Goal: Contribute content: Contribute content

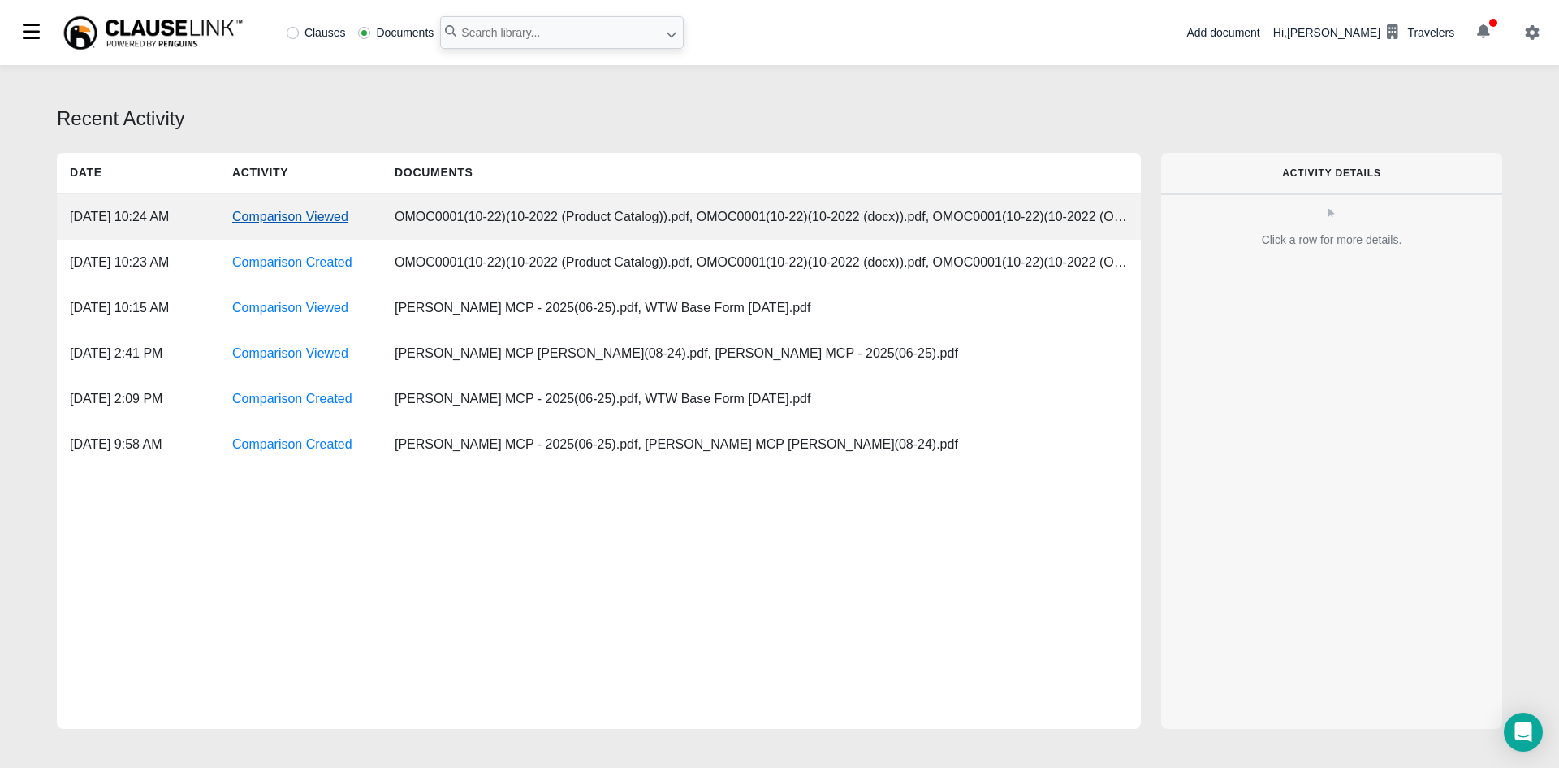
click at [322, 218] on link "Comparison Viewed" at bounding box center [290, 217] width 116 height 14
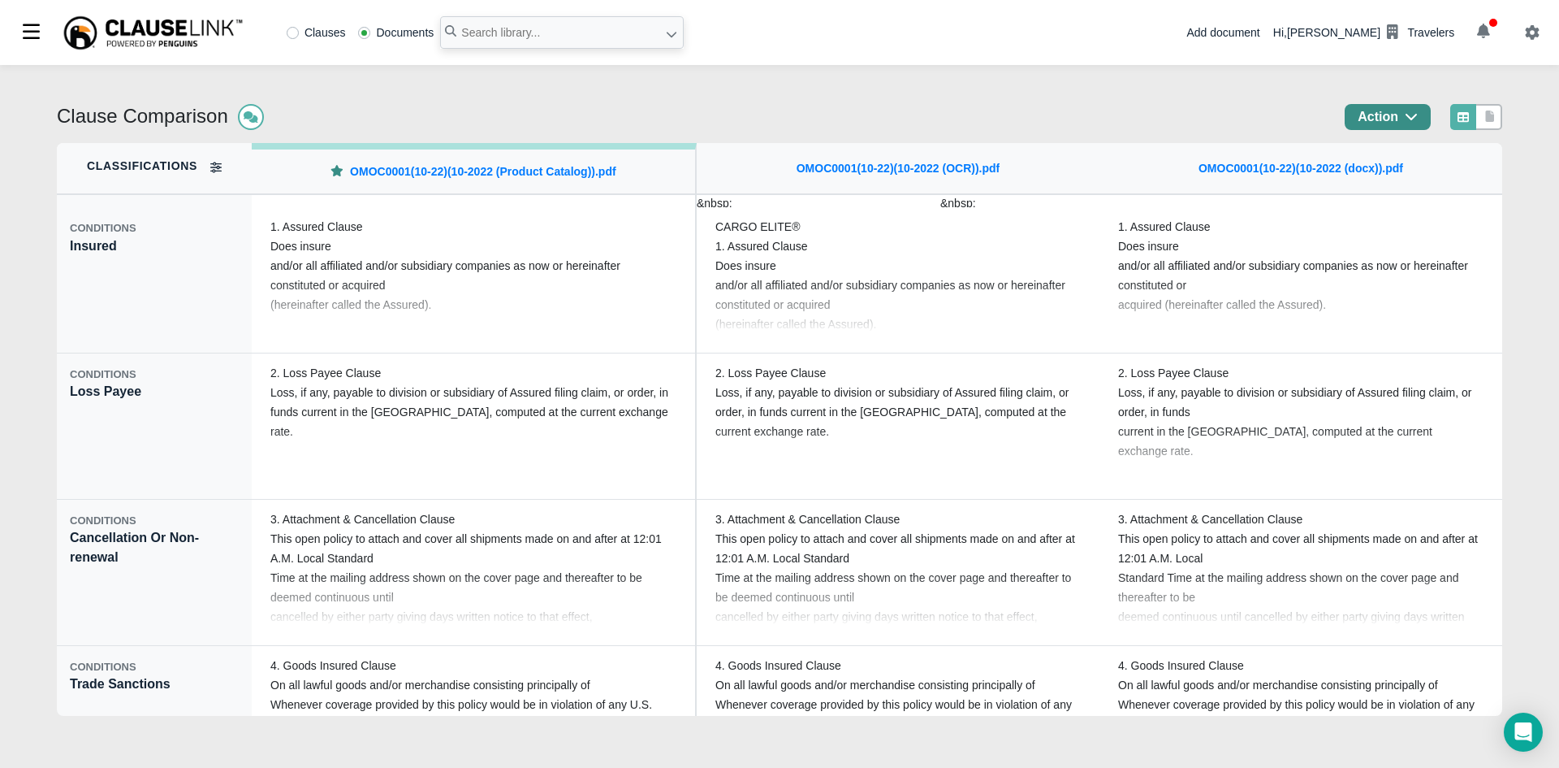
click at [1412, 119] on icon "button" at bounding box center [1411, 116] width 13 height 13
click at [1396, 181] on div "Export" at bounding box center [1398, 184] width 142 height 27
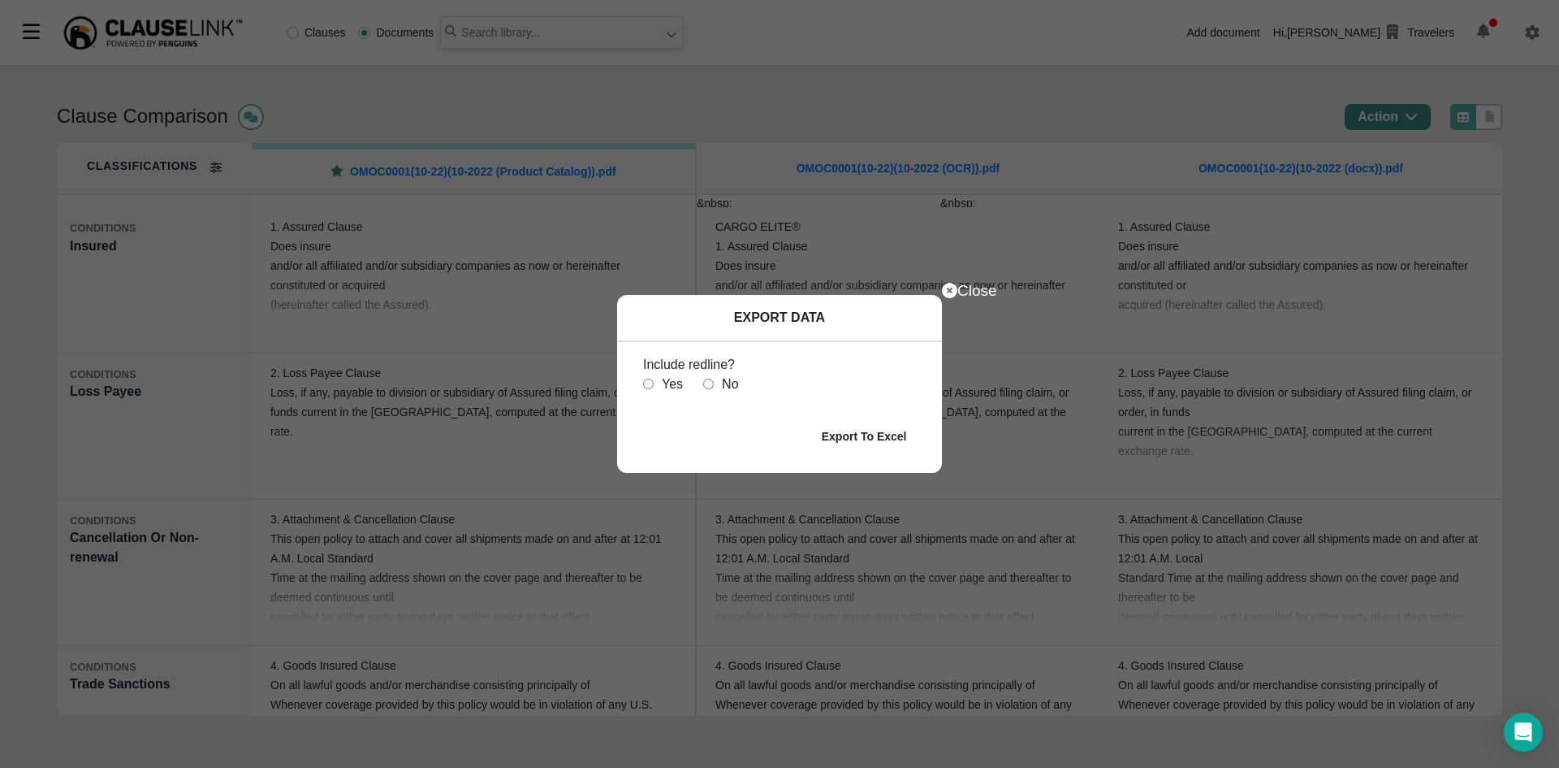
click at [646, 383] on input "radio" at bounding box center [648, 383] width 11 height 11
radio input "true"
click at [902, 439] on b "Export To Excel" at bounding box center [864, 436] width 85 height 13
click at [650, 2] on div "Close EXPORT DATA Include redline? Yes No Export To Excel" at bounding box center [779, 384] width 1559 height 768
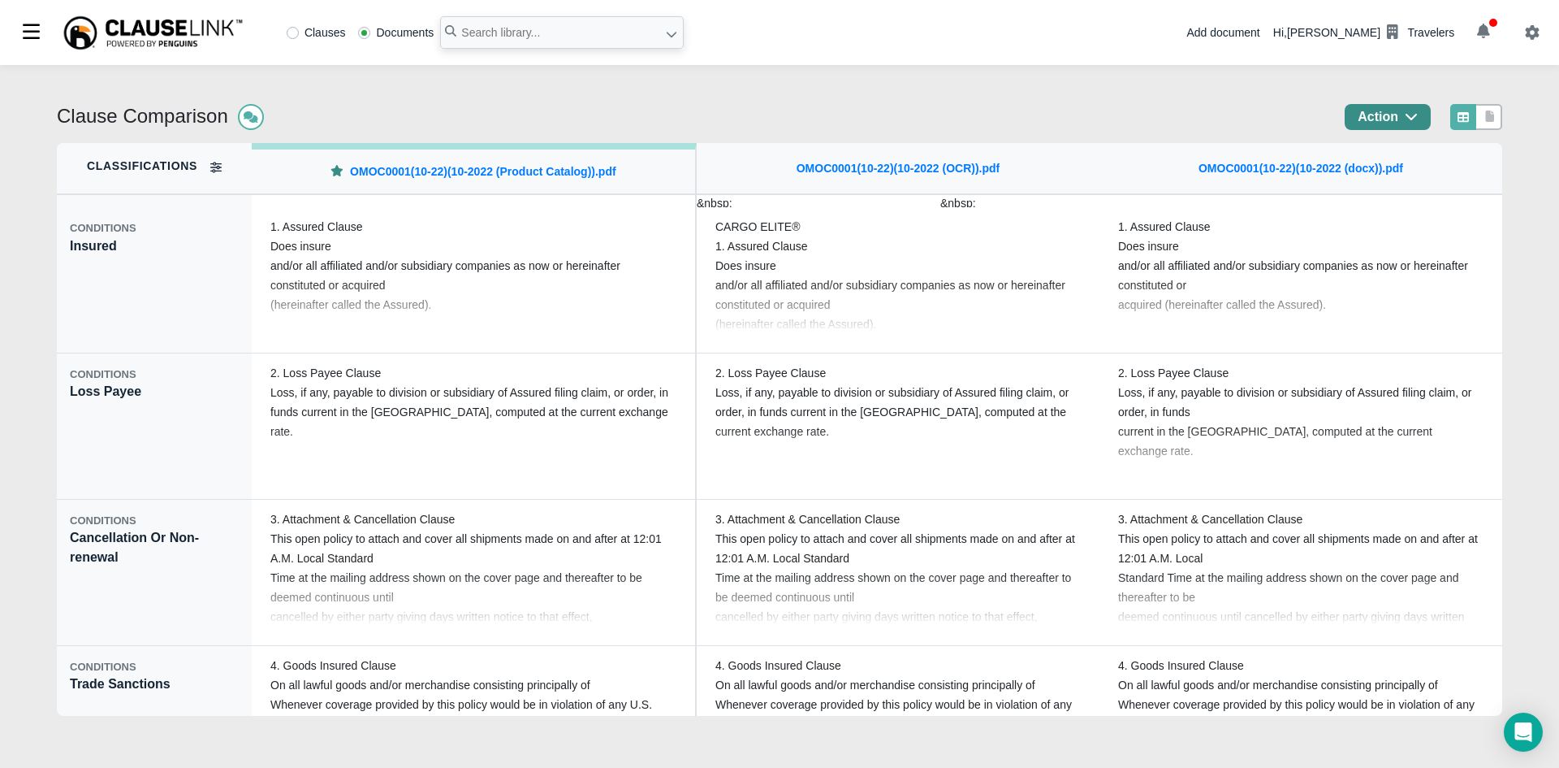
click at [355, 120] on div "Clause Comparison Action" at bounding box center [780, 123] width 1446 height 39
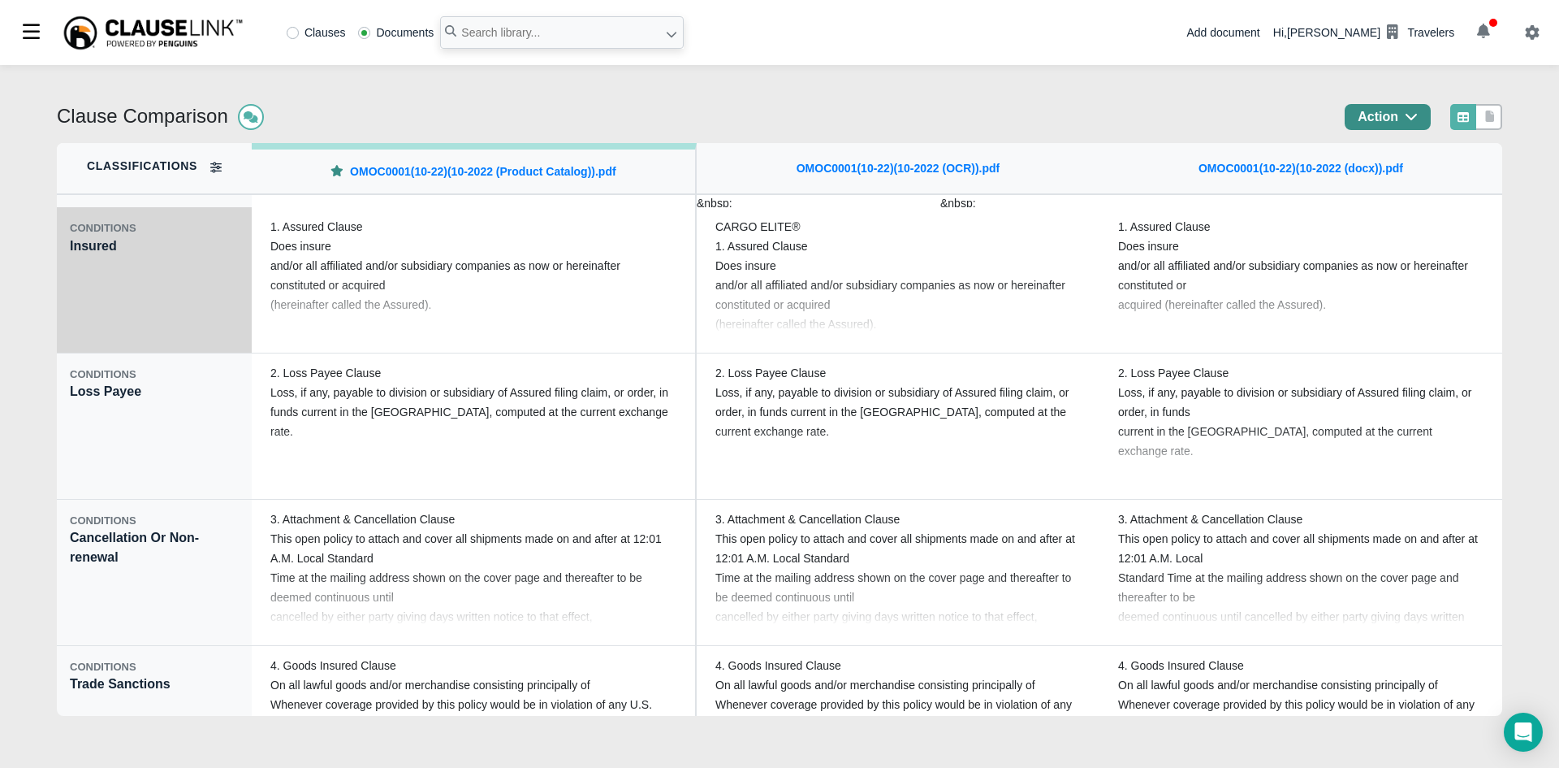
click at [82, 247] on div "CONDITIONS Insured" at bounding box center [154, 280] width 195 height 146
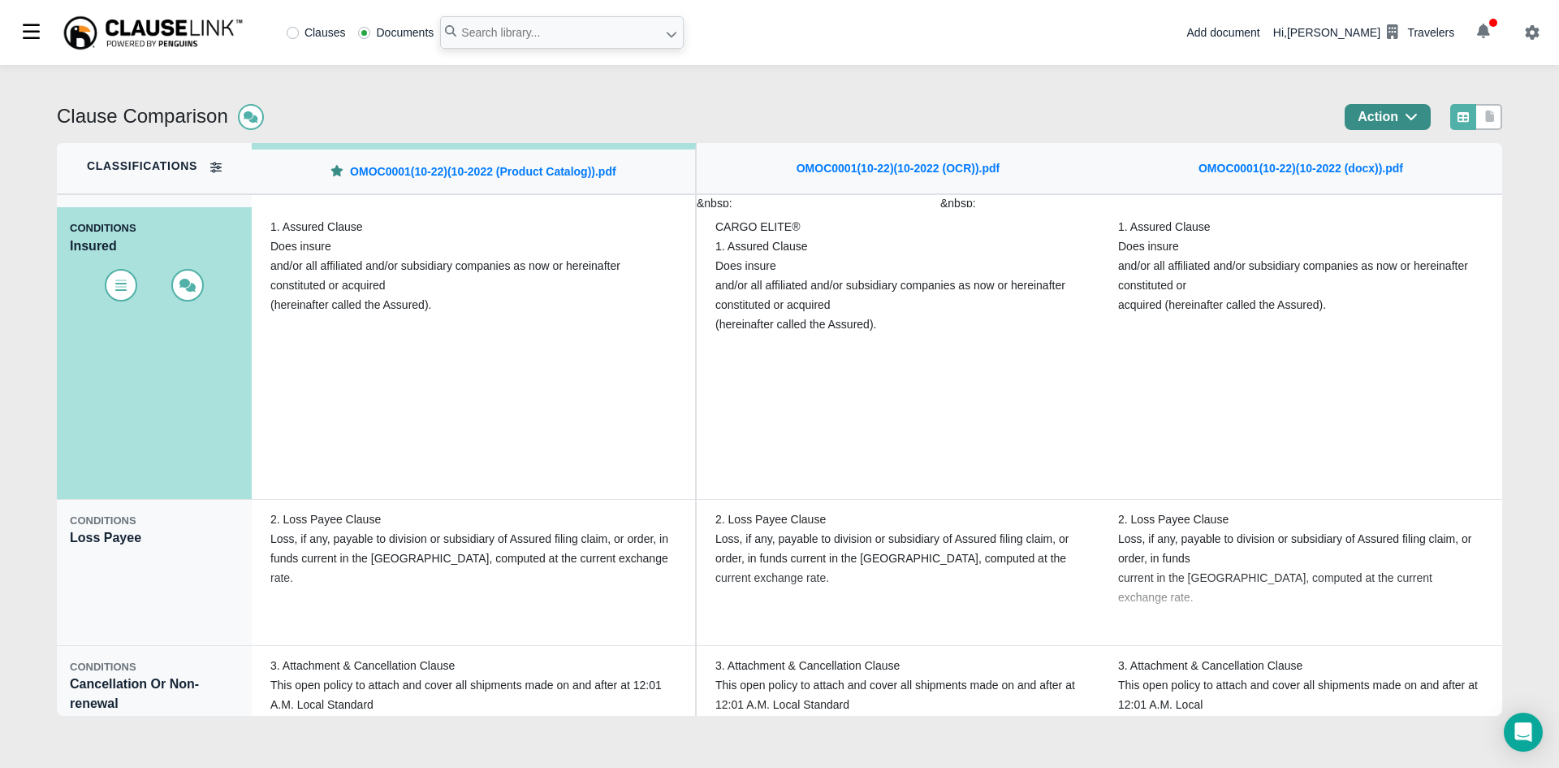
click at [213, 167] on icon at bounding box center [215, 167] width 11 height 11
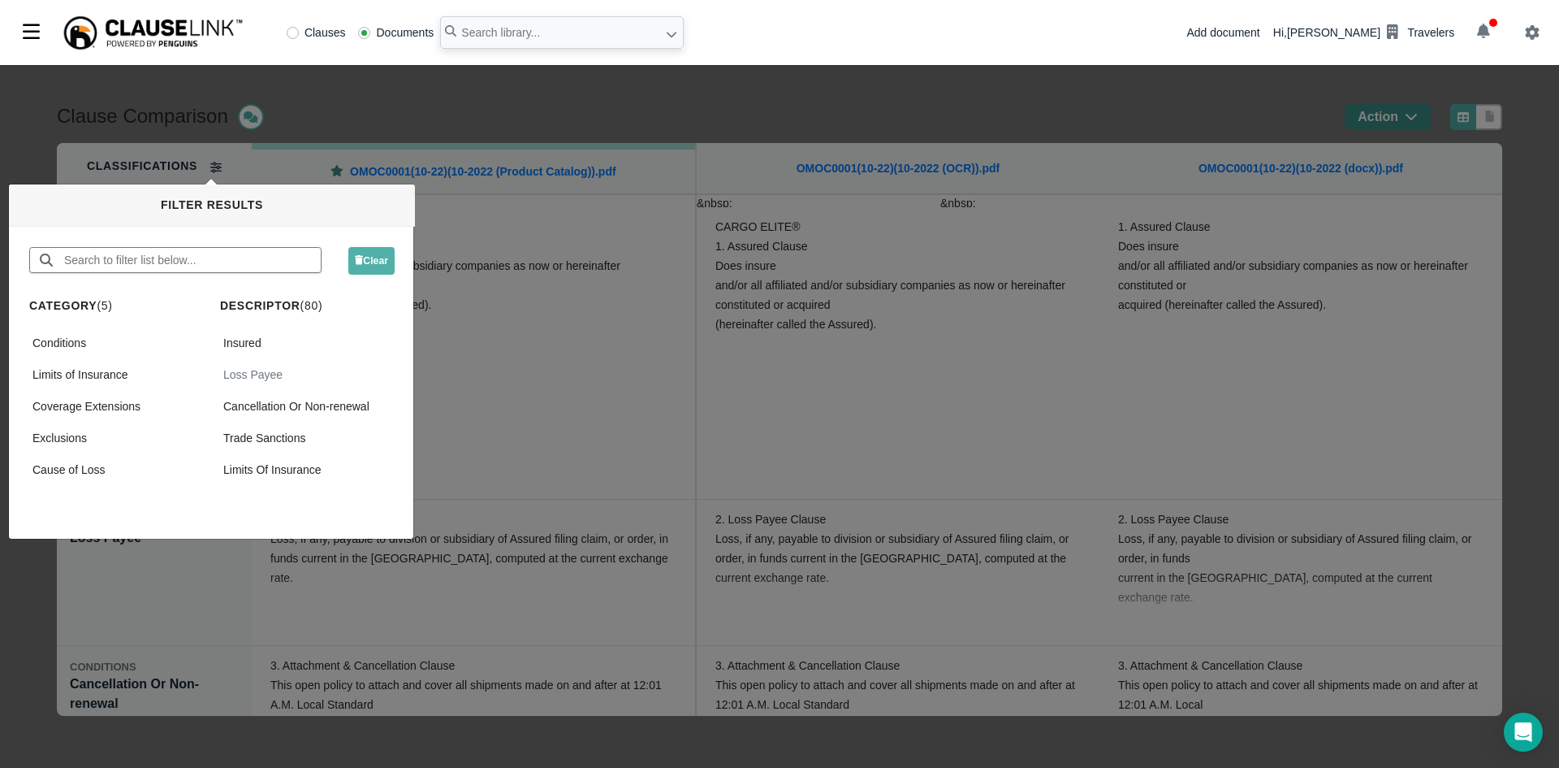
click at [246, 379] on div "Loss Payee" at bounding box center [307, 375] width 175 height 24
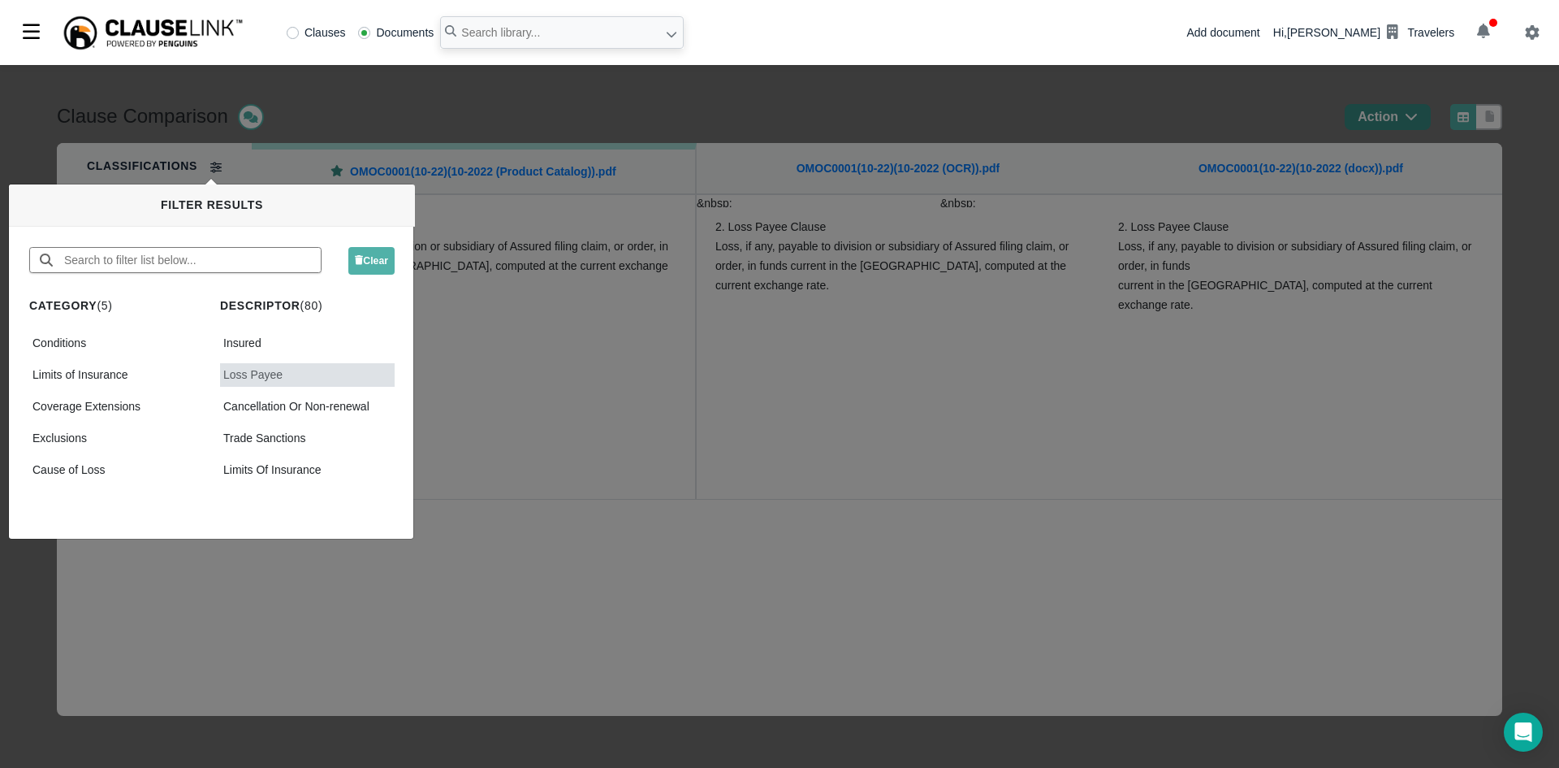
click at [525, 390] on div "Clause Comparison Action Classifications CONDITIONS Loss Payee OMOC0001(10-22)(…" at bounding box center [779, 416] width 1559 height 703
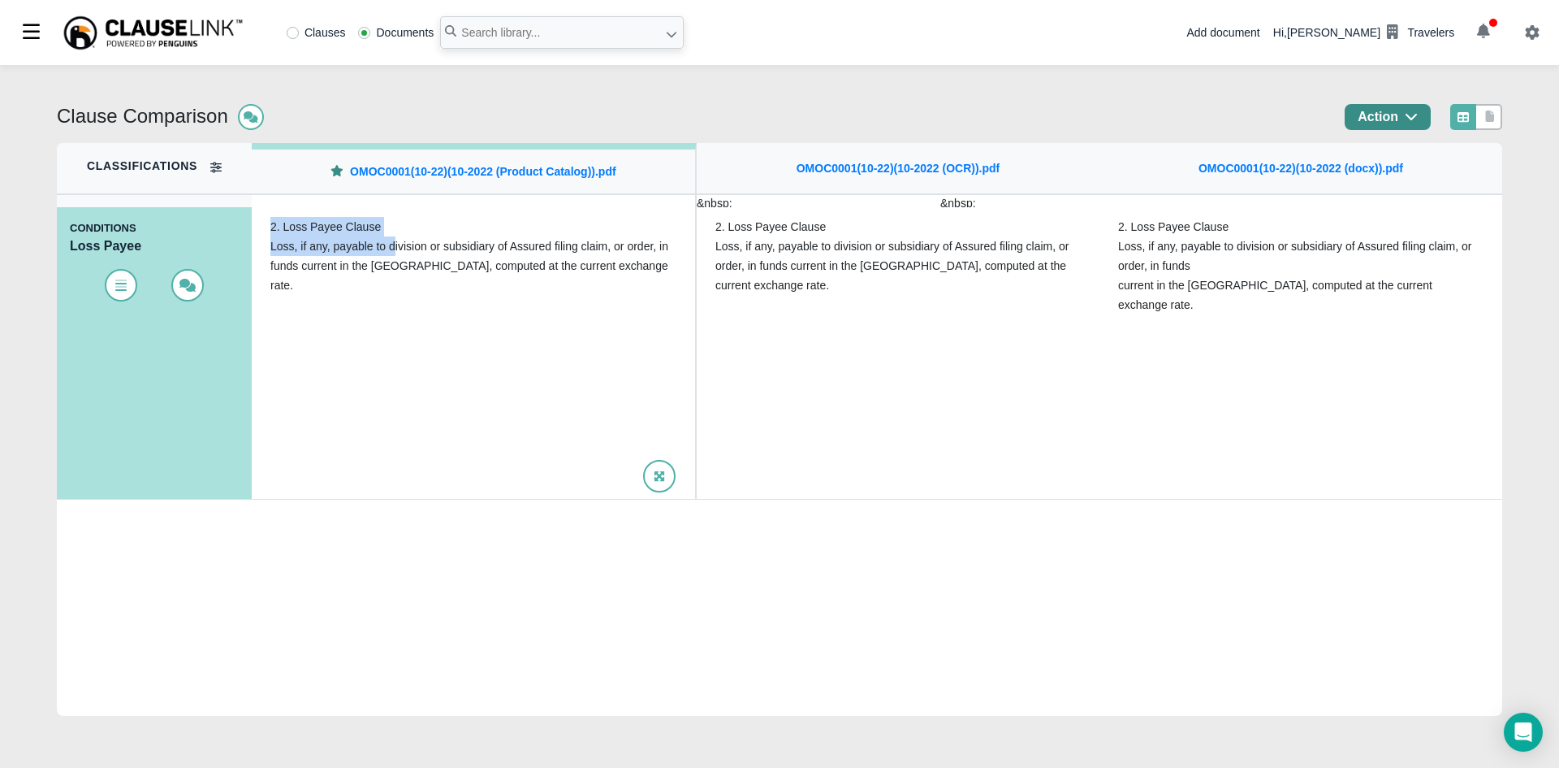
drag, startPoint x: 282, startPoint y: 227, endPoint x: 393, endPoint y: 236, distance: 111.6
click at [393, 237] on div "2. Loss Payee Clause Loss, if any, payable to division or subsidiary of Assured…" at bounding box center [473, 353] width 432 height 280
click at [511, 256] on div "2. Loss Payee Clause Loss, if any, payable to division or subsidiary of Assured…" at bounding box center [473, 353] width 432 height 280
click at [190, 164] on h5 "Classifications" at bounding box center [142, 166] width 110 height 14
click at [210, 169] on icon at bounding box center [215, 167] width 11 height 11
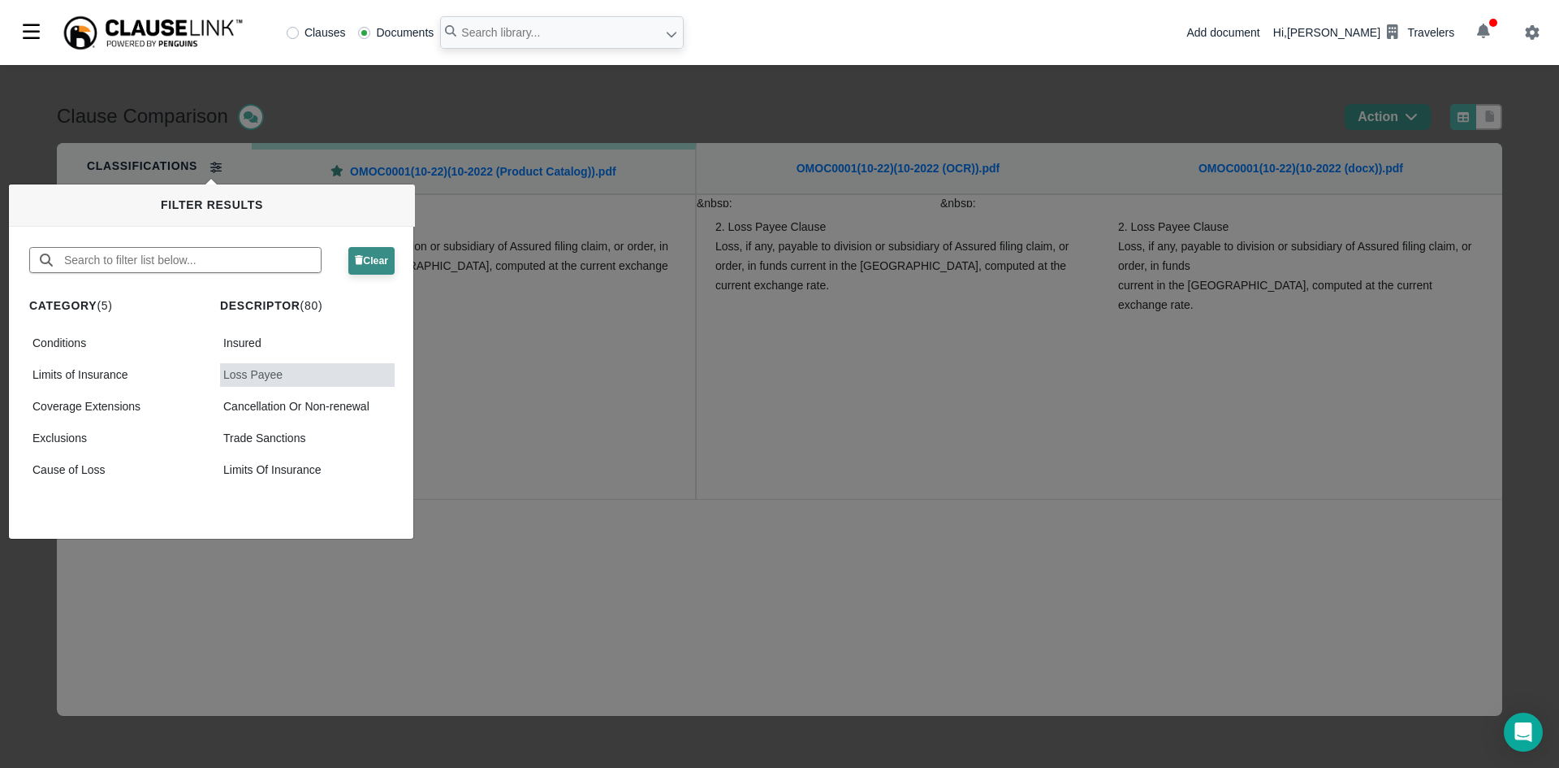
click at [387, 264] on button "Clear" at bounding box center [371, 261] width 46 height 28
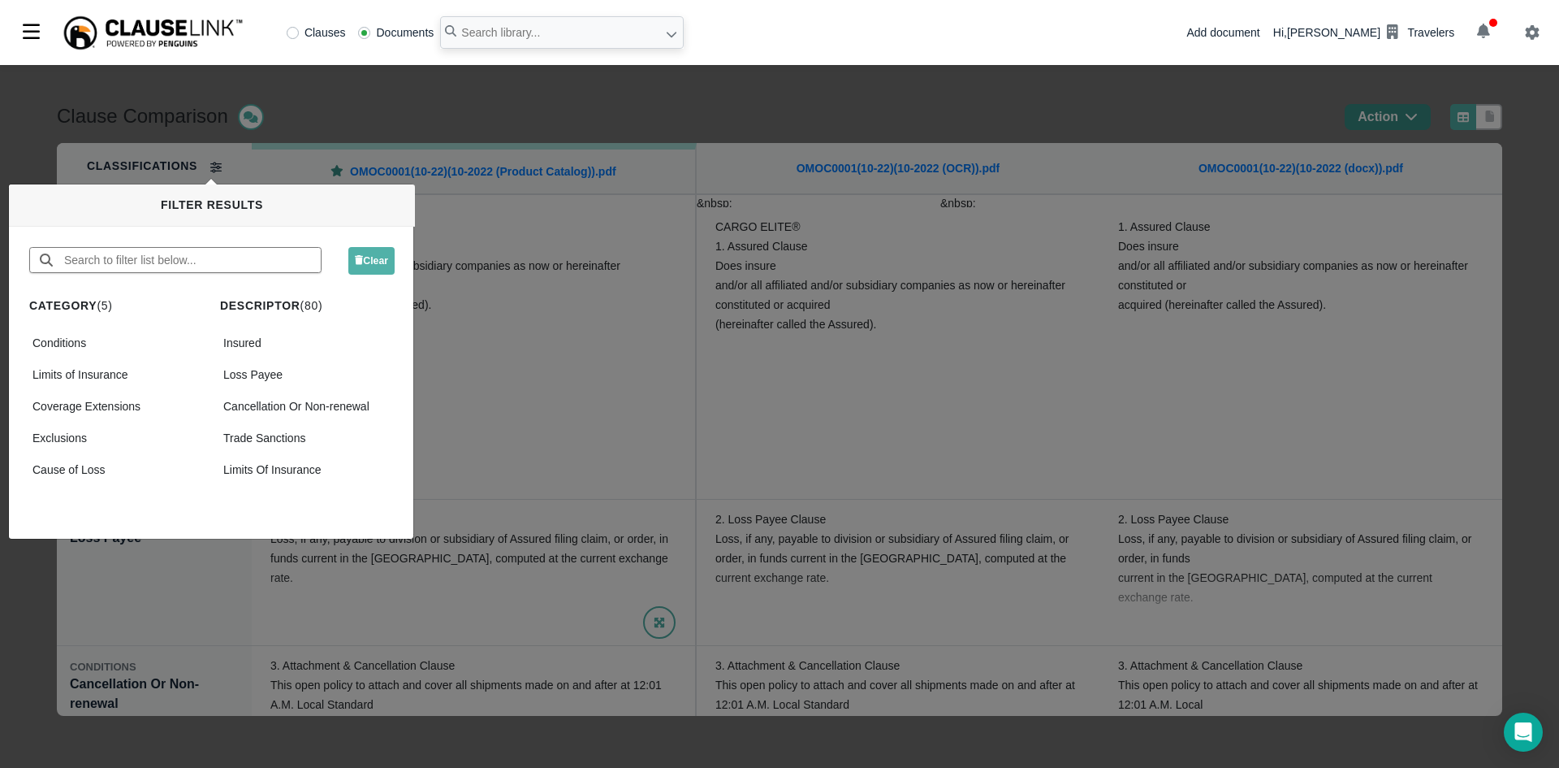
drag, startPoint x: 490, startPoint y: 600, endPoint x: 491, endPoint y: 587, distance: 13.1
click at [491, 596] on div "Clause Comparison Action Classifications CONDITIONS Insured CONDITIONS Loss Pay…" at bounding box center [779, 416] width 1559 height 703
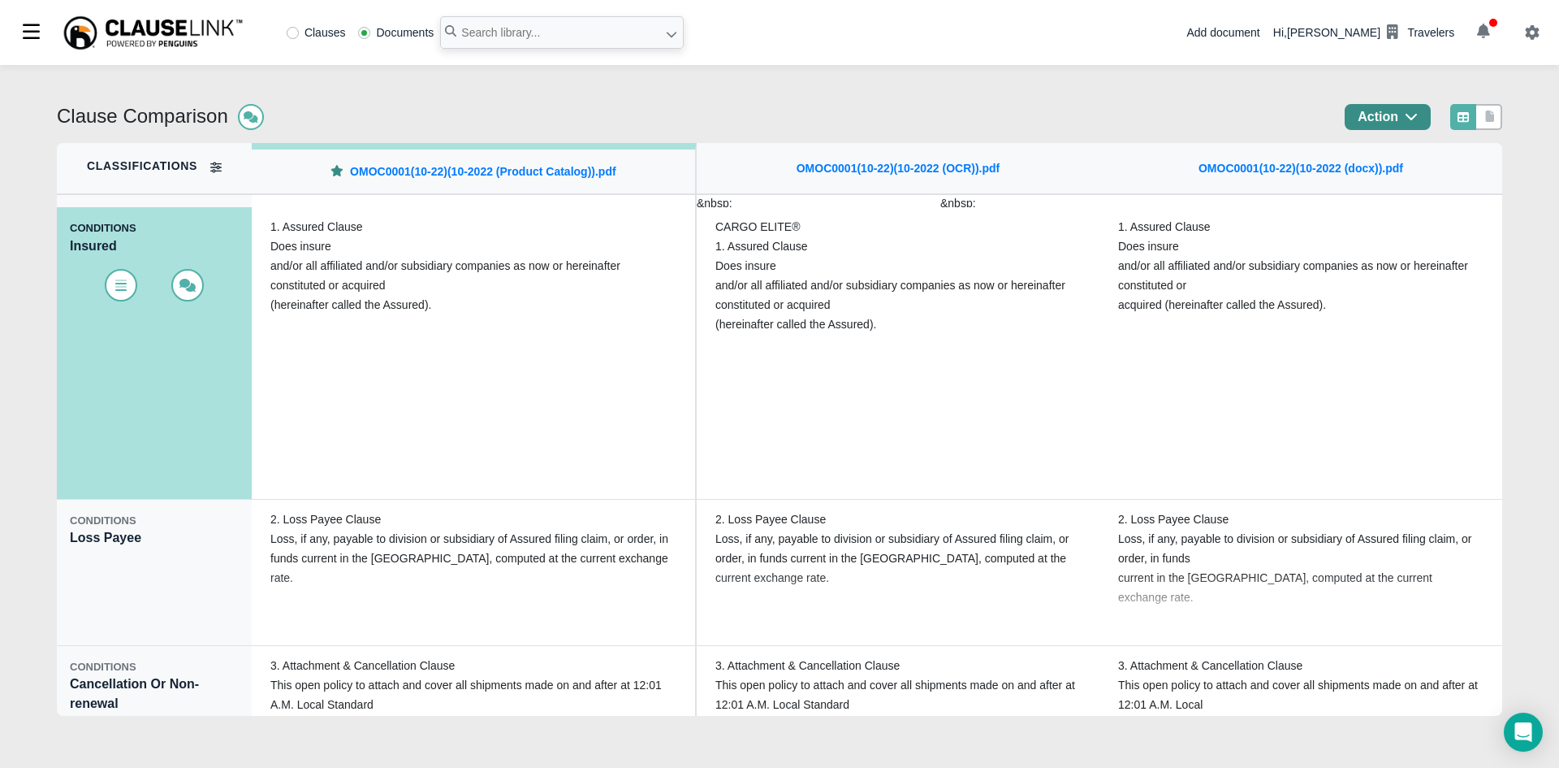
click at [1489, 36] on icon "button" at bounding box center [1483, 31] width 13 height 15
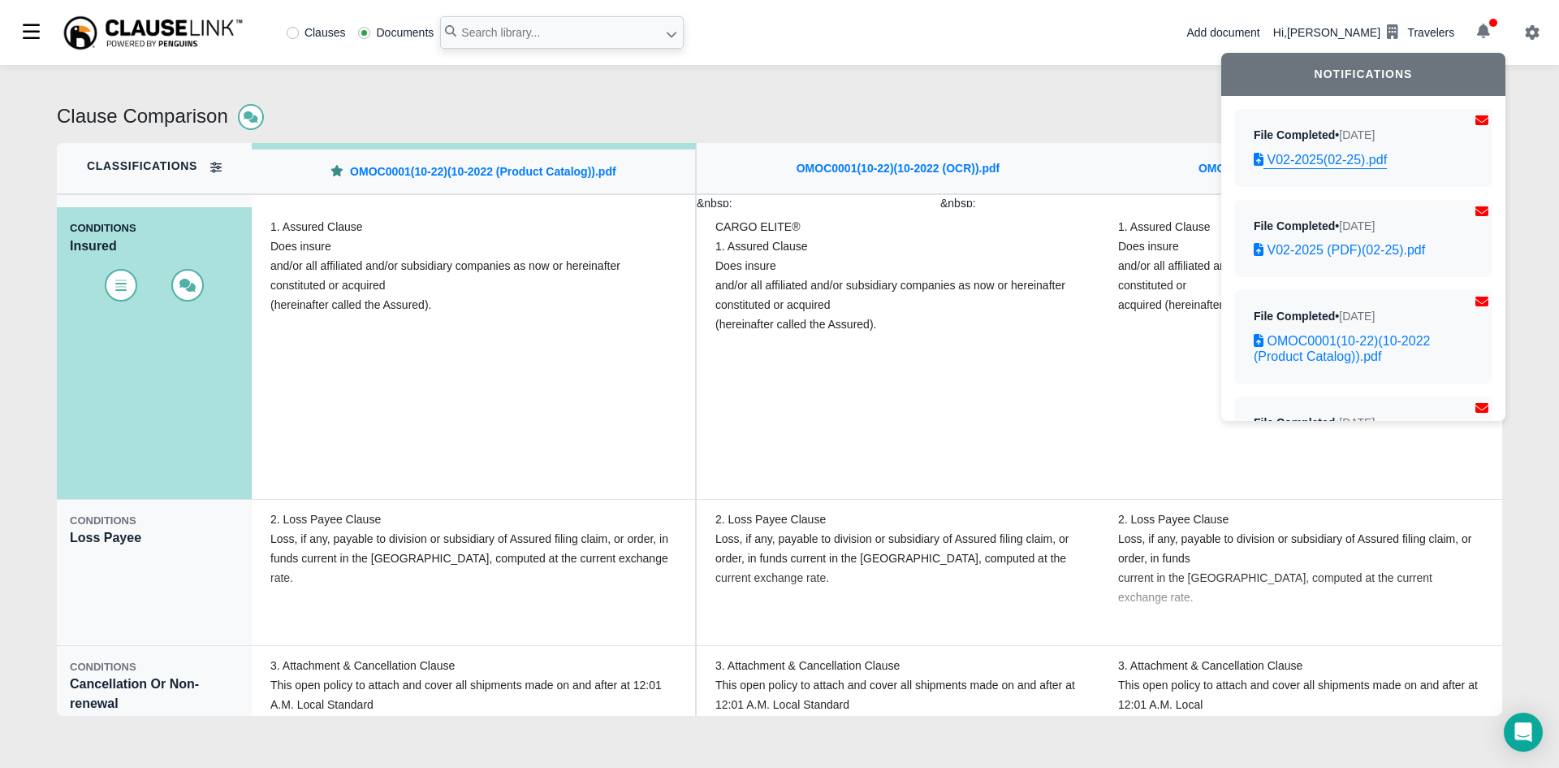
click at [1354, 161] on link "V02-2025(02-25).pdf" at bounding box center [1363, 159] width 219 height 15
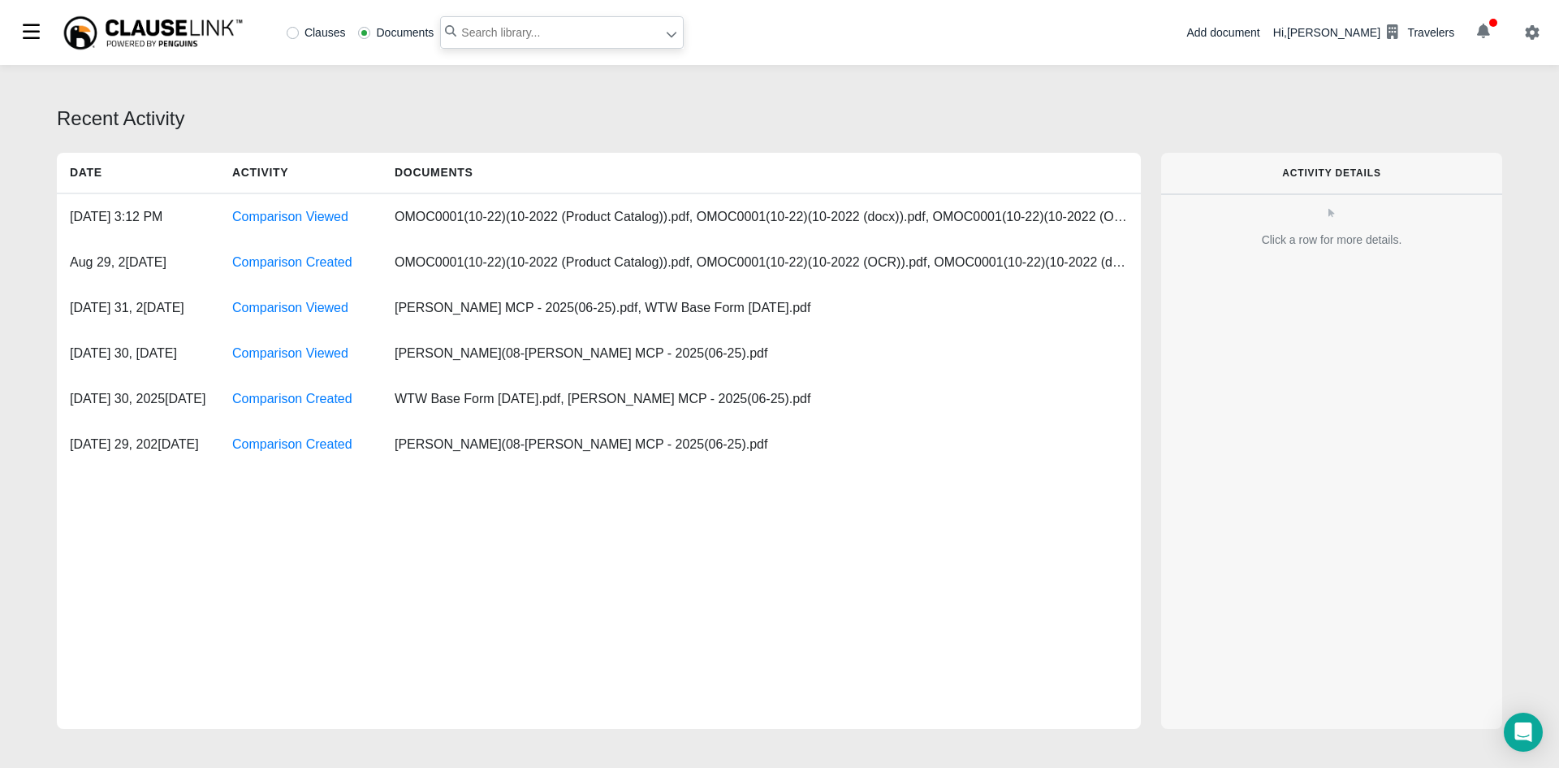
click at [508, 35] on input "text" at bounding box center [562, 32] width 244 height 32
click at [666, 34] on icon at bounding box center [671, 33] width 11 height 11
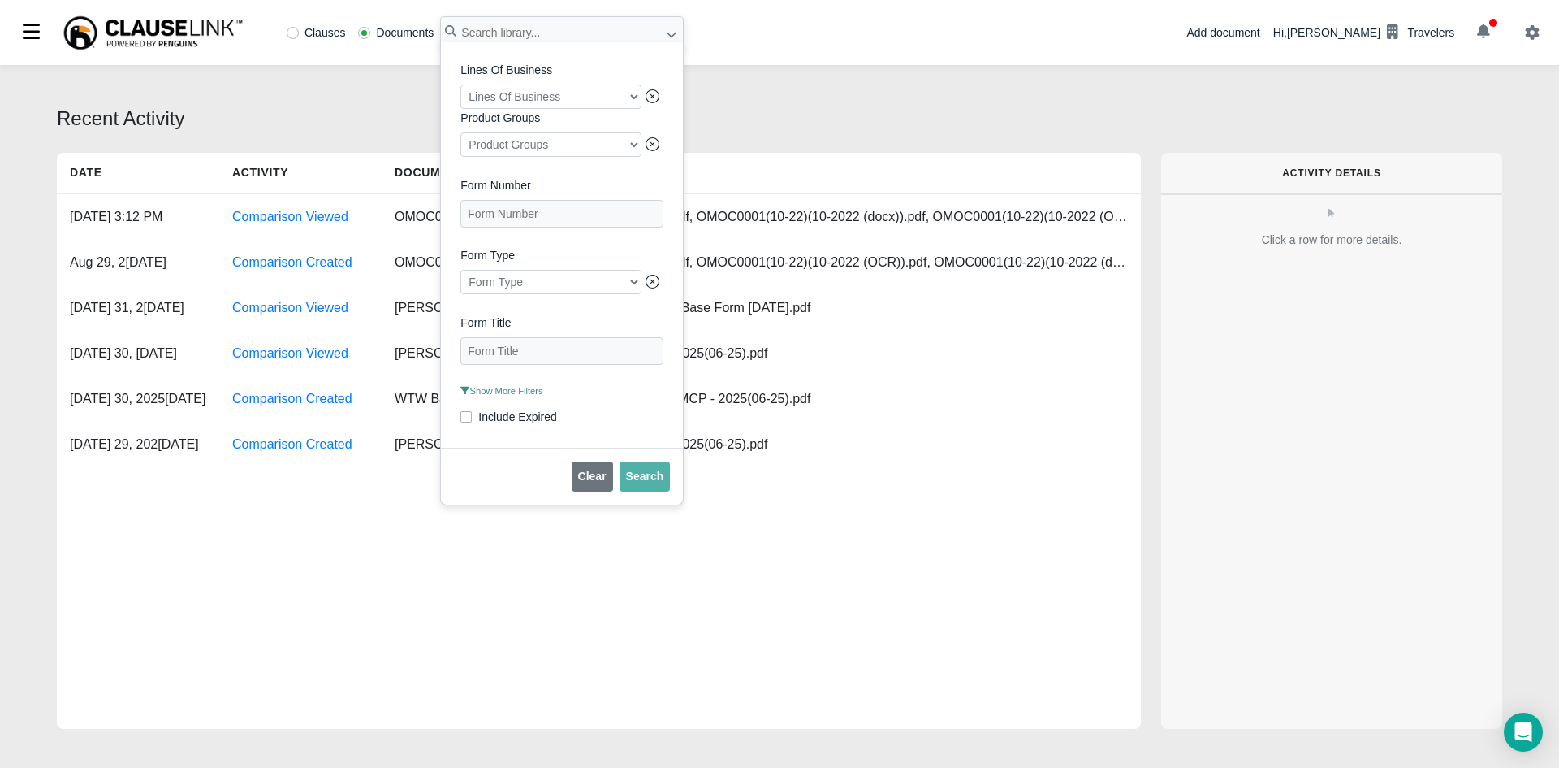
click at [629, 96] on div at bounding box center [551, 96] width 181 height 24
click at [563, 126] on label "Aircraft and Watercraft" at bounding box center [547, 129] width 181 height 22
checkbox input "true"
click at [665, 116] on div "Lines Of Business Aircraft and Watercraft Product Groups Product Groups Form Nu…" at bounding box center [562, 244] width 242 height 405
click at [521, 396] on span "Show More Filters" at bounding box center [502, 391] width 82 height 10
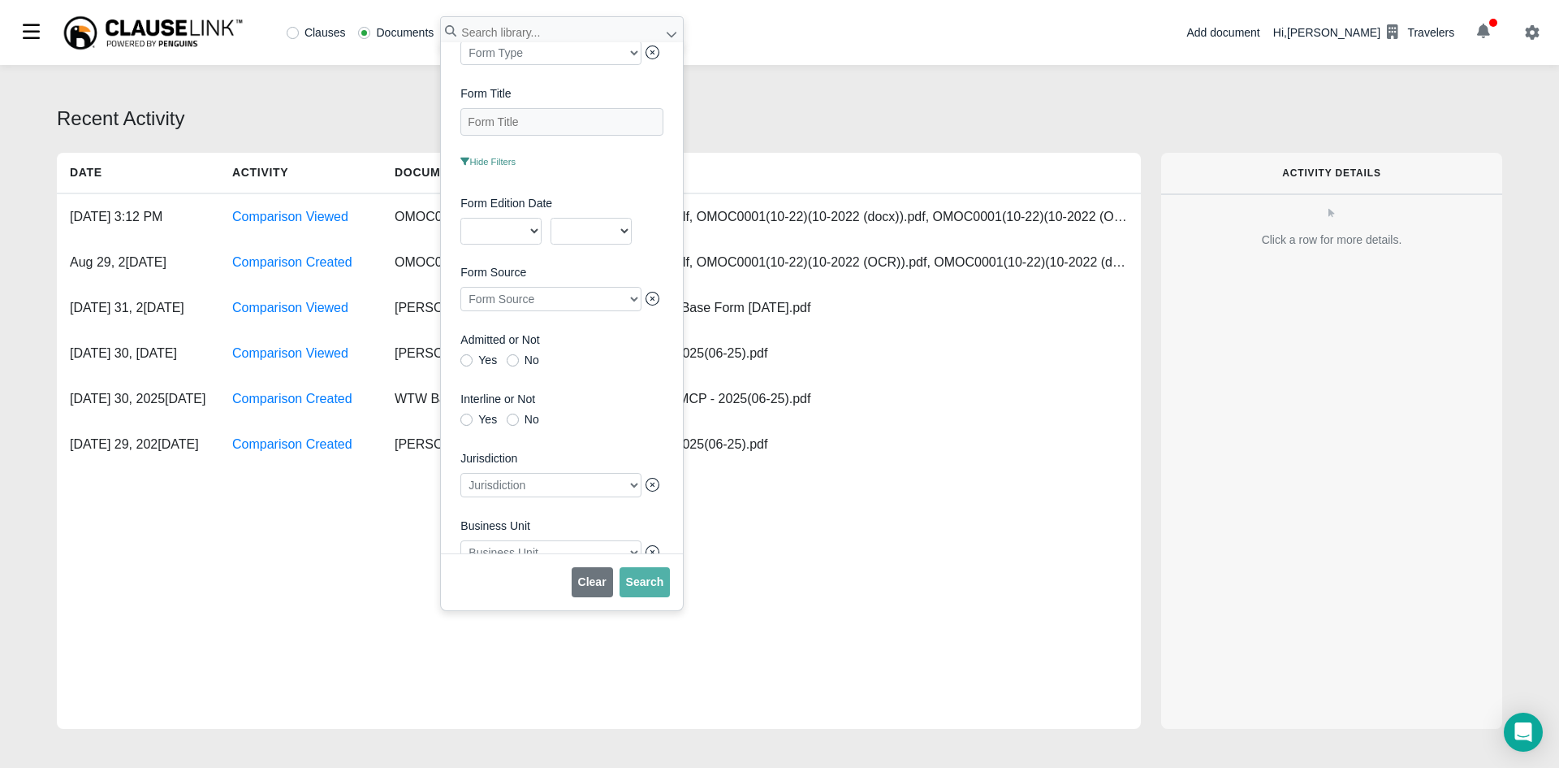
scroll to position [270, 0]
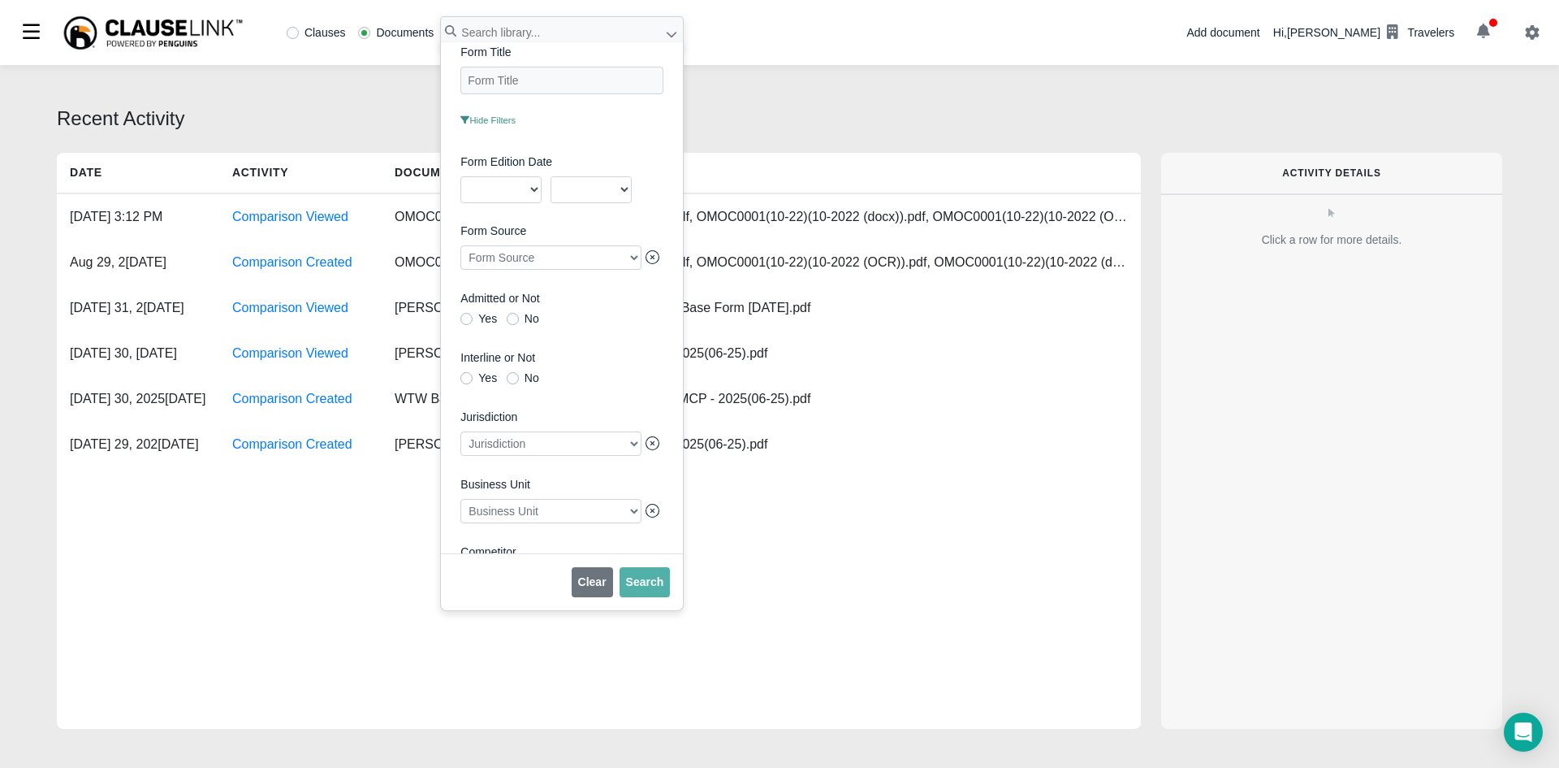
click at [595, 523] on div at bounding box center [551, 511] width 181 height 24
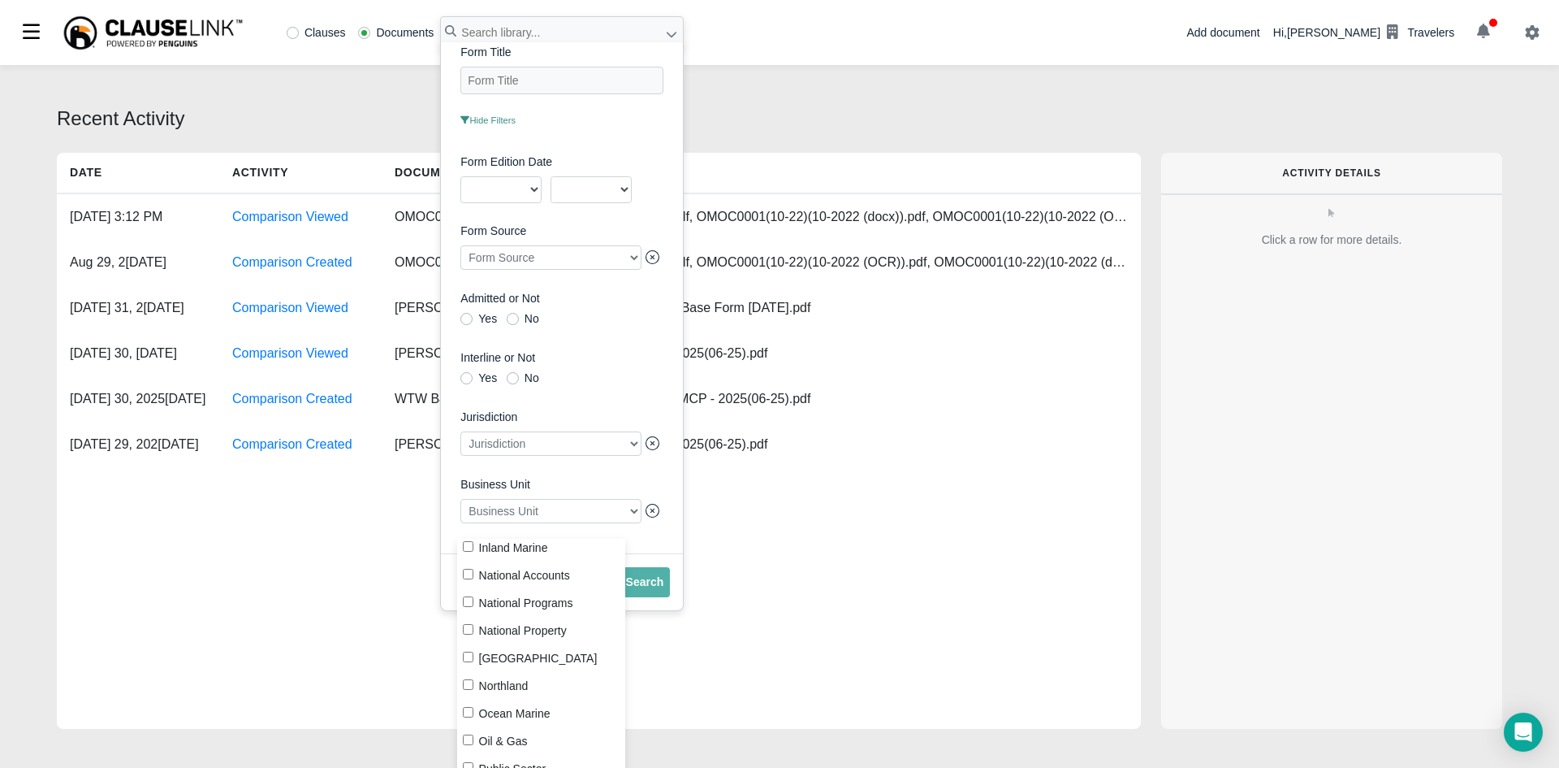
scroll to position [272, 0]
drag, startPoint x: 460, startPoint y: 690, endPoint x: 469, endPoint y: 691, distance: 9.8
click at [468, 694] on label "Ocean Marine" at bounding box center [541, 698] width 169 height 22
checkbox input "true"
click at [662, 591] on button "Search" at bounding box center [645, 582] width 51 height 30
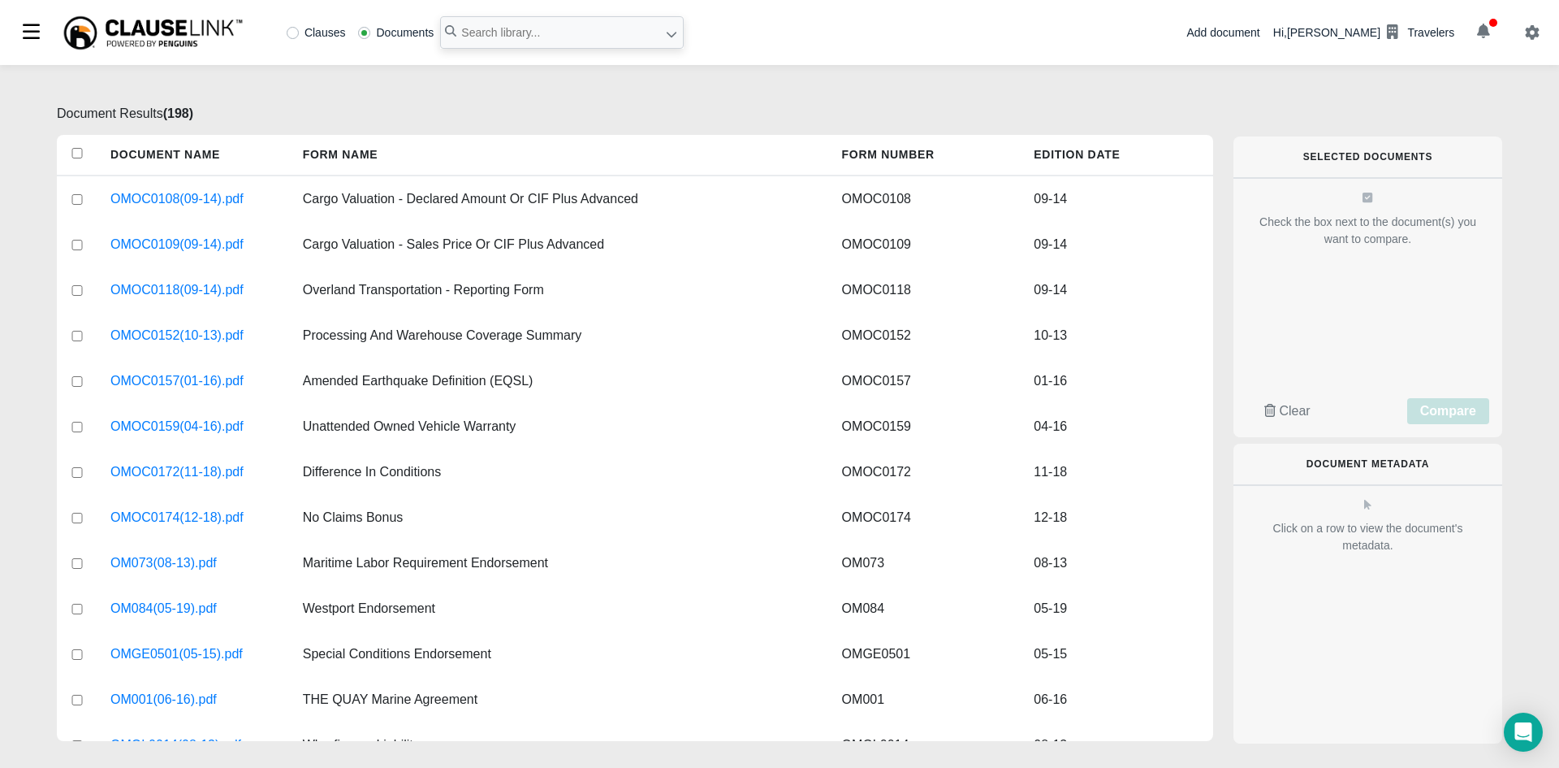
click at [671, 37] on icon at bounding box center [671, 33] width 11 height 11
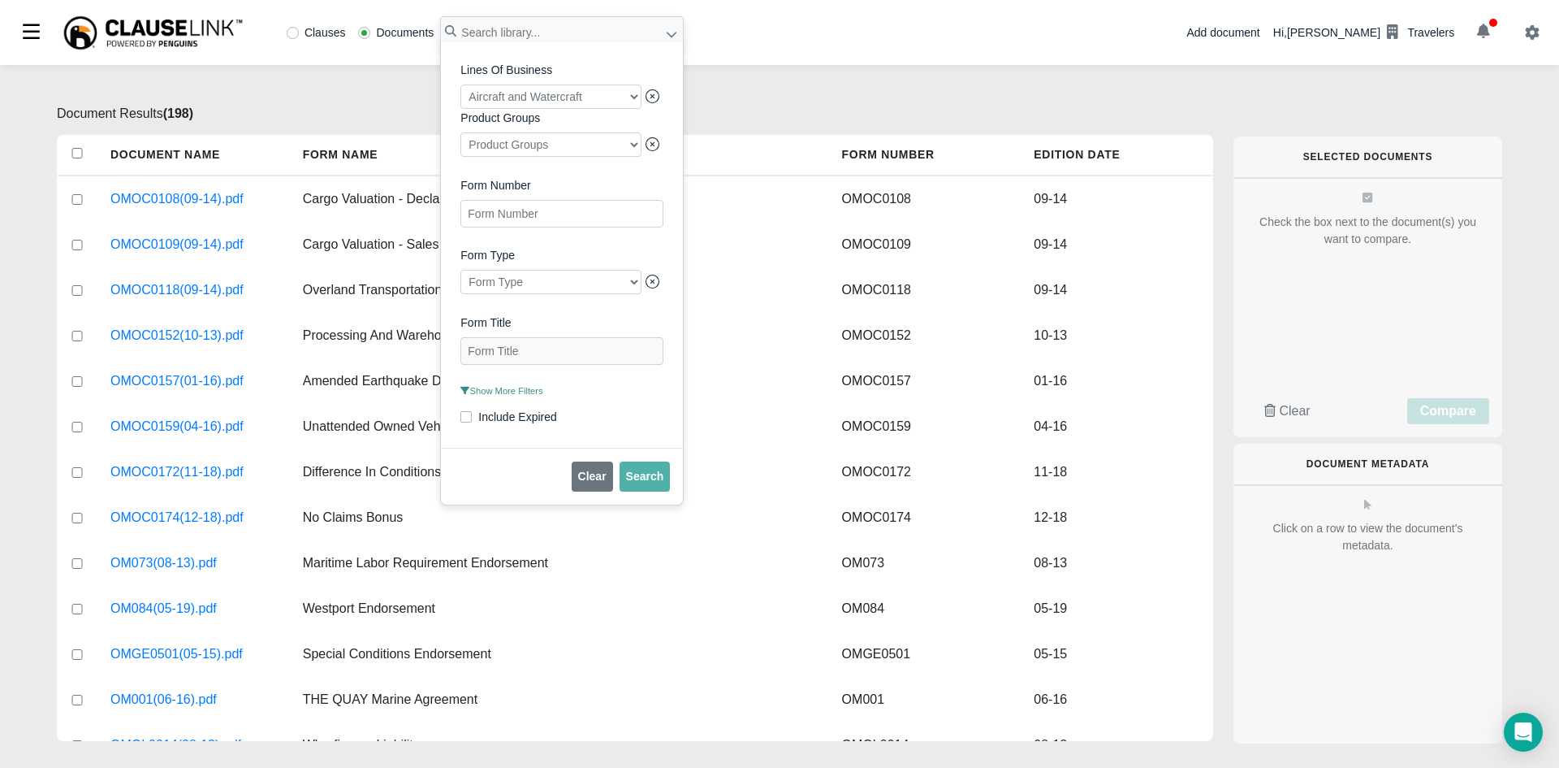
click at [556, 227] on Number "Form Number" at bounding box center [562, 214] width 203 height 28
type Number "V02-2025"
click at [655, 482] on span "Search" at bounding box center [645, 475] width 38 height 13
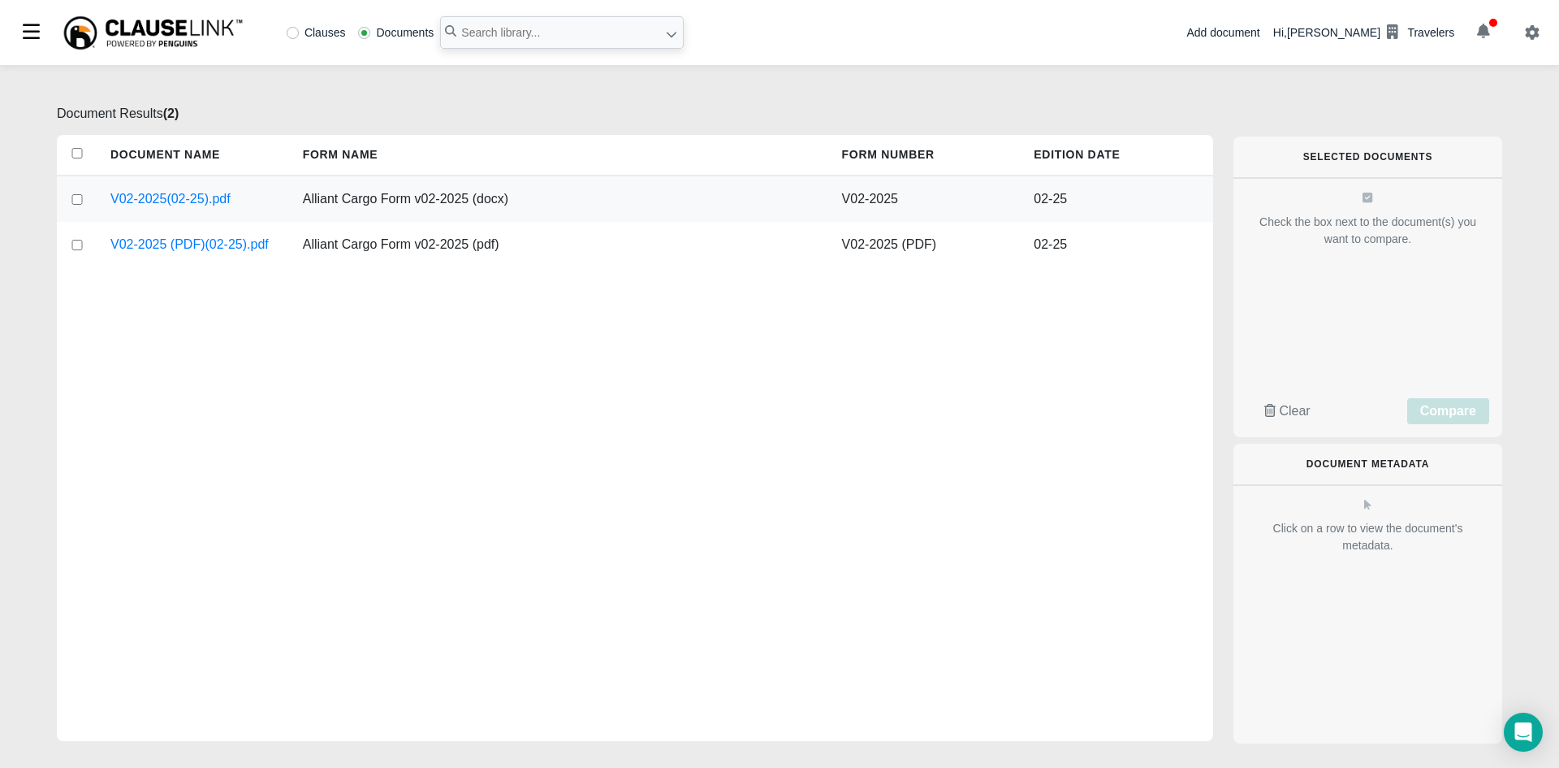
click at [79, 201] on input "checkbox" at bounding box center [77, 199] width 15 height 11
checkbox input "true"
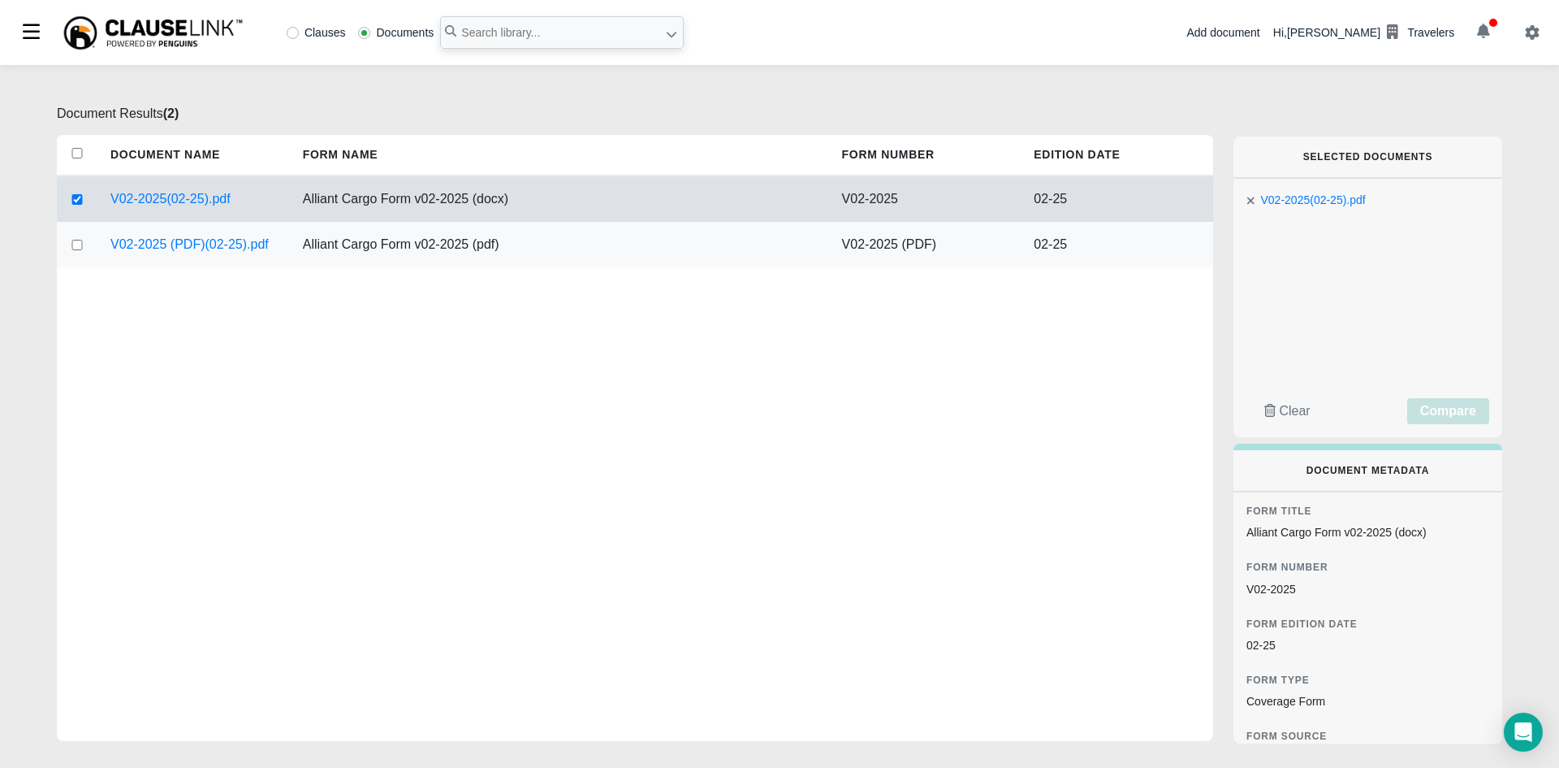
click at [75, 242] on input "checkbox" at bounding box center [77, 245] width 15 height 11
checkbox input "true"
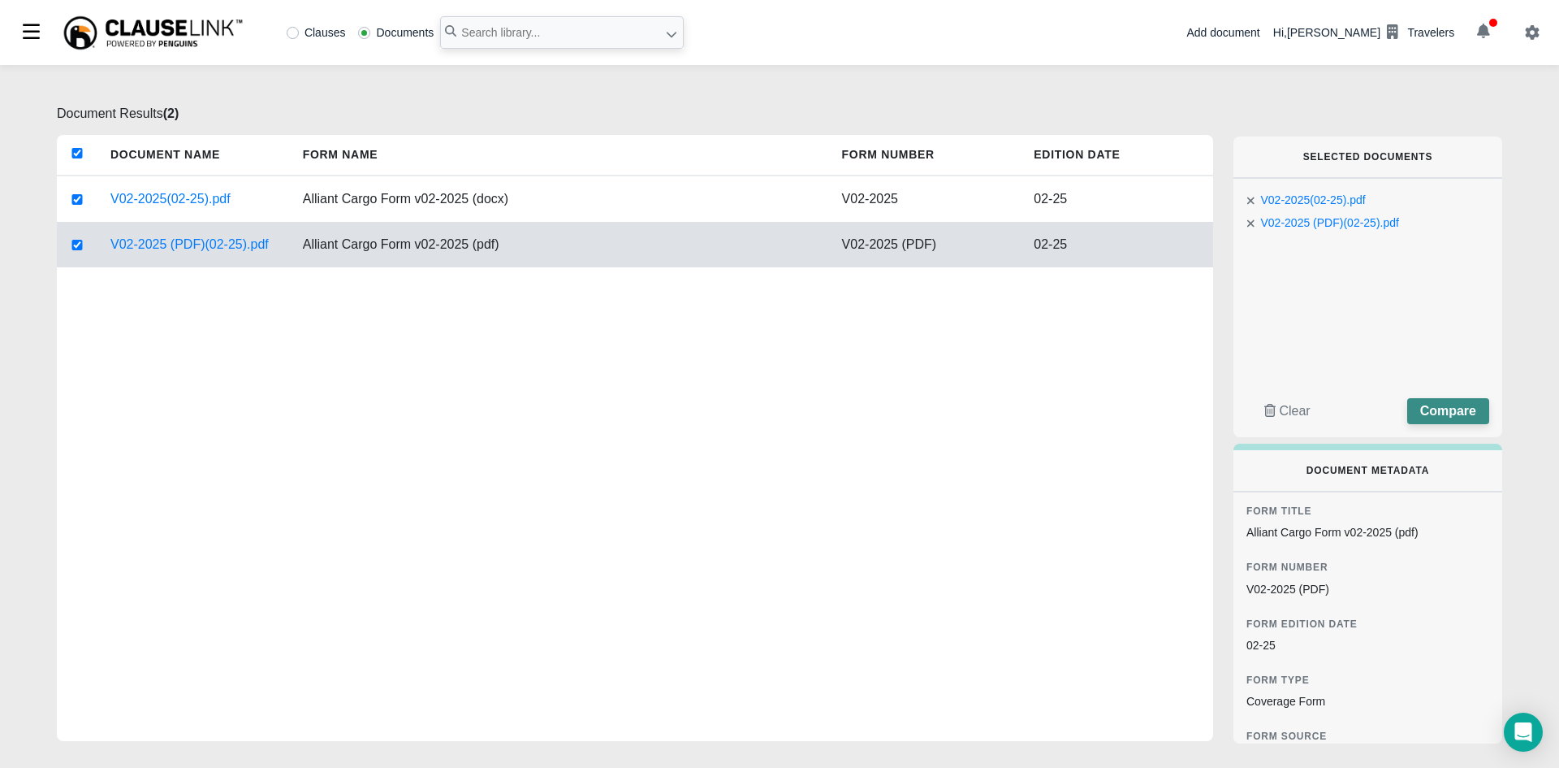
click at [1473, 413] on span "Compare" at bounding box center [1449, 411] width 56 height 14
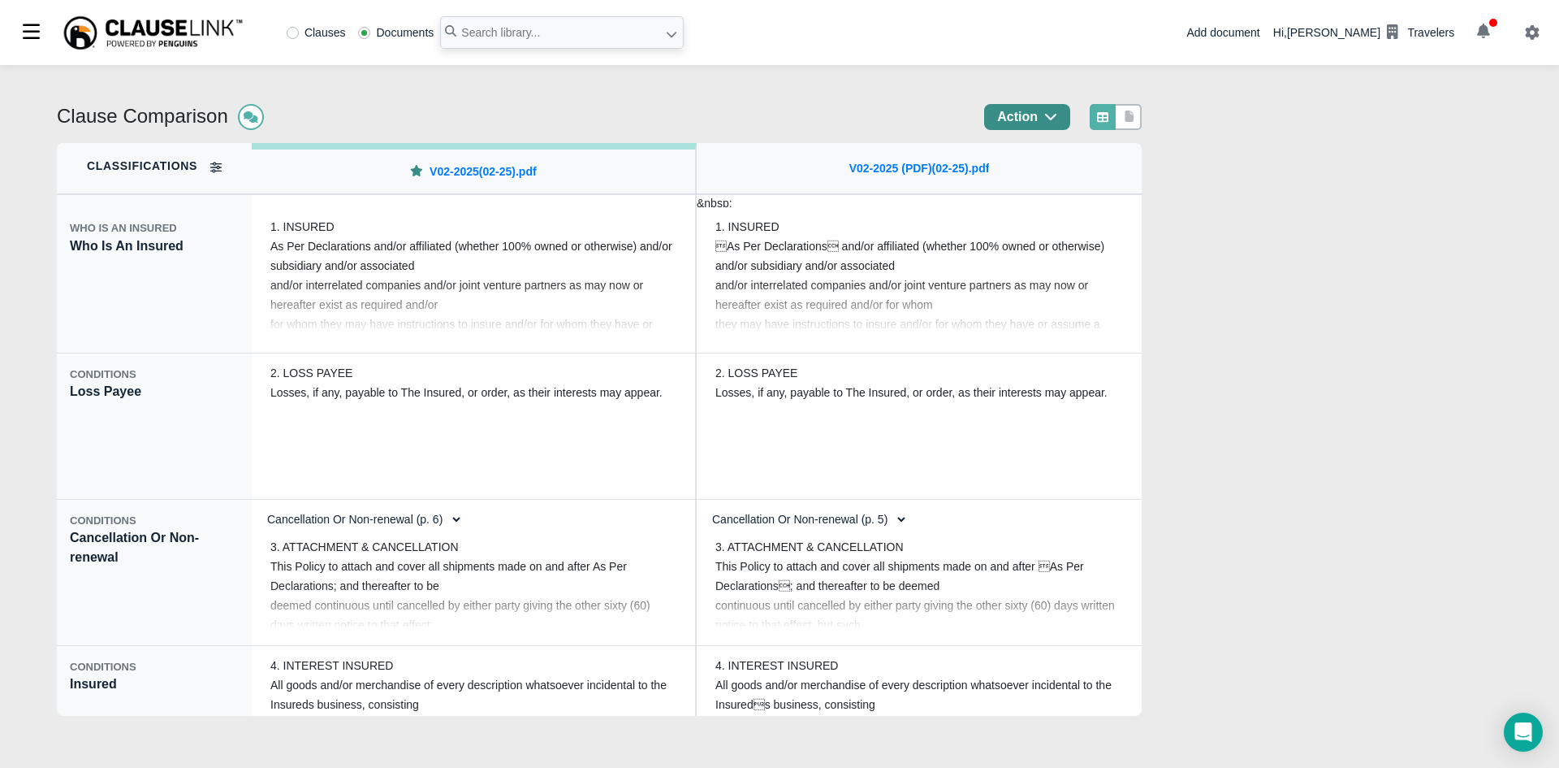
click at [1057, 115] on icon "button" at bounding box center [1050, 116] width 13 height 13
click at [1069, 132] on div "Clause Comparison Action" at bounding box center [599, 123] width 1085 height 39
click at [1070, 119] on button "Action" at bounding box center [1027, 117] width 86 height 26
click at [1048, 184] on div "Export" at bounding box center [1050, 184] width 142 height 27
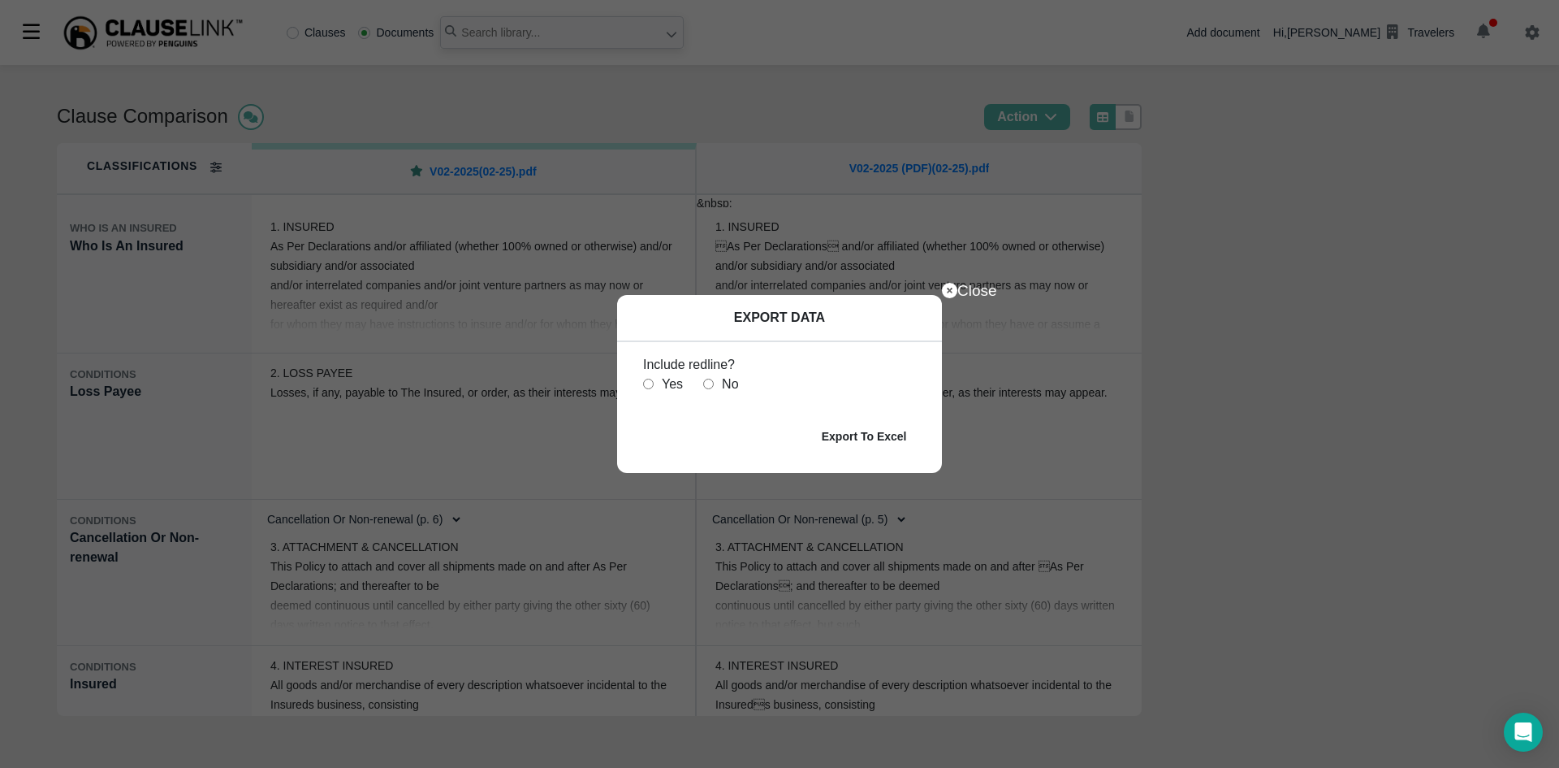
click at [642, 381] on div "Include redline? Yes No" at bounding box center [779, 374] width 325 height 65
drag, startPoint x: 645, startPoint y: 385, endPoint x: 659, endPoint y: 388, distance: 14.2
click at [649, 390] on div "Yes" at bounding box center [663, 383] width 40 height 19
click at [650, 383] on input "radio" at bounding box center [648, 383] width 11 height 11
radio input "true"
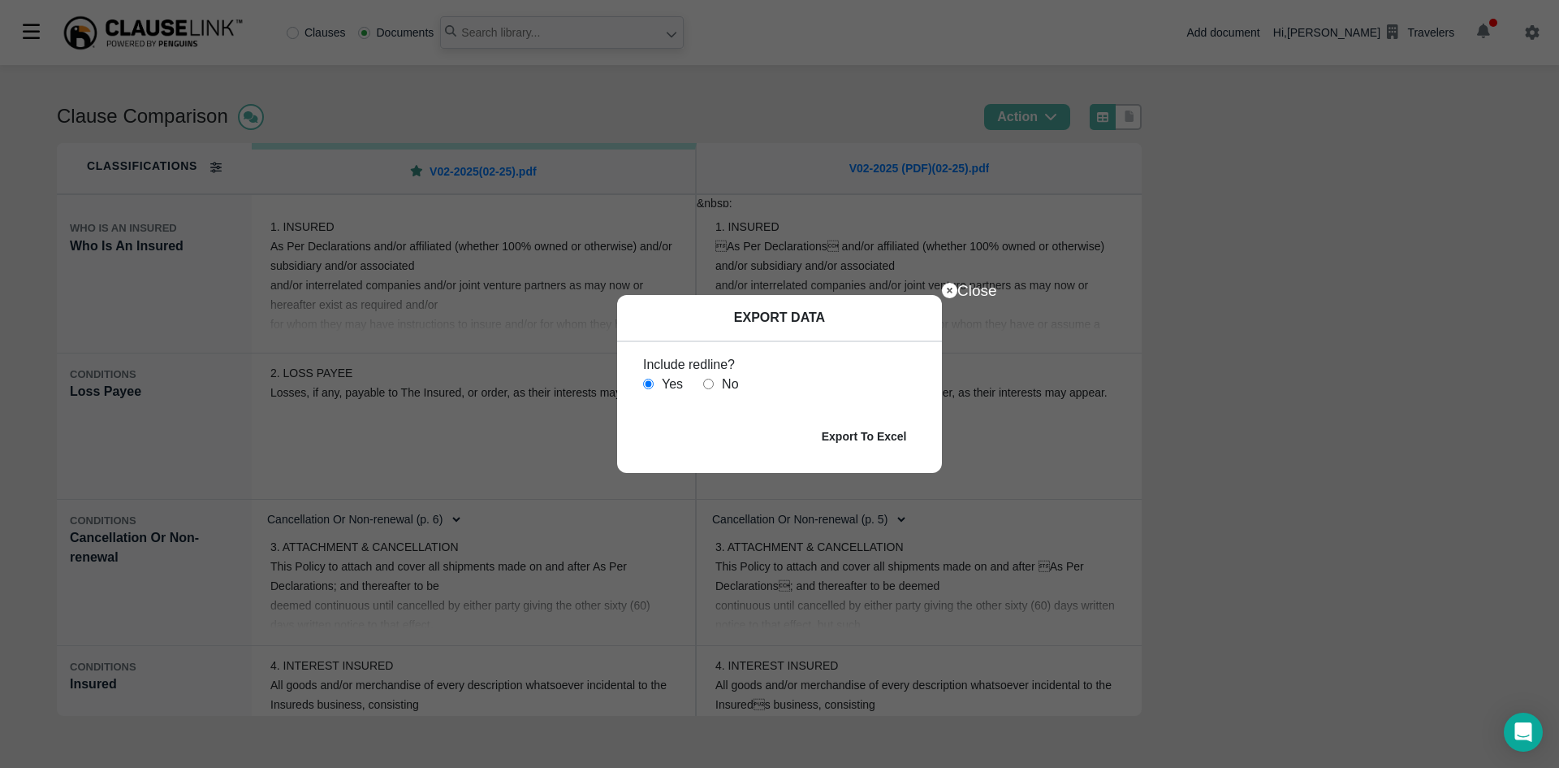
click at [841, 432] on b "Export To Excel" at bounding box center [864, 436] width 85 height 13
click at [954, 296] on icon at bounding box center [949, 290] width 15 height 15
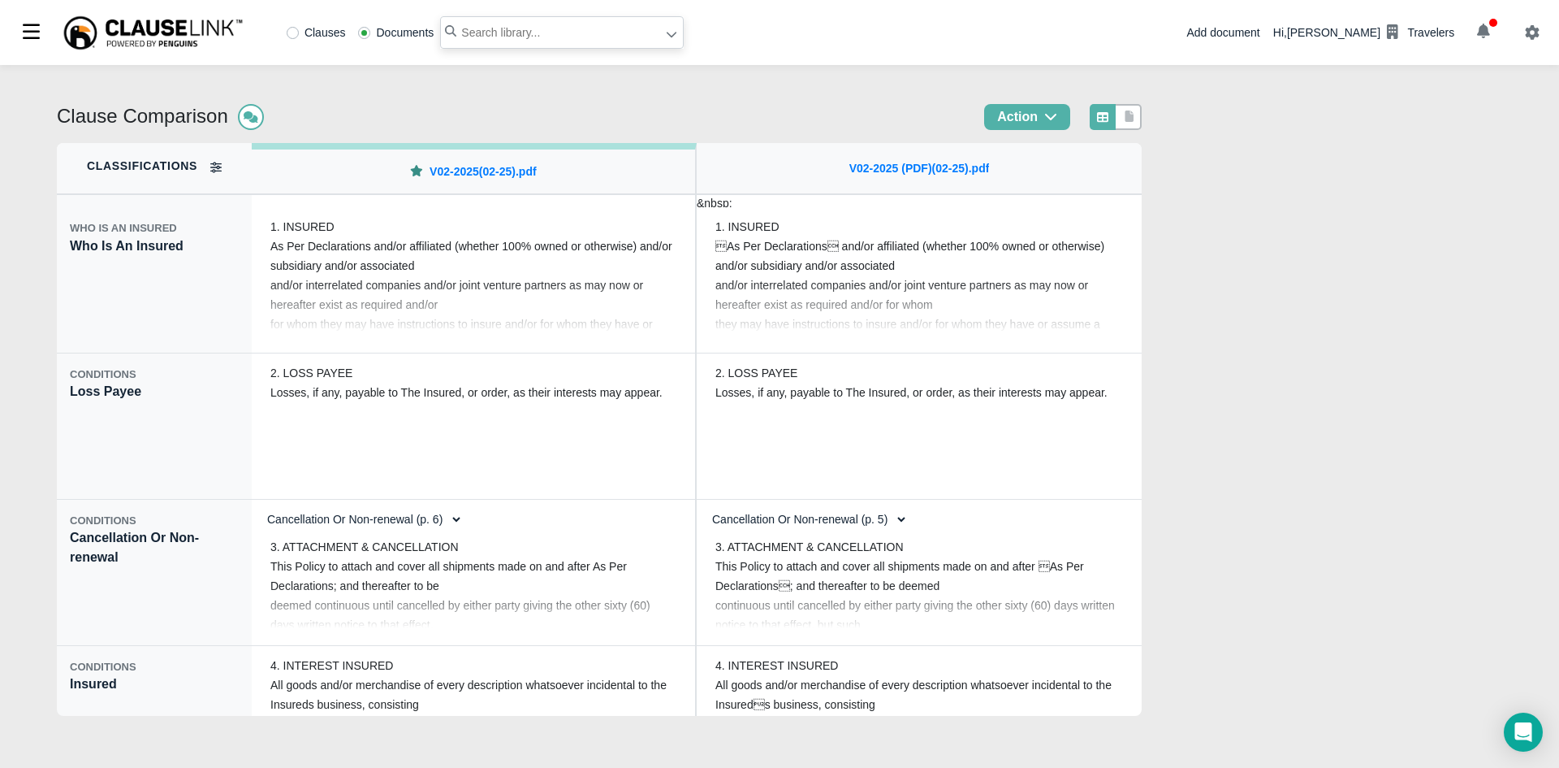
click at [671, 19] on input "text" at bounding box center [562, 32] width 244 height 32
click at [671, 34] on icon at bounding box center [671, 33] width 11 height 11
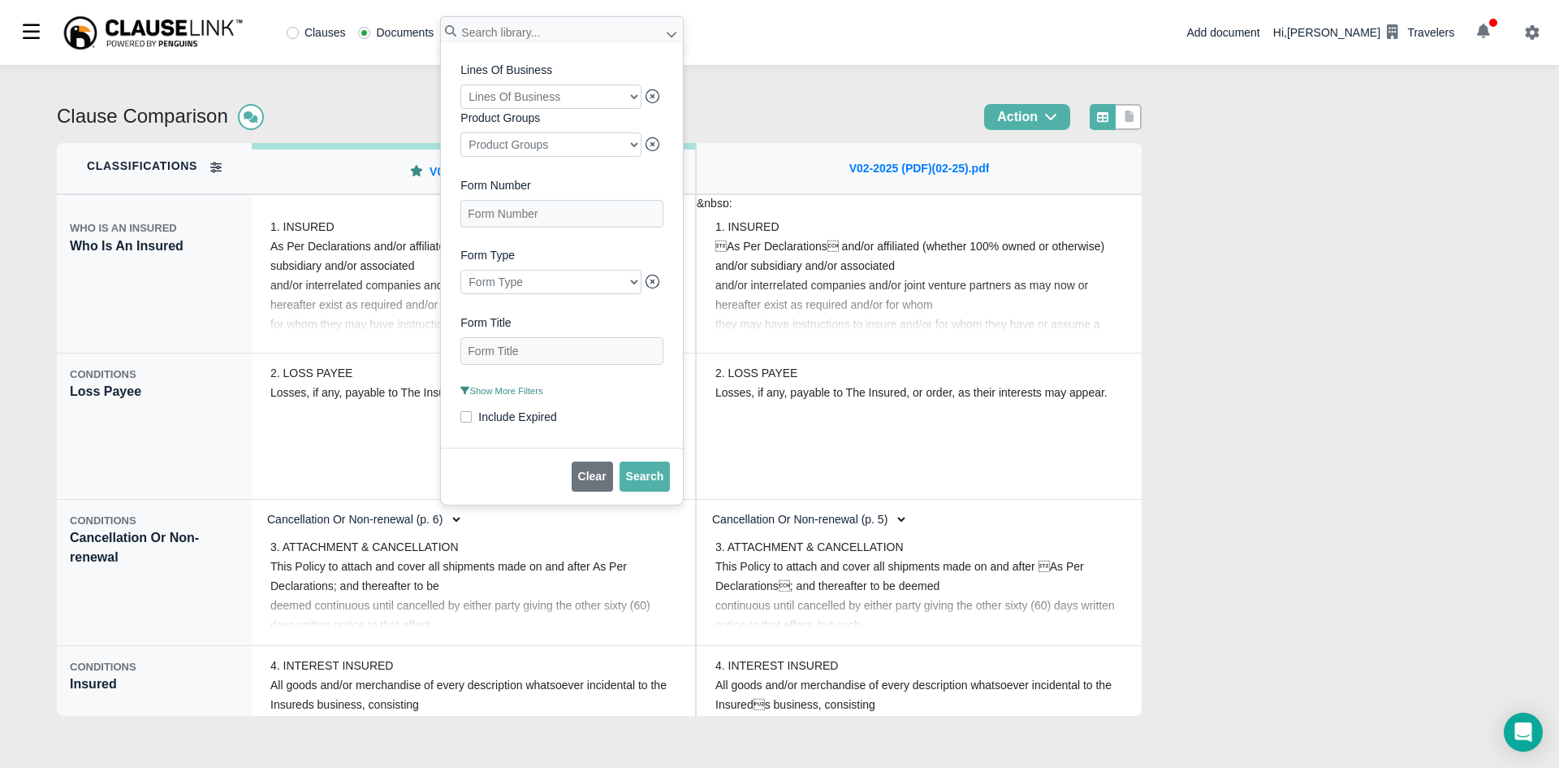
click at [629, 99] on div at bounding box center [551, 96] width 181 height 24
click at [629, 98] on div at bounding box center [551, 96] width 181 height 24
click at [640, 67] on label "Lines Of Business" at bounding box center [562, 70] width 203 height 17
click at [534, 396] on span "Show More Filters" at bounding box center [502, 391] width 82 height 10
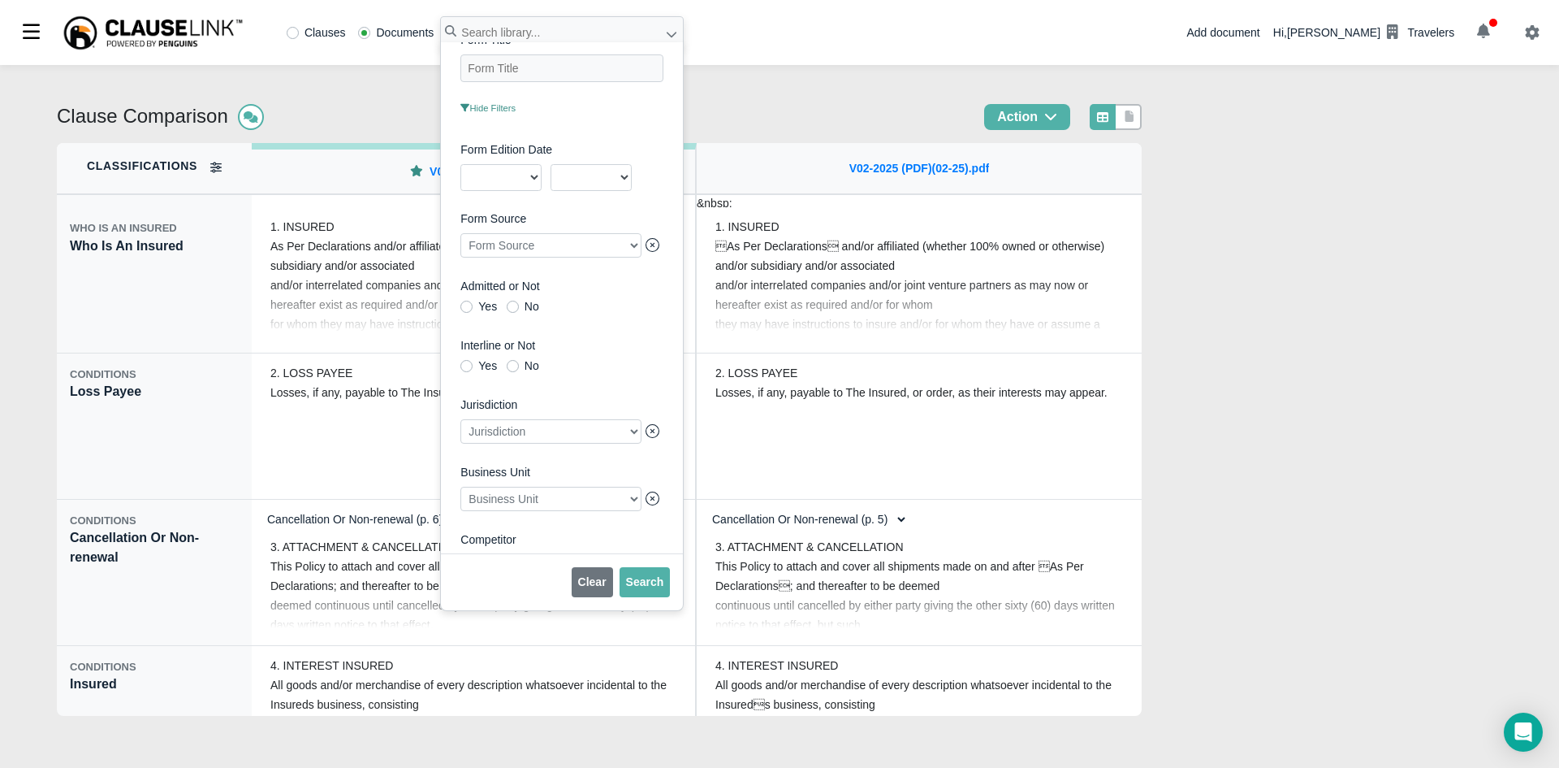
scroll to position [374, 0]
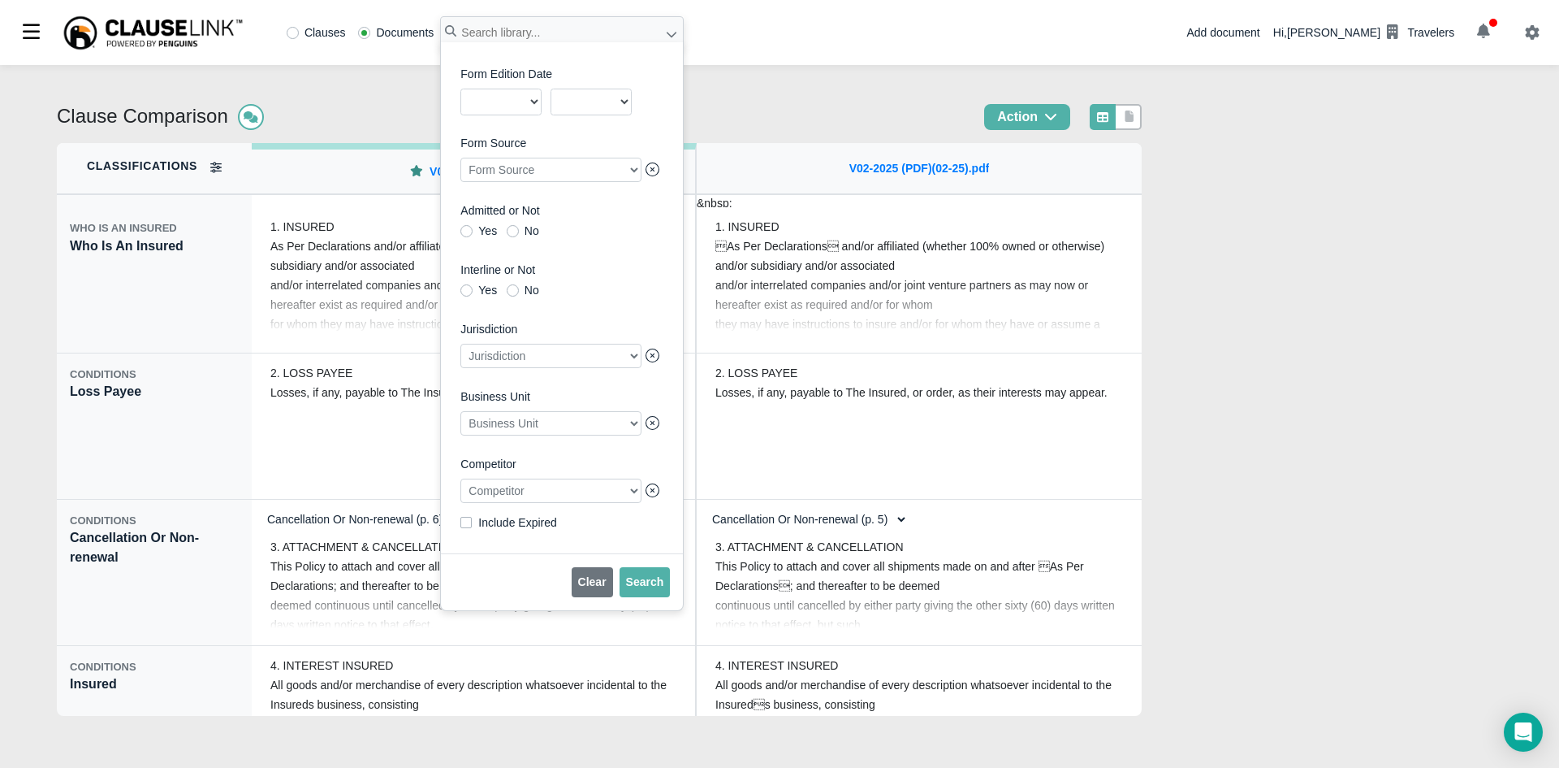
drag, startPoint x: 781, startPoint y: 94, endPoint x: 783, endPoint y: 83, distance: 11.5
click at [783, 85] on div "Clause Comparison Action Classifications WHO IS AN INSURED Who Is An Insured CO…" at bounding box center [779, 416] width 1559 height 703
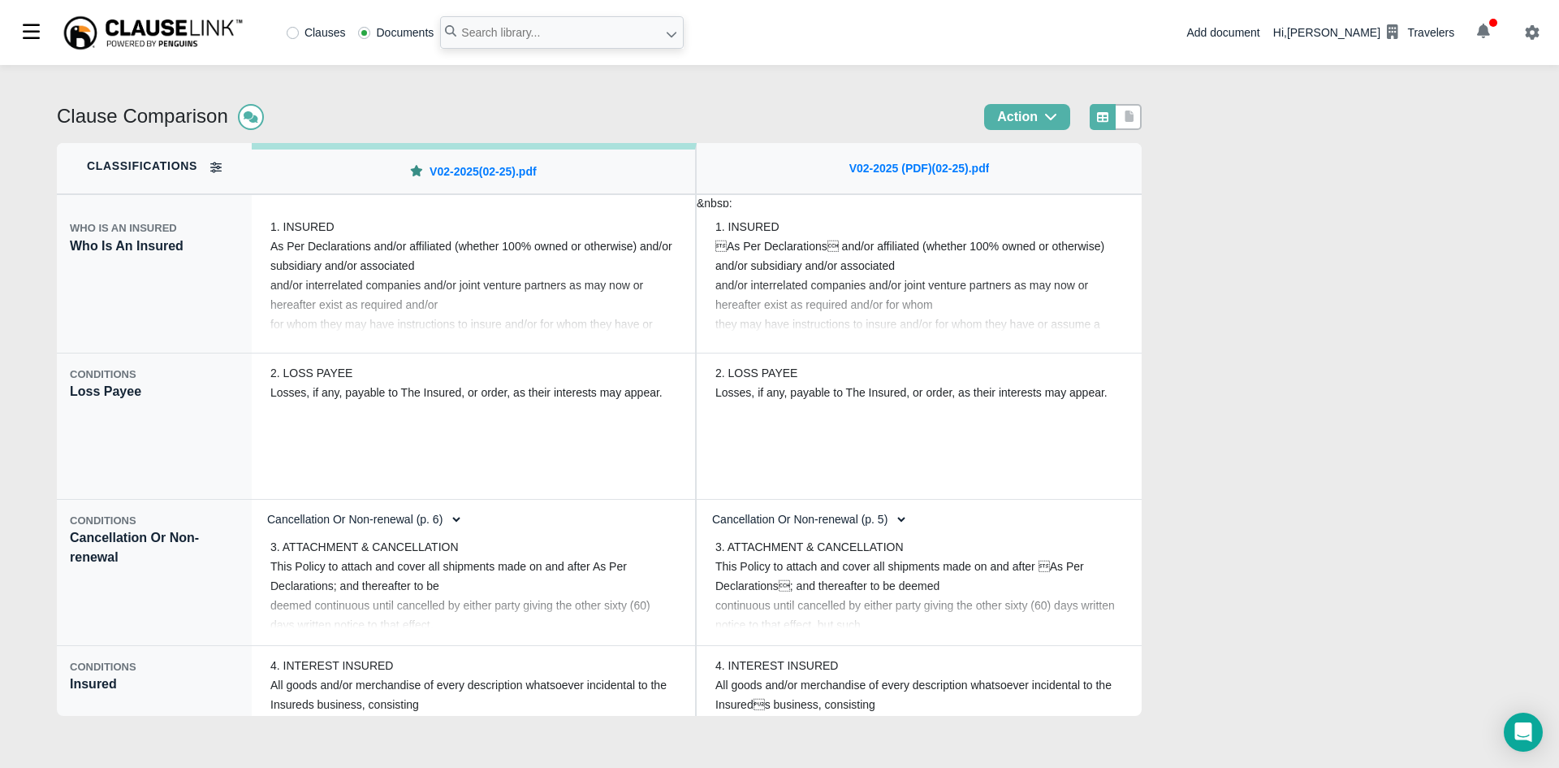
click at [1241, 37] on div "Add document" at bounding box center [1223, 32] width 73 height 17
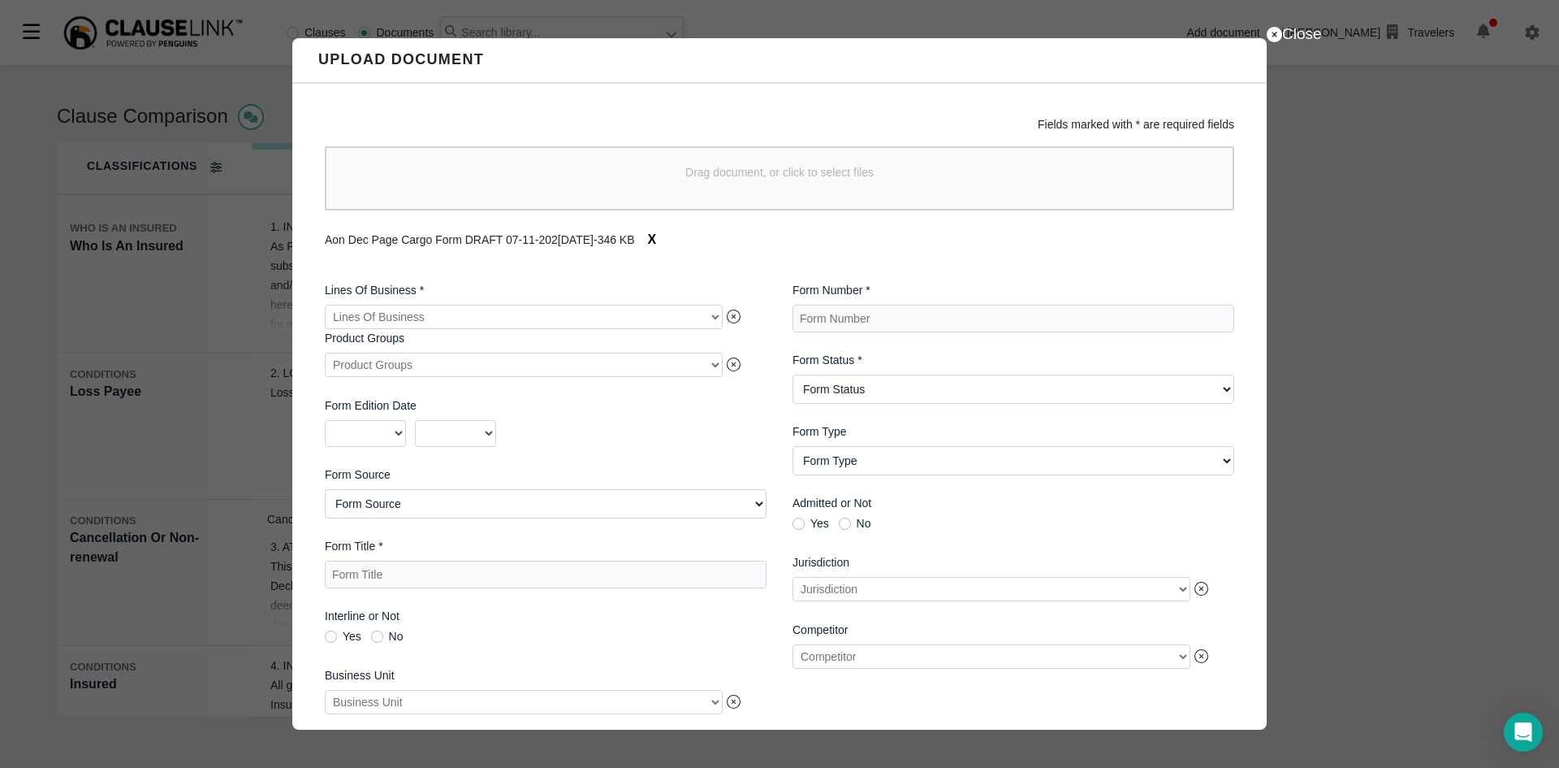
click at [717, 321] on div "Lines Of Business" at bounding box center [546, 317] width 442 height 25
click at [711, 318] on div at bounding box center [524, 317] width 398 height 24
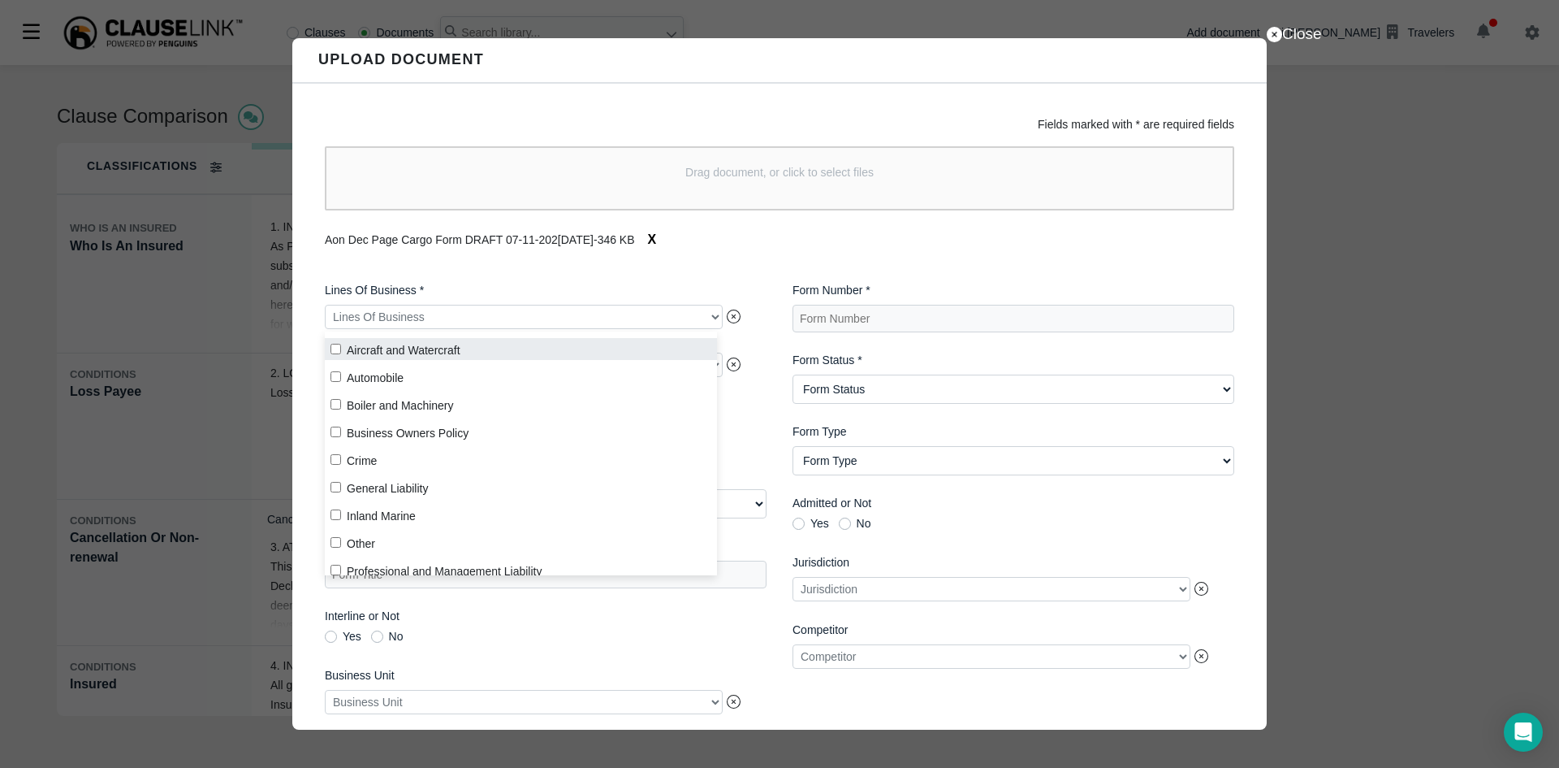
click at [426, 349] on label "Aircraft and Watercraft" at bounding box center [521, 349] width 392 height 22
checkbox input "true"
click at [586, 264] on div "Fields marked with * are required fields Drag document, or click to select file…" at bounding box center [779, 407] width 975 height 646
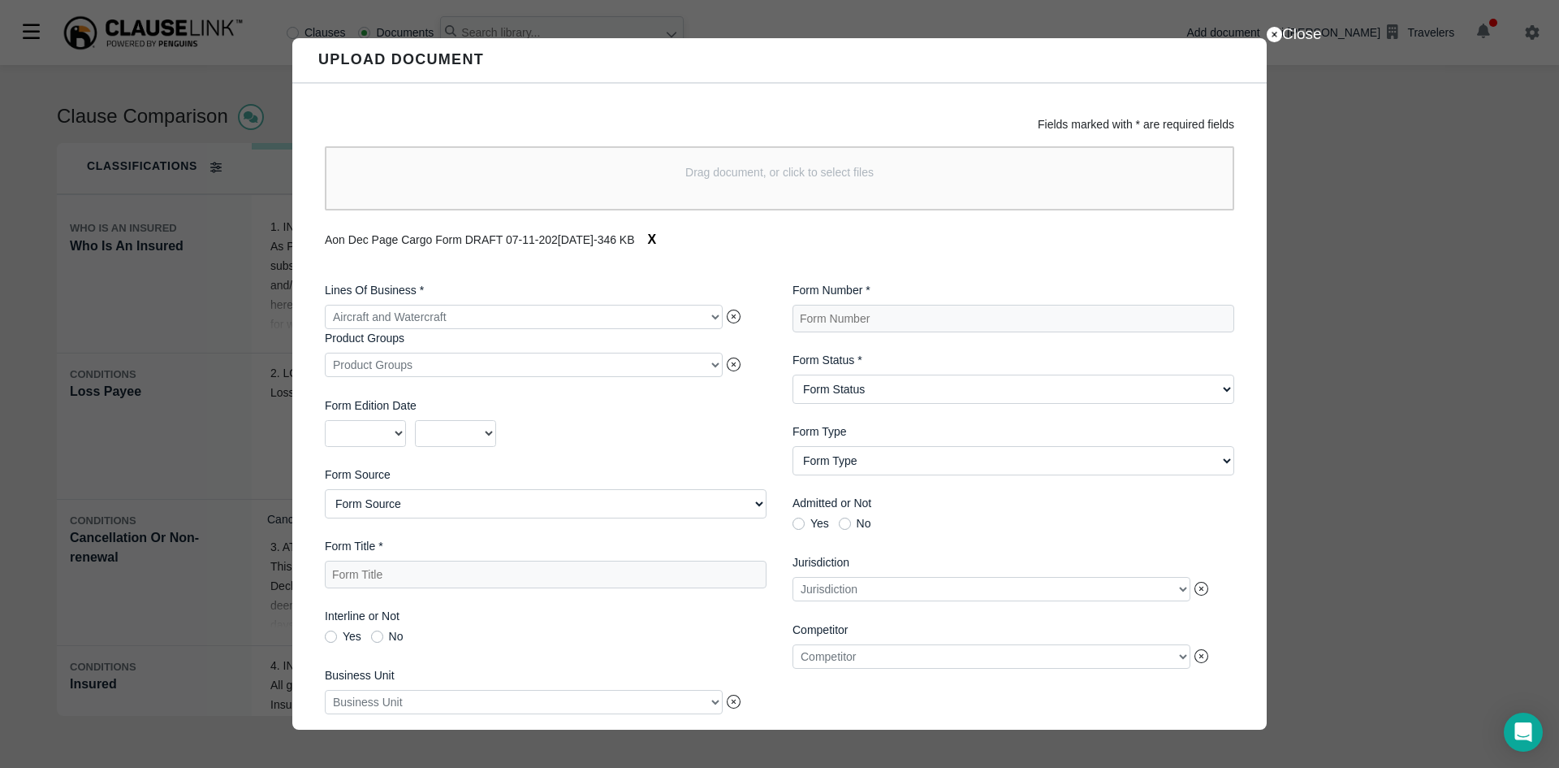
click at [1199, 388] on Status "Form Status Active Obsolete" at bounding box center [1014, 388] width 442 height 29
click at [1181, 366] on label "Form Status *" at bounding box center [1014, 360] width 442 height 17
click at [1181, 374] on Status "Form Status Active Obsolete" at bounding box center [1014, 388] width 442 height 29
click at [1222, 391] on div "Form Number * Form Status * Form Status Active Obsolete Form Type Form Type Aut…" at bounding box center [1014, 534] width 468 height 530
click at [1213, 391] on Status "Form Status Active Obsolete" at bounding box center [1014, 388] width 442 height 29
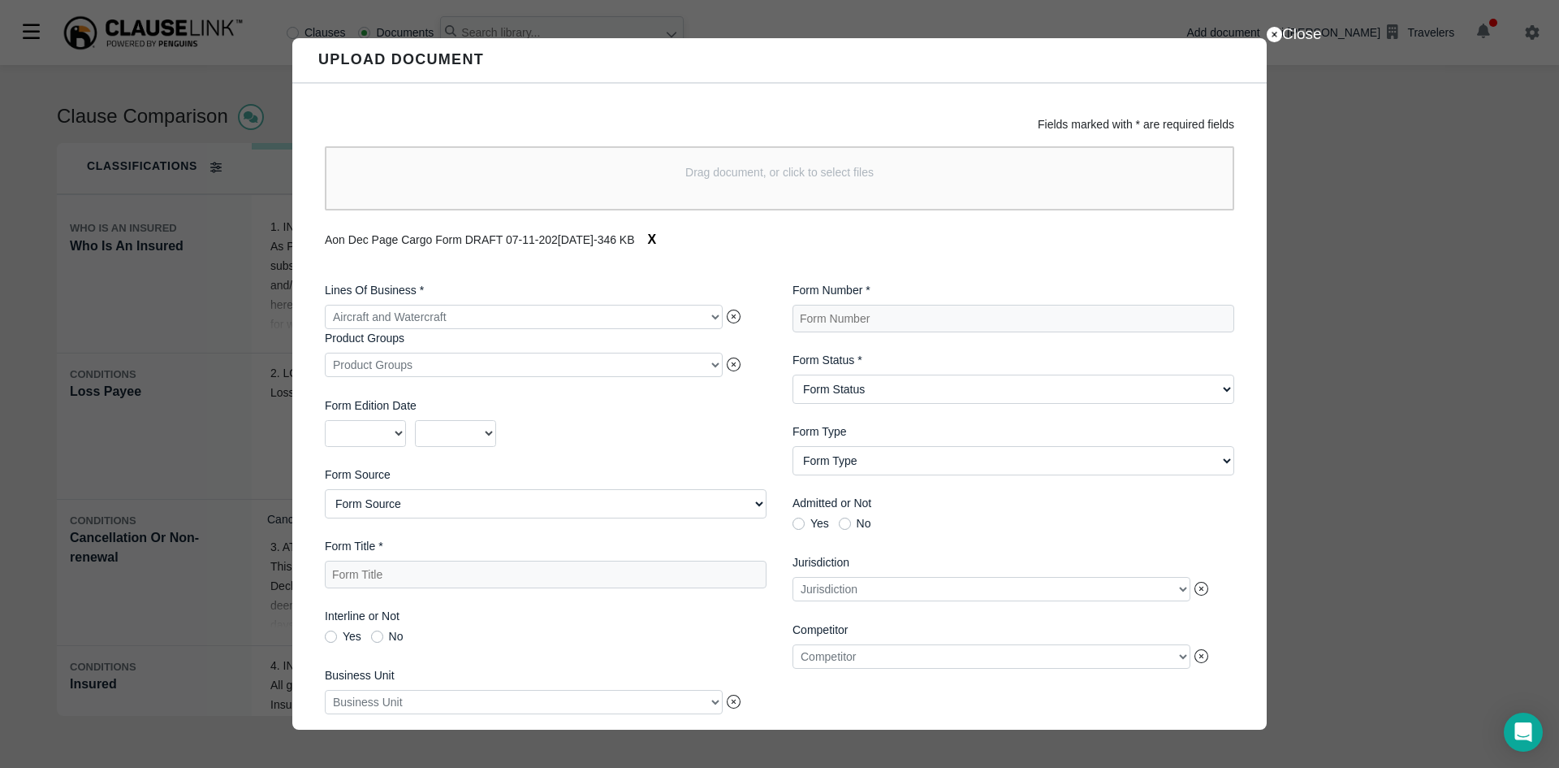
select Status "Active"
click at [793, 376] on Status "Form Status Active Obsolete" at bounding box center [1014, 388] width 442 height 29
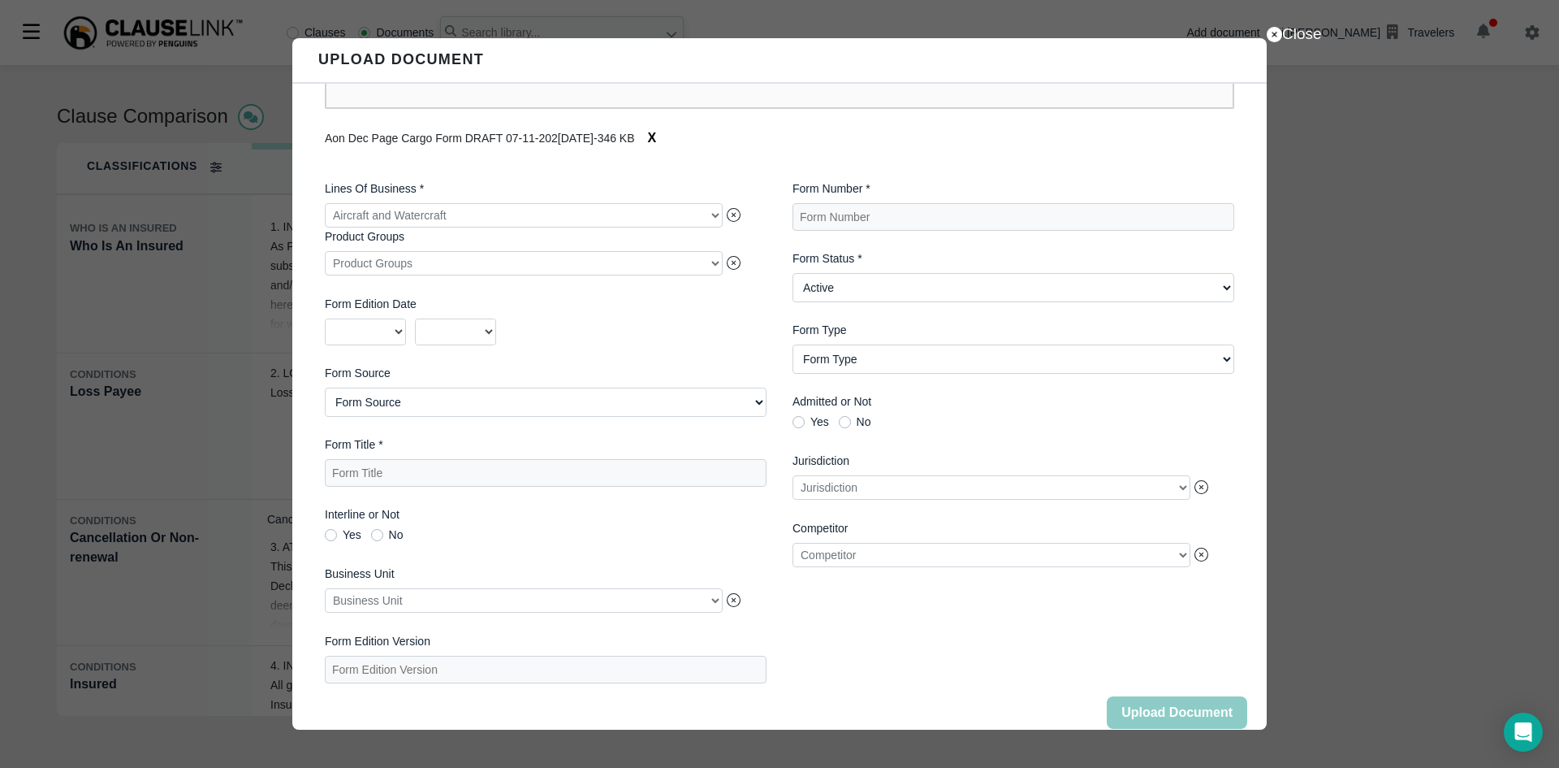
scroll to position [132, 0]
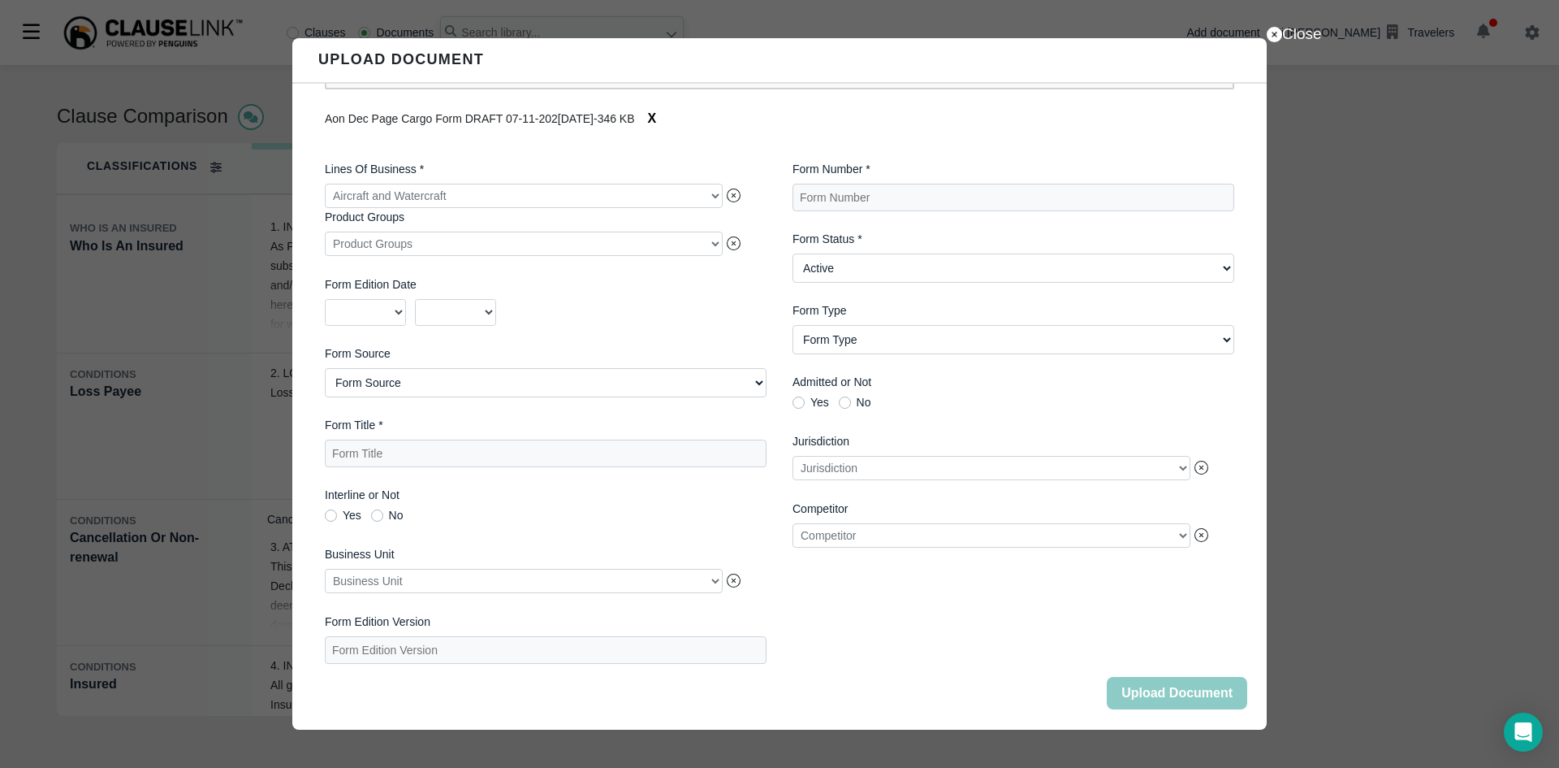
click at [707, 574] on div at bounding box center [524, 581] width 398 height 24
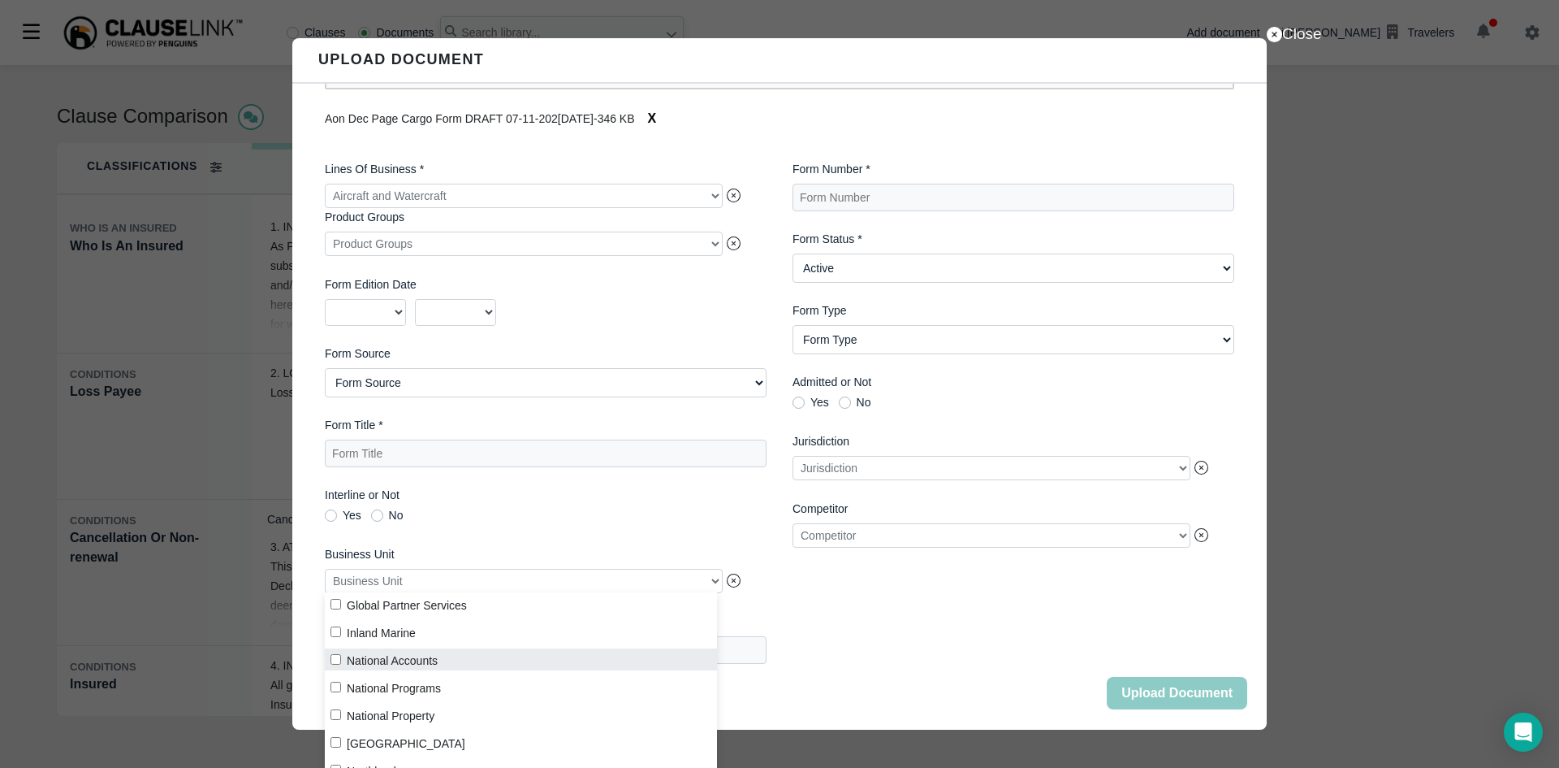
scroll to position [270, 0]
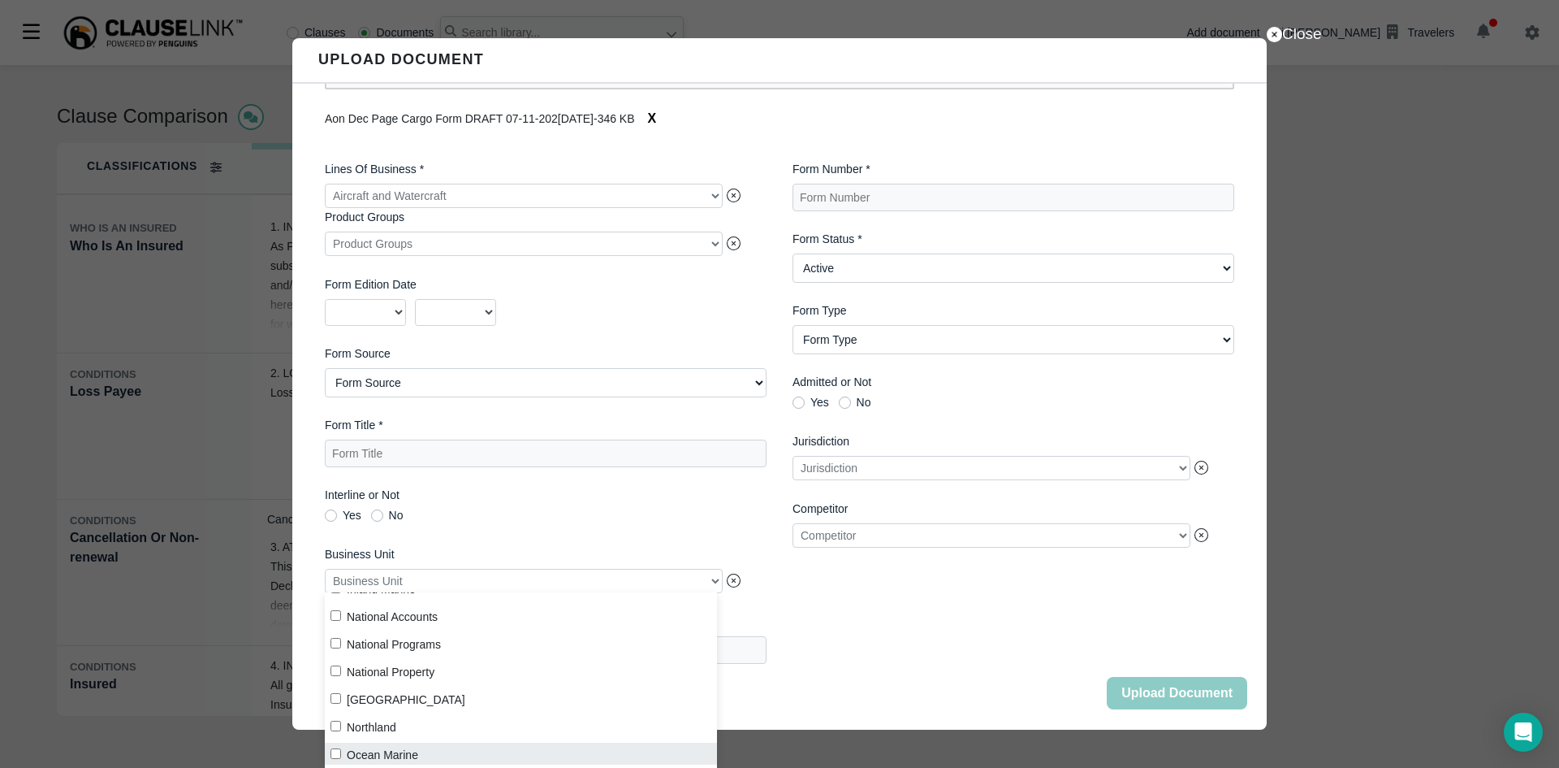
click at [362, 759] on label "Ocean Marine" at bounding box center [521, 753] width 392 height 22
checkbox input "true"
click at [533, 509] on span "Yes No" at bounding box center [546, 517] width 442 height 17
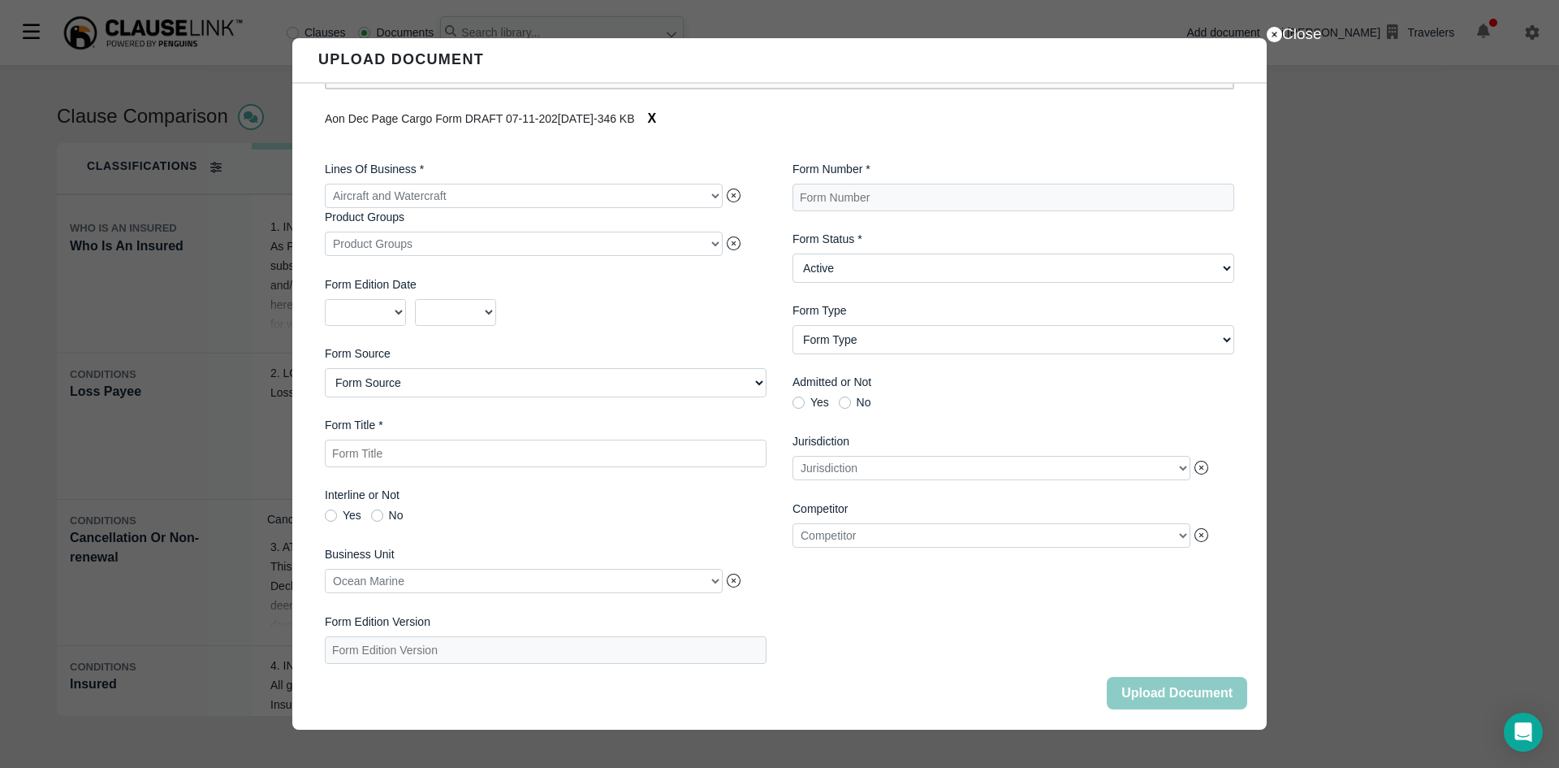
click at [536, 443] on Title "Form Title *" at bounding box center [546, 453] width 442 height 28
click at [435, 443] on Title "Form Title *" at bounding box center [546, 453] width 442 height 28
type Title "AON Marine Open Cargo Policy"
click at [894, 184] on Number "Form Number *" at bounding box center [1014, 198] width 442 height 28
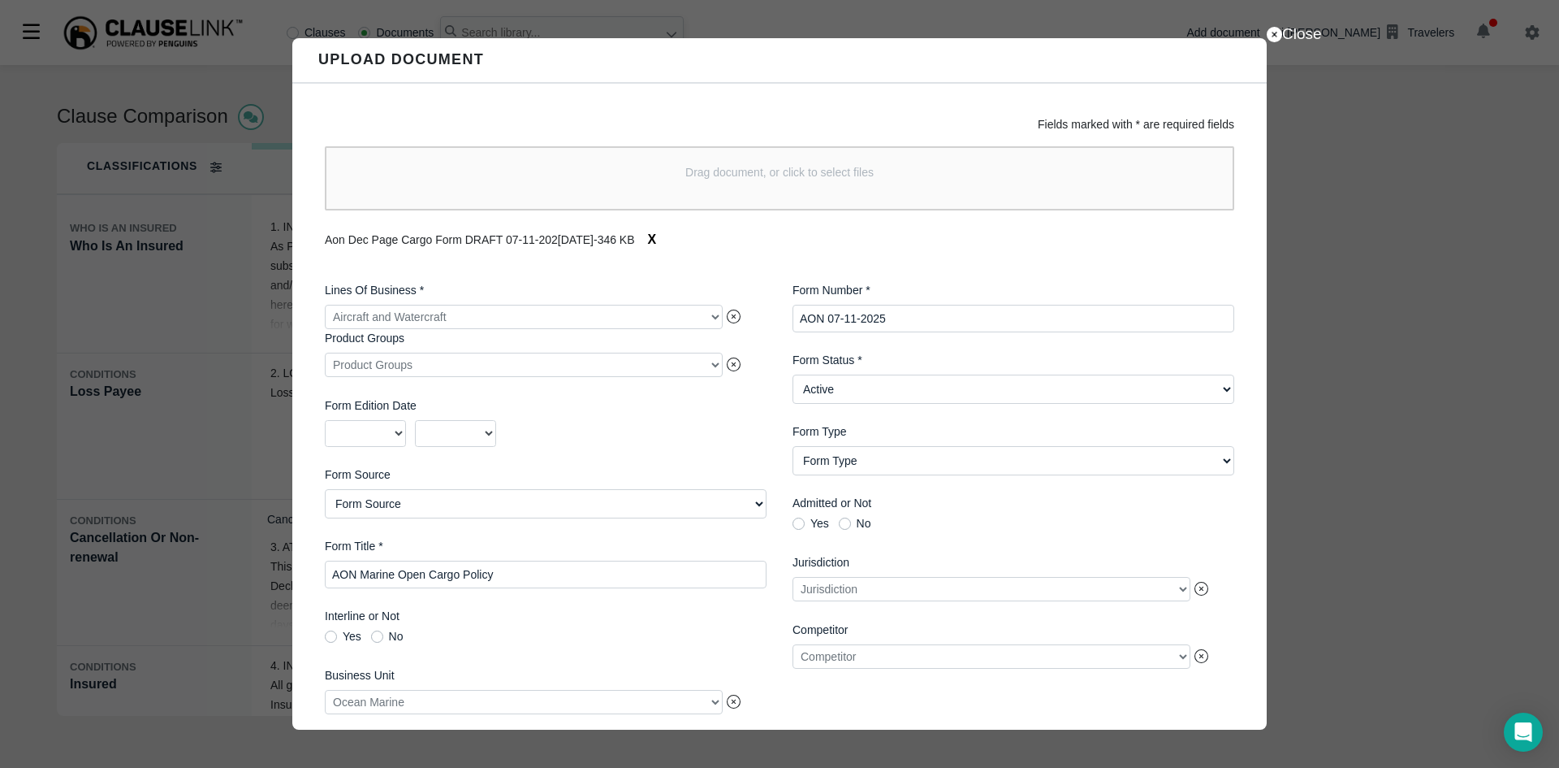
scroll to position [132, 0]
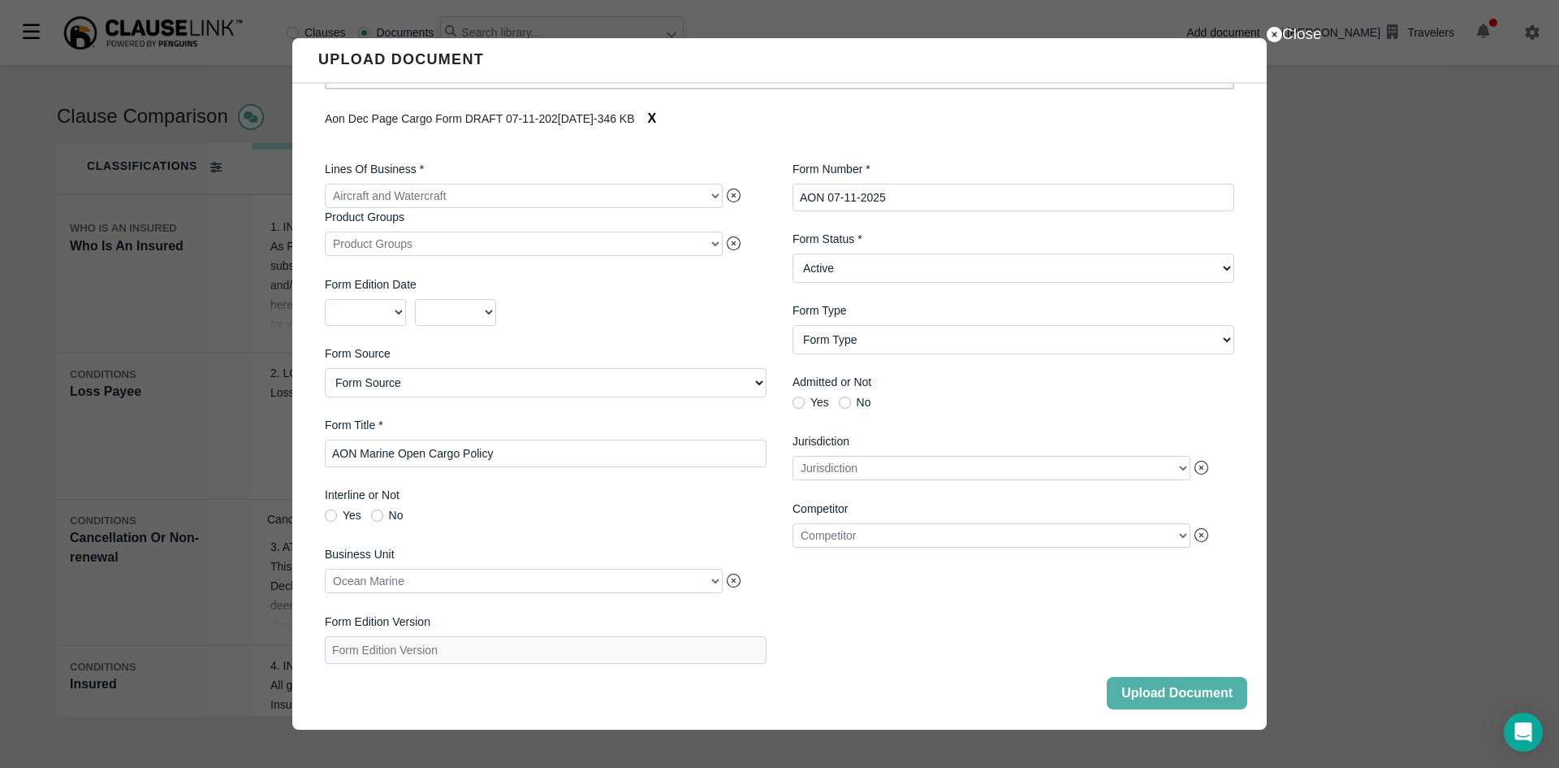
type Number "AON 07-11-2025"
click at [941, 389] on div "Admitted or Not Yes No" at bounding box center [1014, 394] width 442 height 40
click at [1168, 702] on button "Upload Document" at bounding box center [1177, 693] width 141 height 32
click at [1165, 695] on button "Close" at bounding box center [1177, 693] width 141 height 32
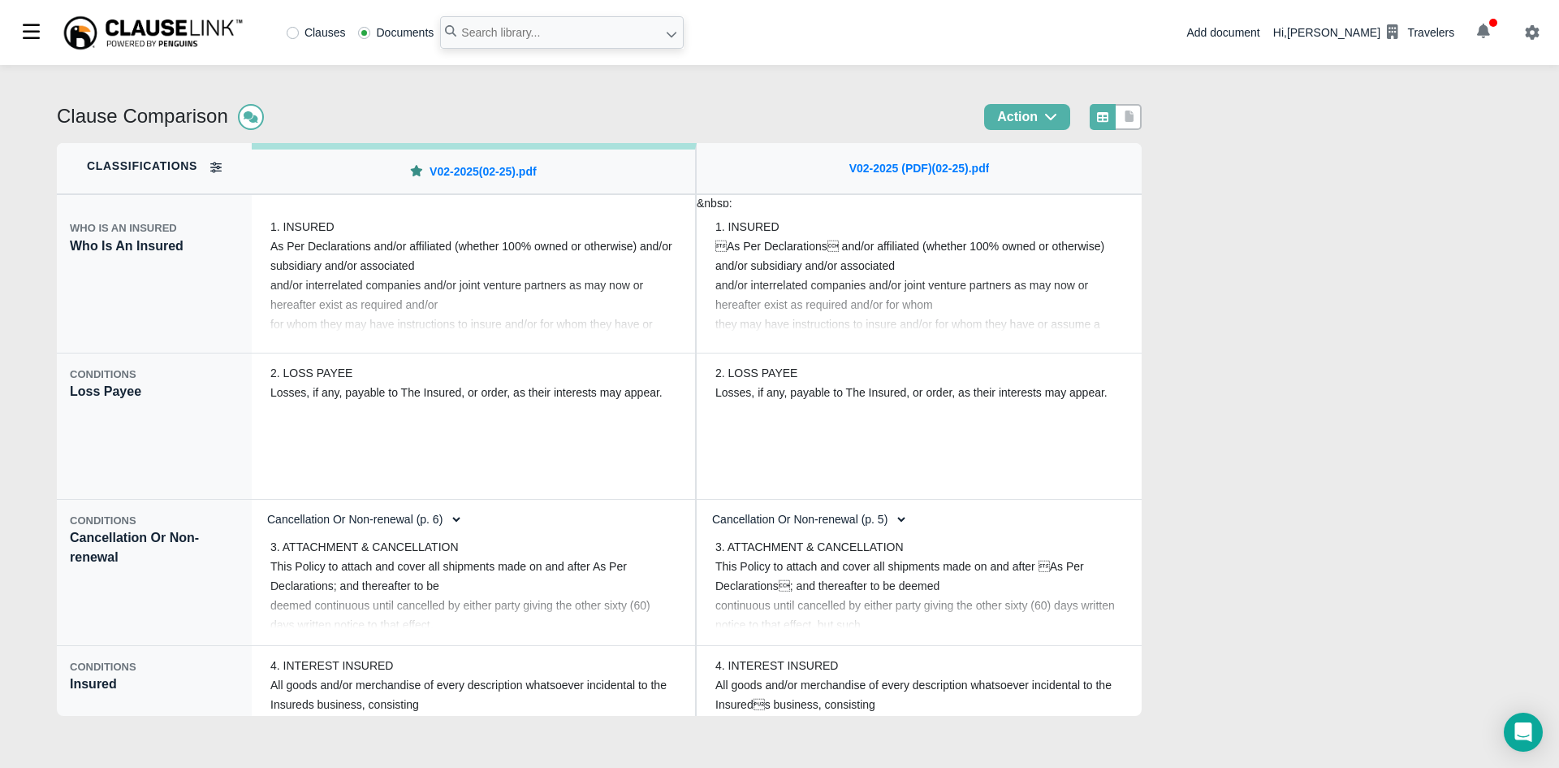
click at [1251, 41] on div "Add do[PERSON_NAME][PERSON_NAME] Travelers" at bounding box center [1373, 32] width 373 height 65
click at [1252, 29] on div "Add document" at bounding box center [1223, 32] width 73 height 17
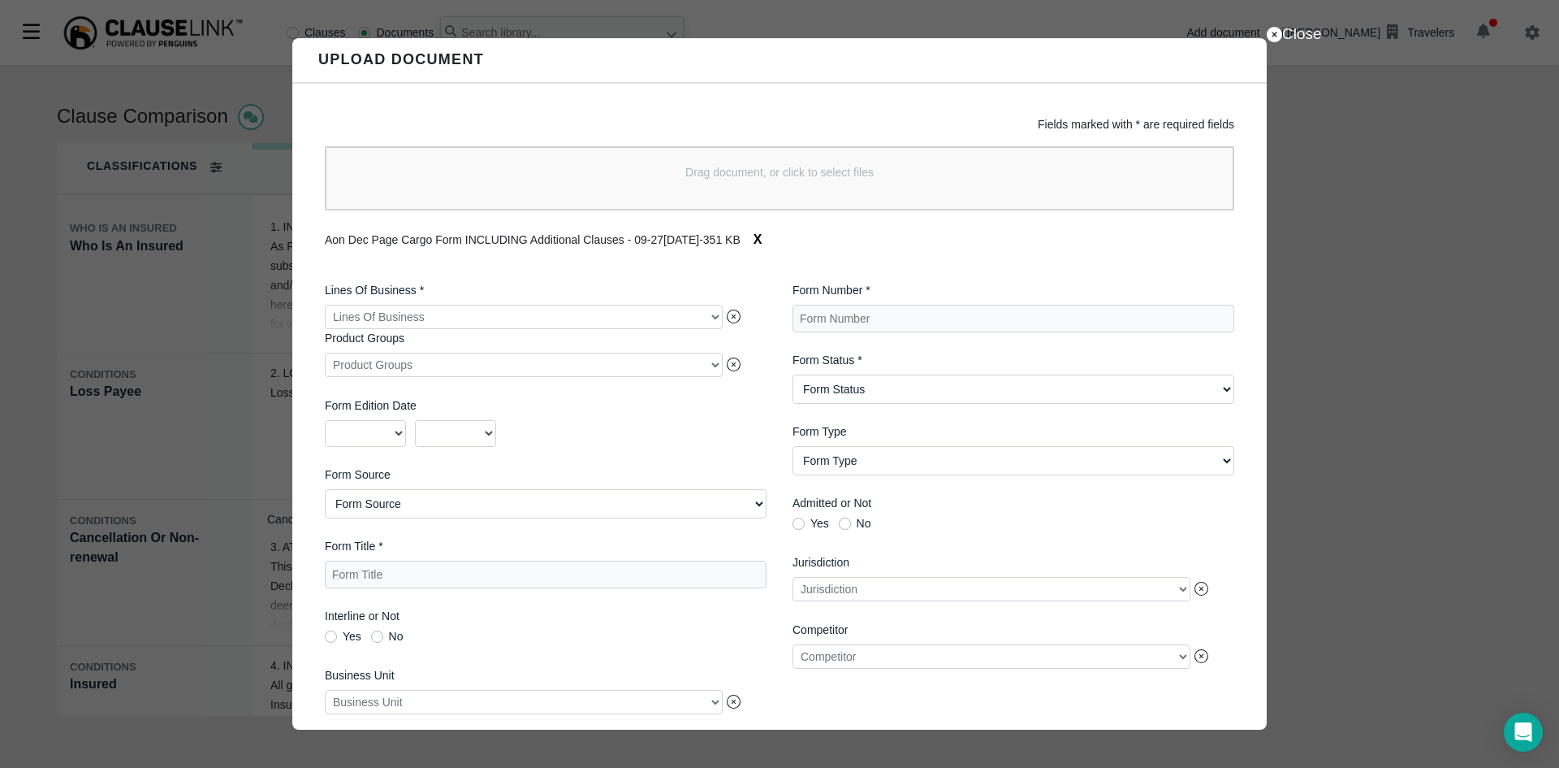
click at [716, 314] on div at bounding box center [524, 317] width 398 height 24
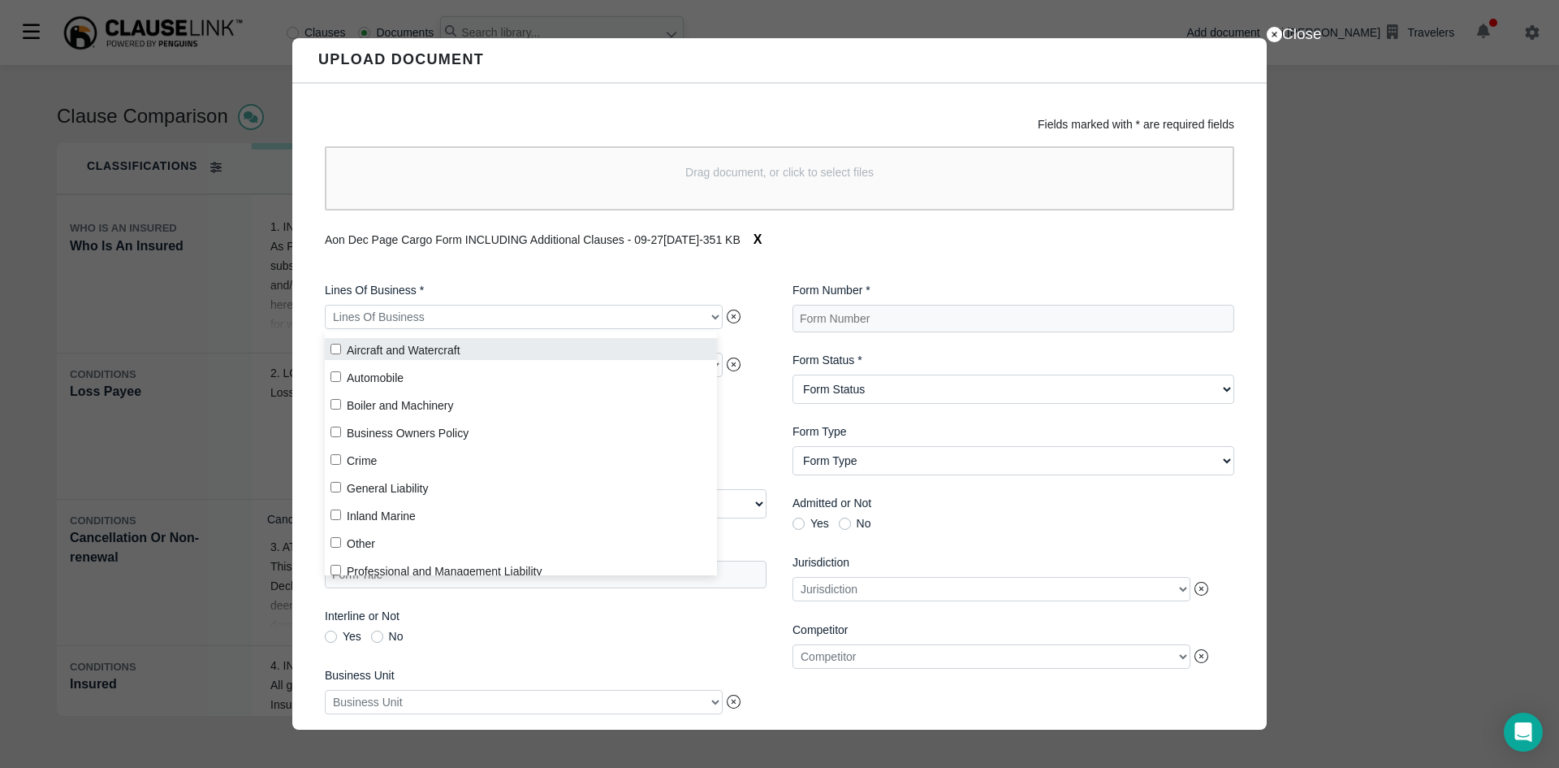
click at [425, 352] on label "Aircraft and Watercraft" at bounding box center [521, 349] width 392 height 22
checkbox input "true"
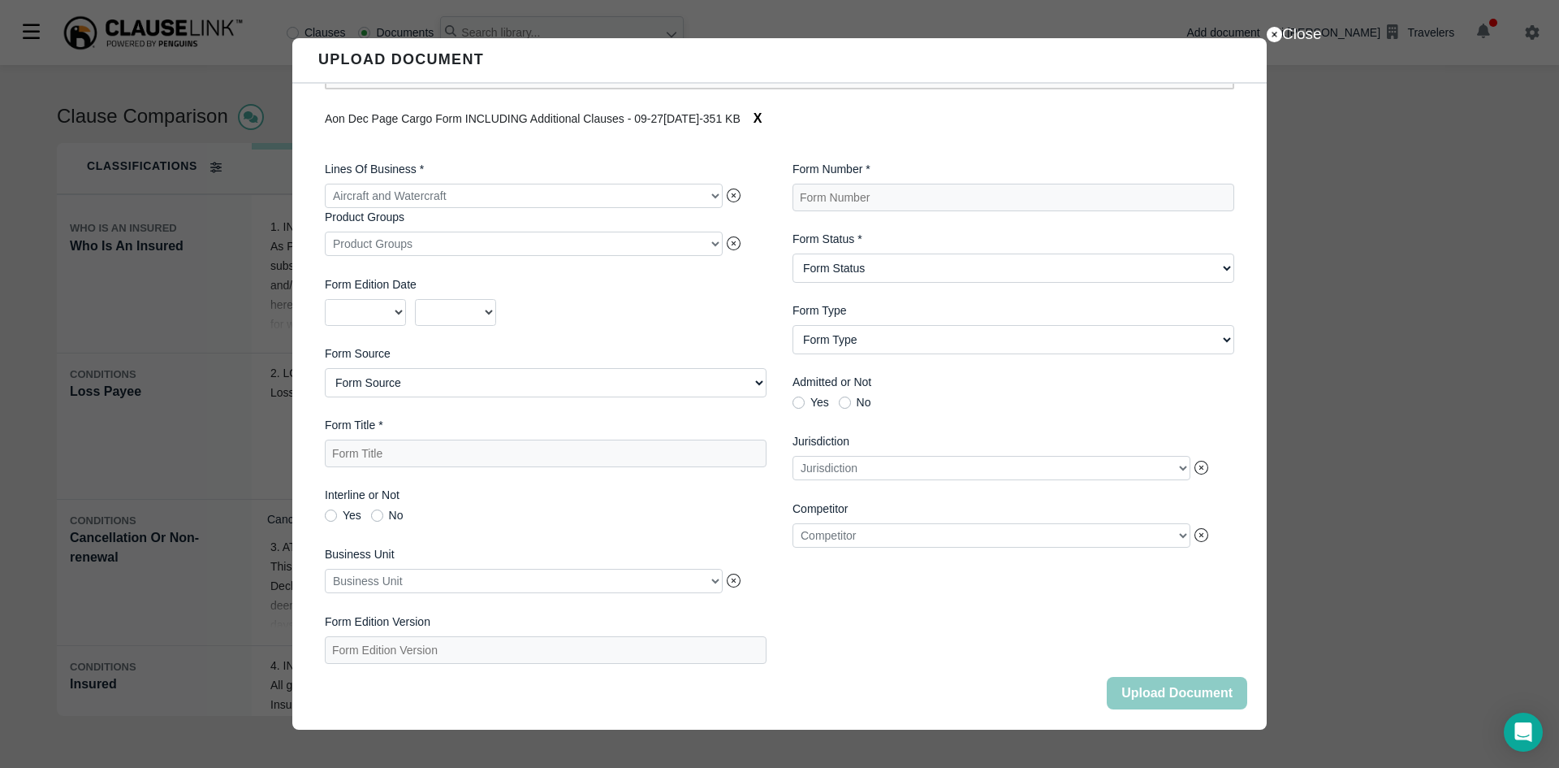
click at [761, 374] on div "Lines Of Business * Aircraft and Watercraft Product Groups Product Groups Form …" at bounding box center [546, 413] width 468 height 530
click at [547, 452] on Title "Form Title *" at bounding box center [546, 453] width 442 height 28
click at [429, 456] on Title "Form Title *" at bounding box center [546, 453] width 442 height 28
type Title "AON Marine Open Cargo Policy"
click at [710, 579] on div at bounding box center [524, 581] width 398 height 24
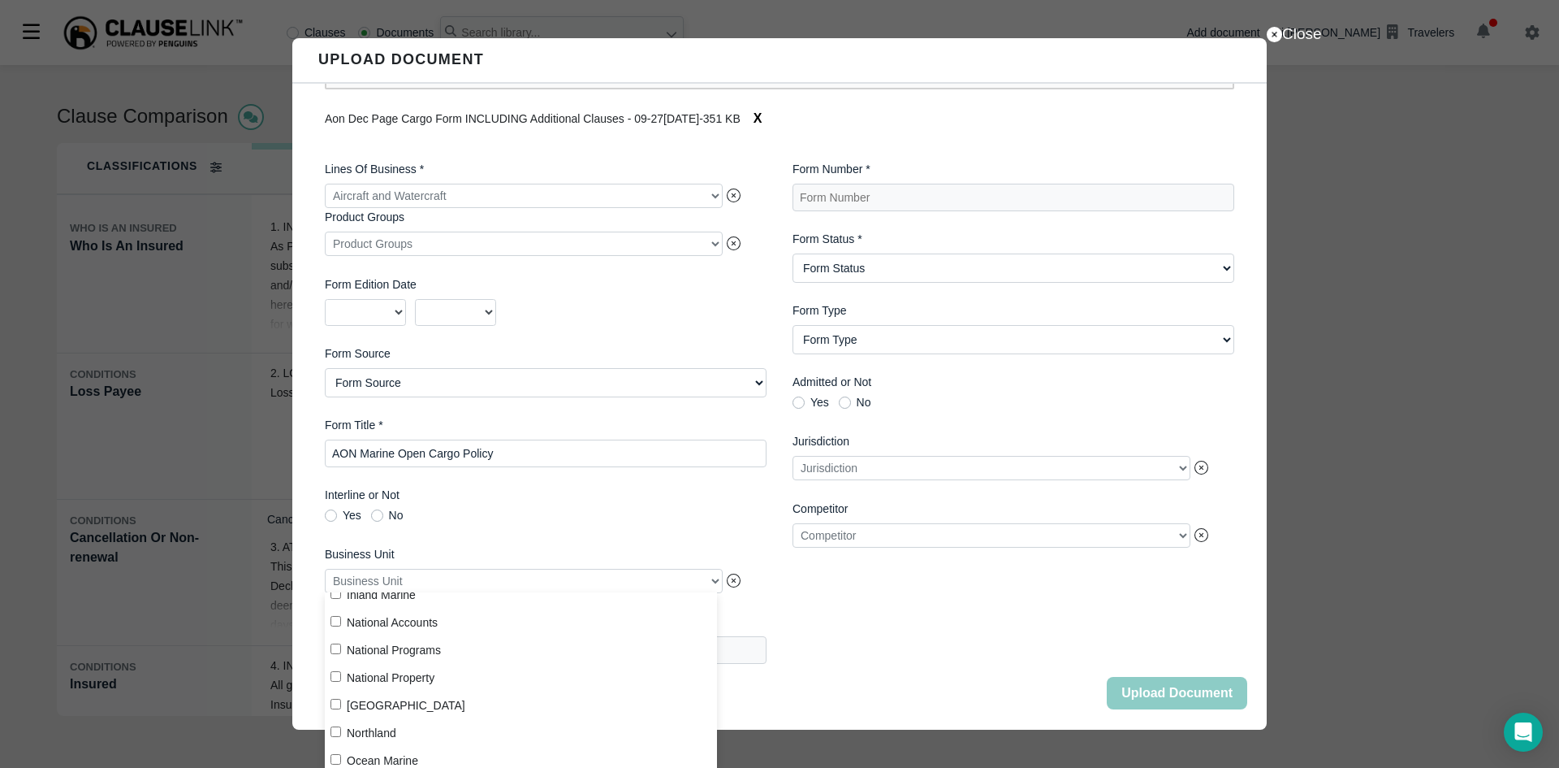
scroll to position [270, 0]
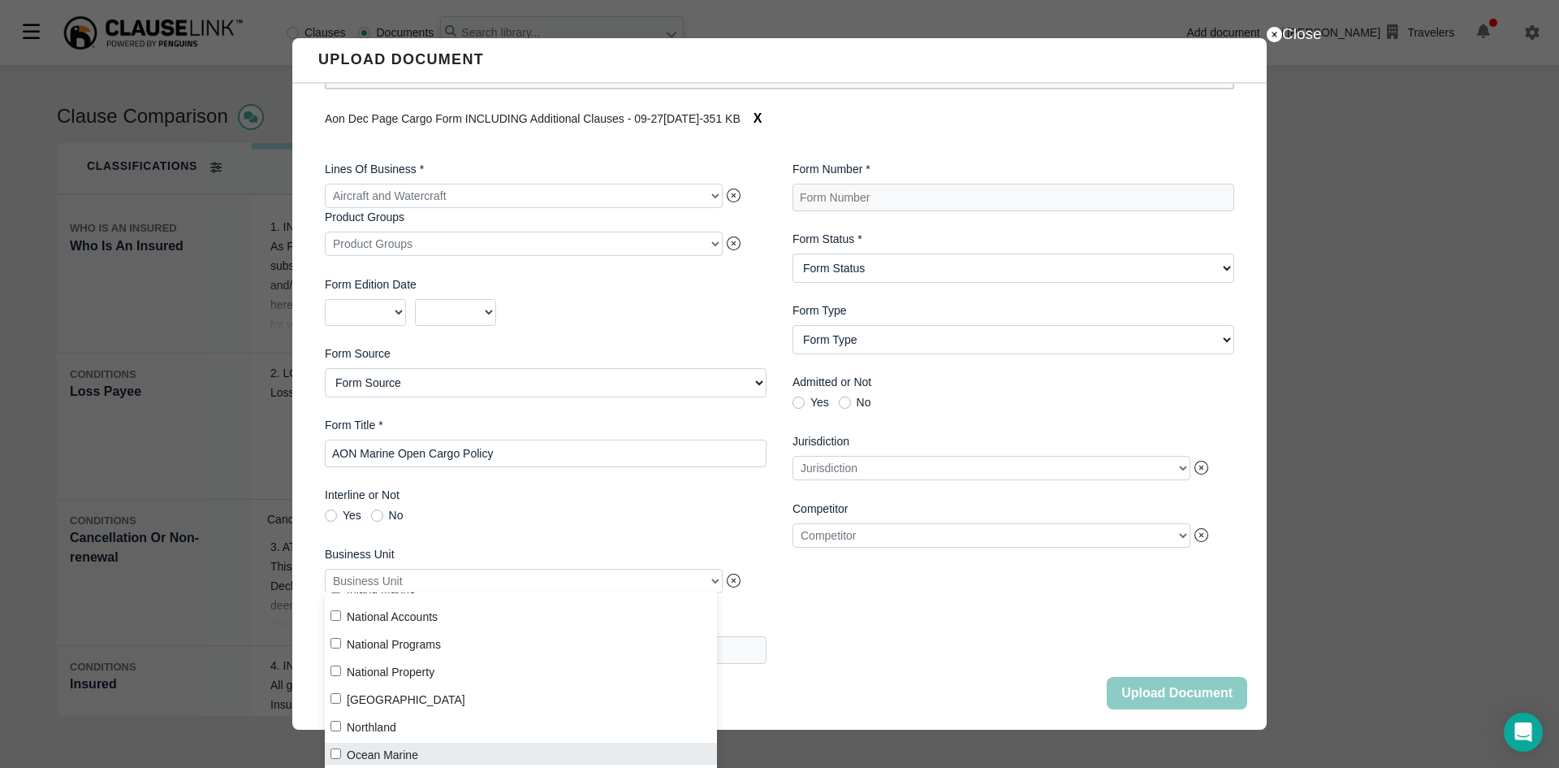
click at [337, 759] on input "Ocean Marine" at bounding box center [336, 753] width 11 height 11
checkbox input "true"
click at [558, 500] on label "Interline or Not" at bounding box center [546, 495] width 442 height 17
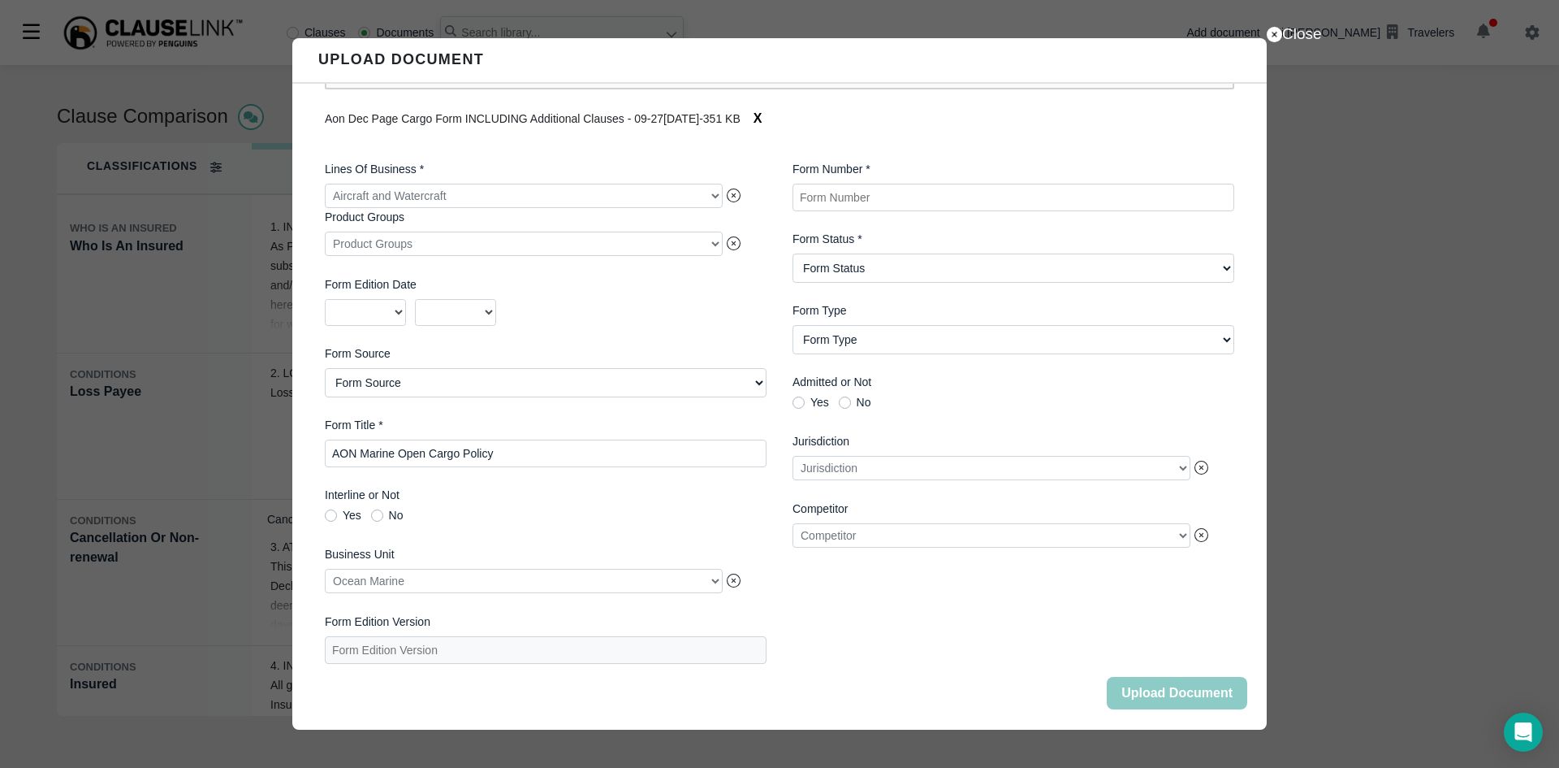
click at [880, 184] on Number "Form Number *" at bounding box center [1014, 198] width 442 height 28
type Number "AON 09-2[DATE]"
click at [1209, 254] on Status "Form Status Active Obsolete" at bounding box center [1014, 267] width 442 height 29
select Status "Active"
click at [793, 253] on Status "Form Status Active Obsolete" at bounding box center [1014, 267] width 442 height 29
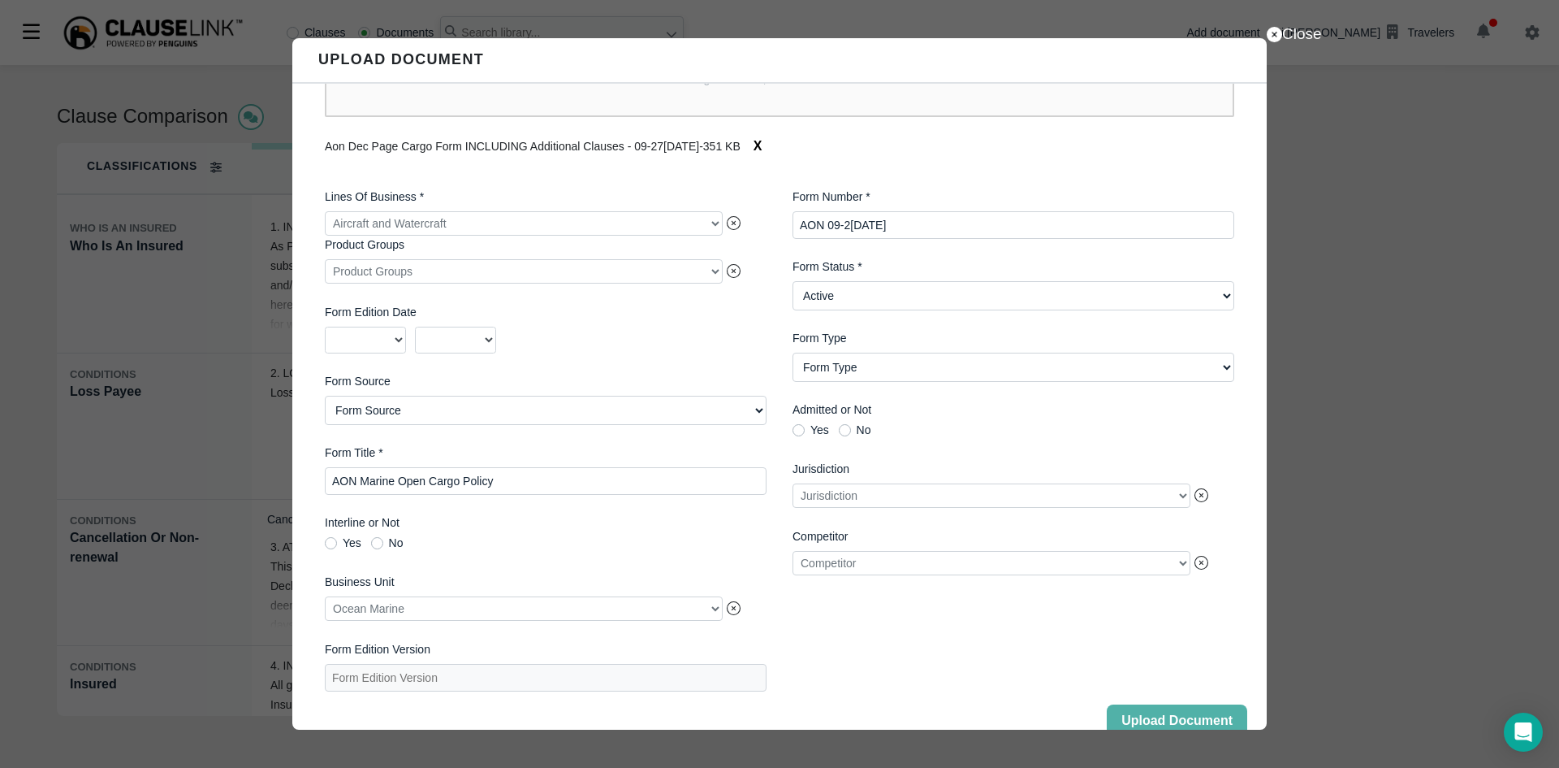
scroll to position [132, 0]
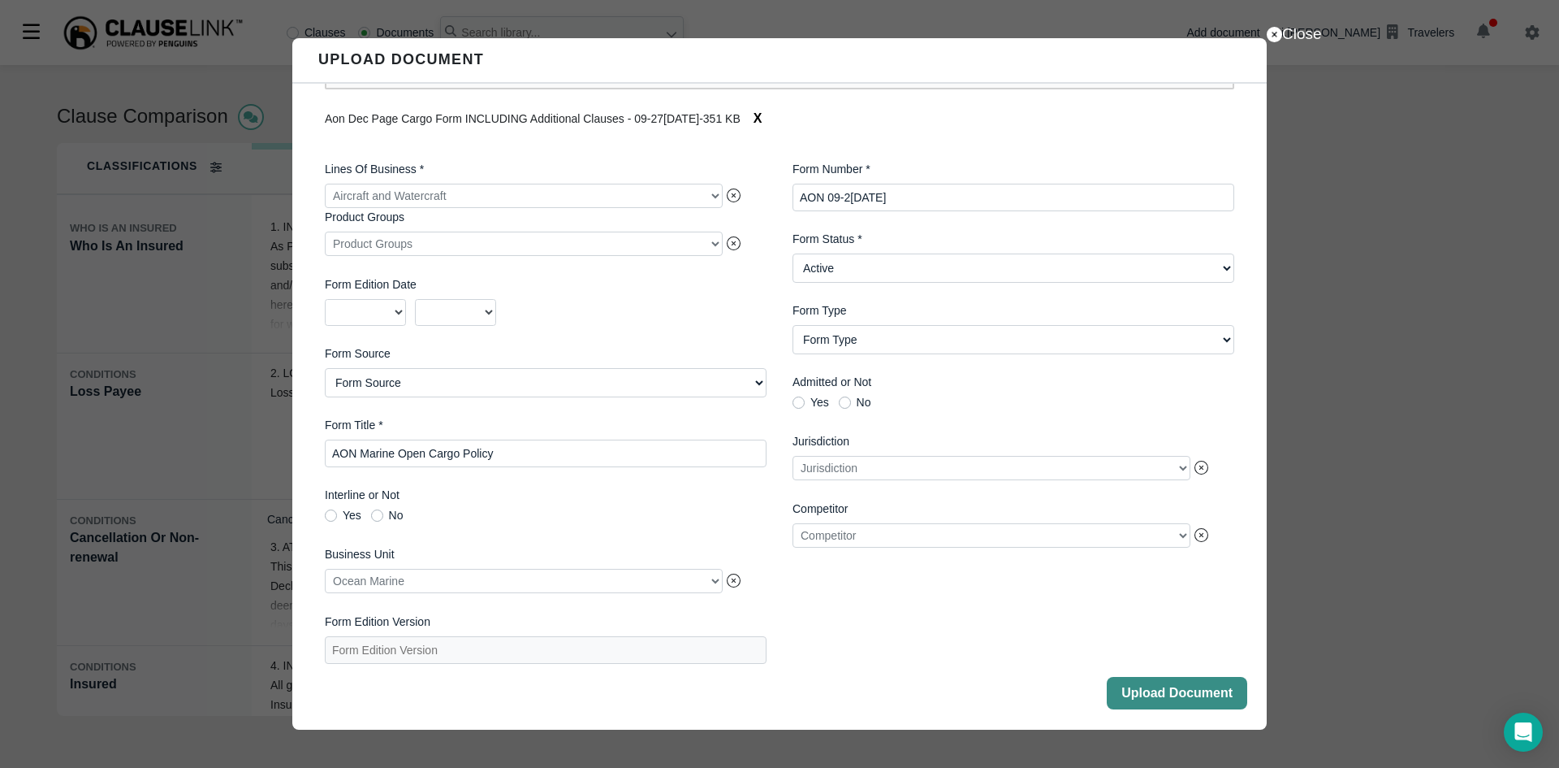
click at [1144, 694] on button "Upload Document" at bounding box center [1177, 693] width 141 height 32
click at [1169, 693] on button "Close" at bounding box center [1177, 693] width 141 height 32
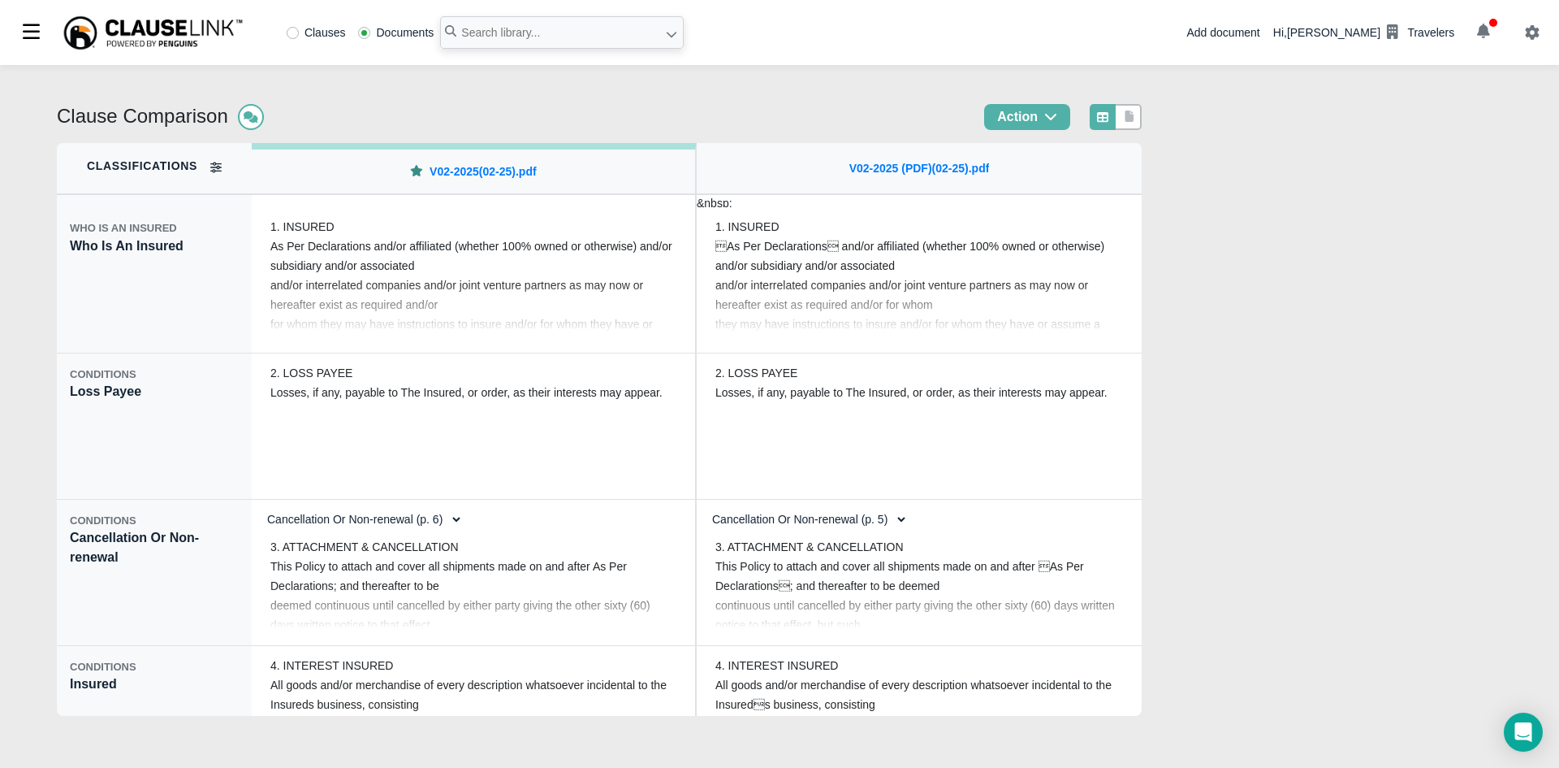
click at [1334, 29] on div "Hi, [PERSON_NAME] Travelers" at bounding box center [1364, 33] width 181 height 28
click at [1395, 32] on icon at bounding box center [1392, 31] width 11 height 15
click at [1424, 33] on div "Travelers" at bounding box center [1431, 32] width 47 height 17
click at [1369, 34] on div "Hi, [PERSON_NAME] Travelers" at bounding box center [1364, 33] width 181 height 28
click at [175, 33] on img at bounding box center [153, 33] width 183 height 37
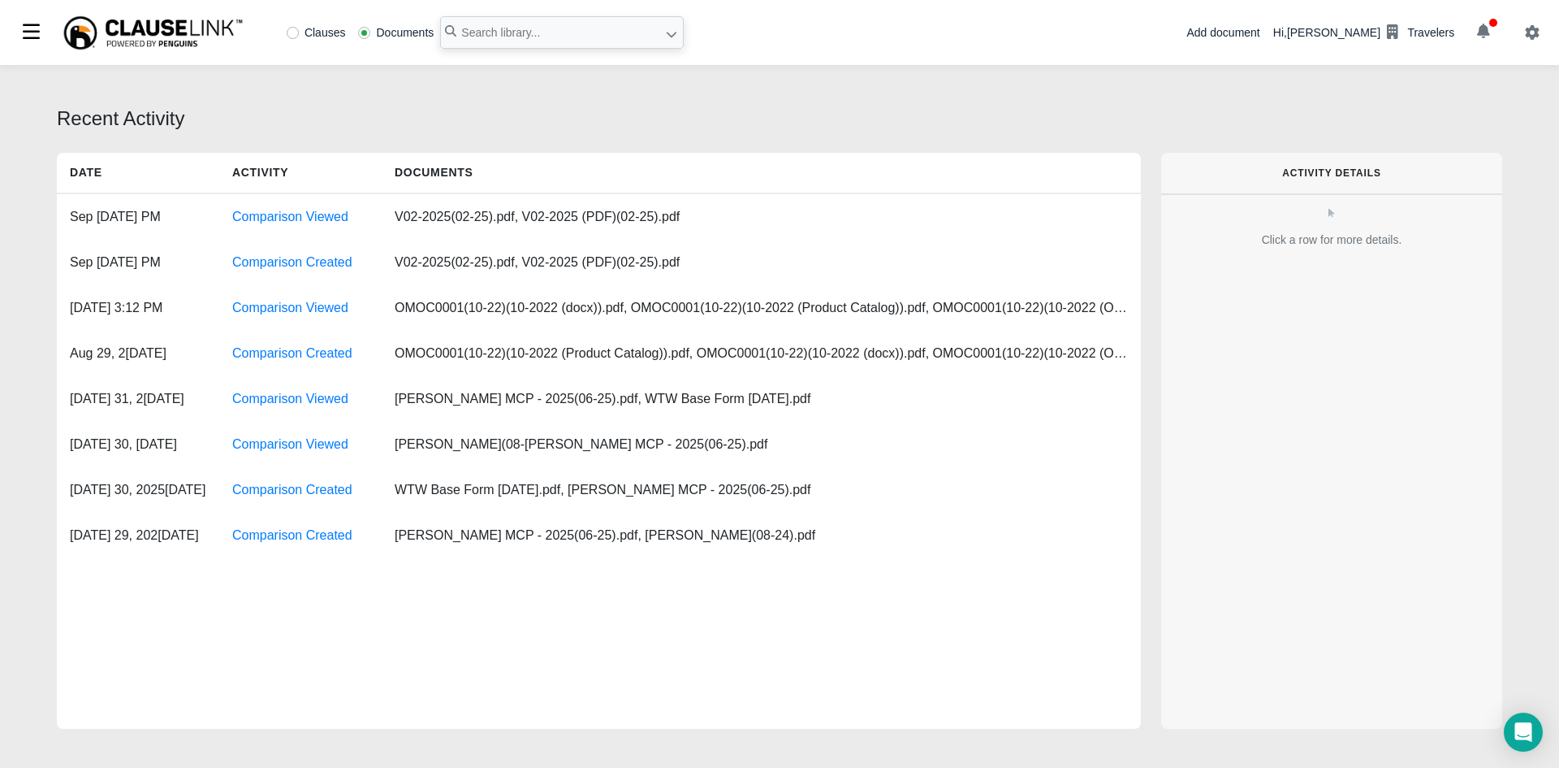
click at [1364, 36] on div "Hi, [PERSON_NAME] Travelers" at bounding box center [1364, 33] width 181 height 28
click at [1488, 26] on icon "button" at bounding box center [1483, 31] width 13 height 15
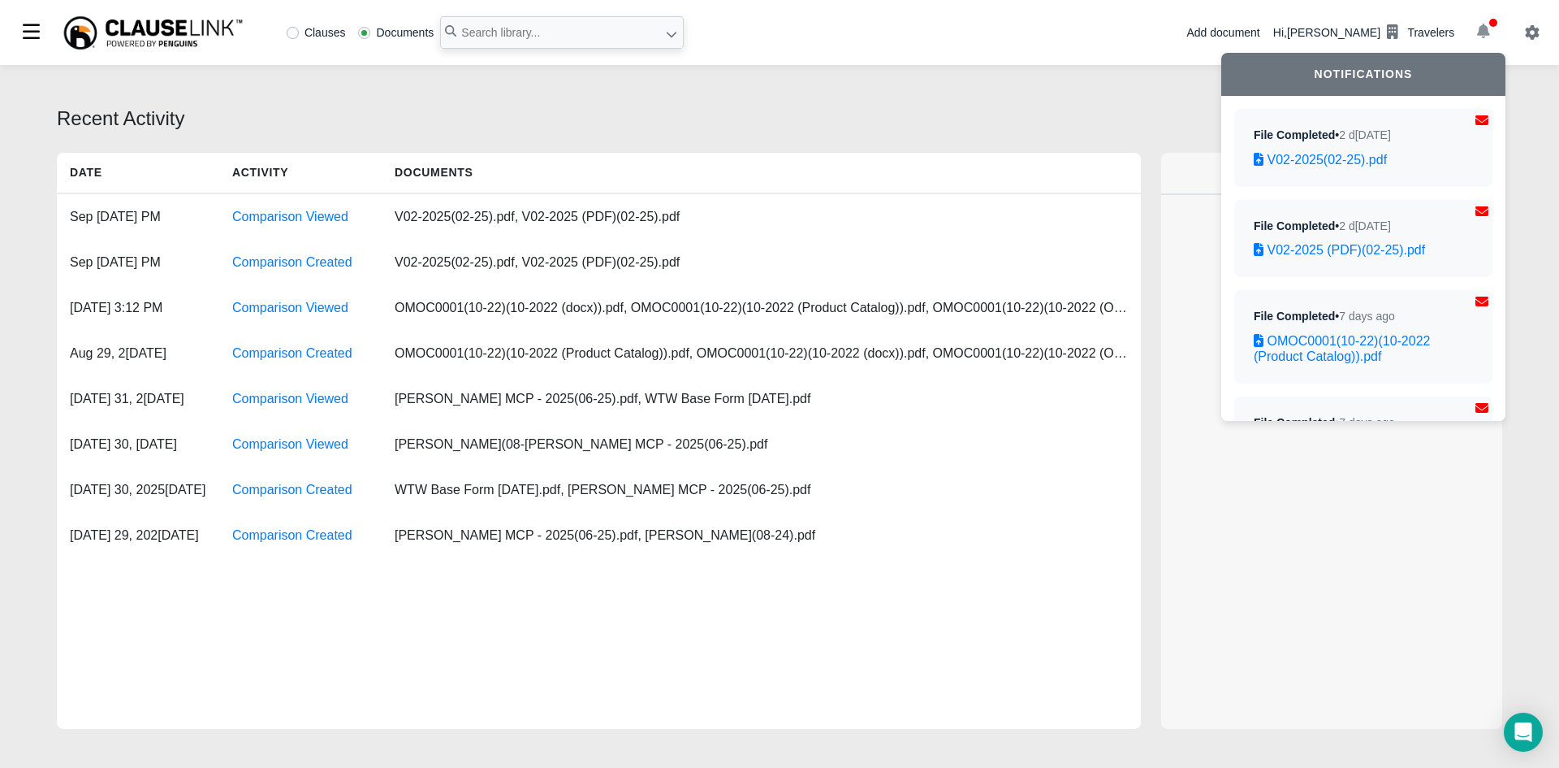
click at [1488, 26] on icon "button" at bounding box center [1483, 31] width 13 height 15
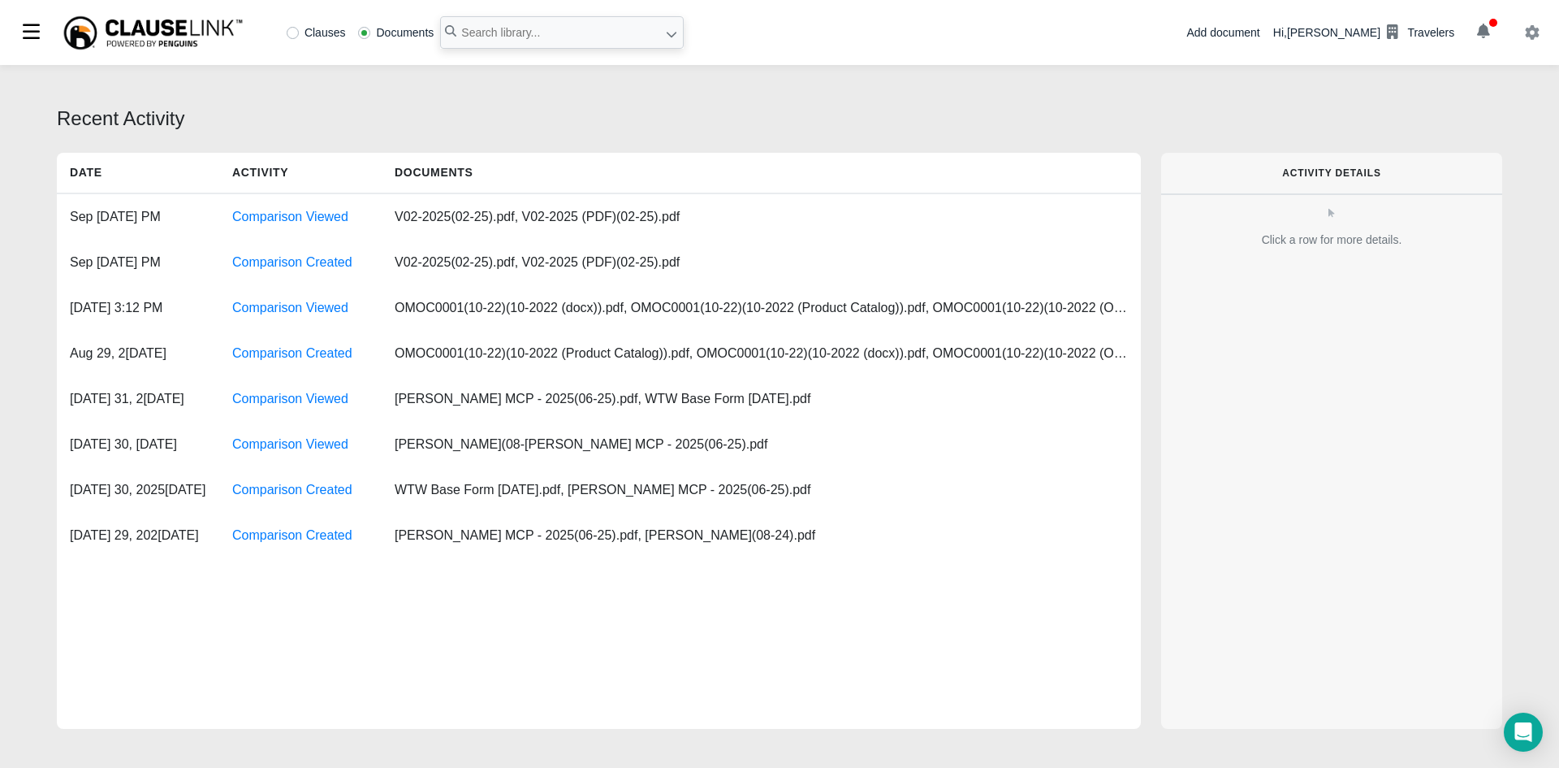
click at [1535, 32] on icon "button" at bounding box center [1533, 32] width 14 height 15
click at [1531, 32] on icon "button" at bounding box center [1532, 32] width 15 height 15
click at [519, 33] on input "text" at bounding box center [562, 32] width 244 height 32
click at [23, 33] on div at bounding box center [32, 32] width 34 height 34
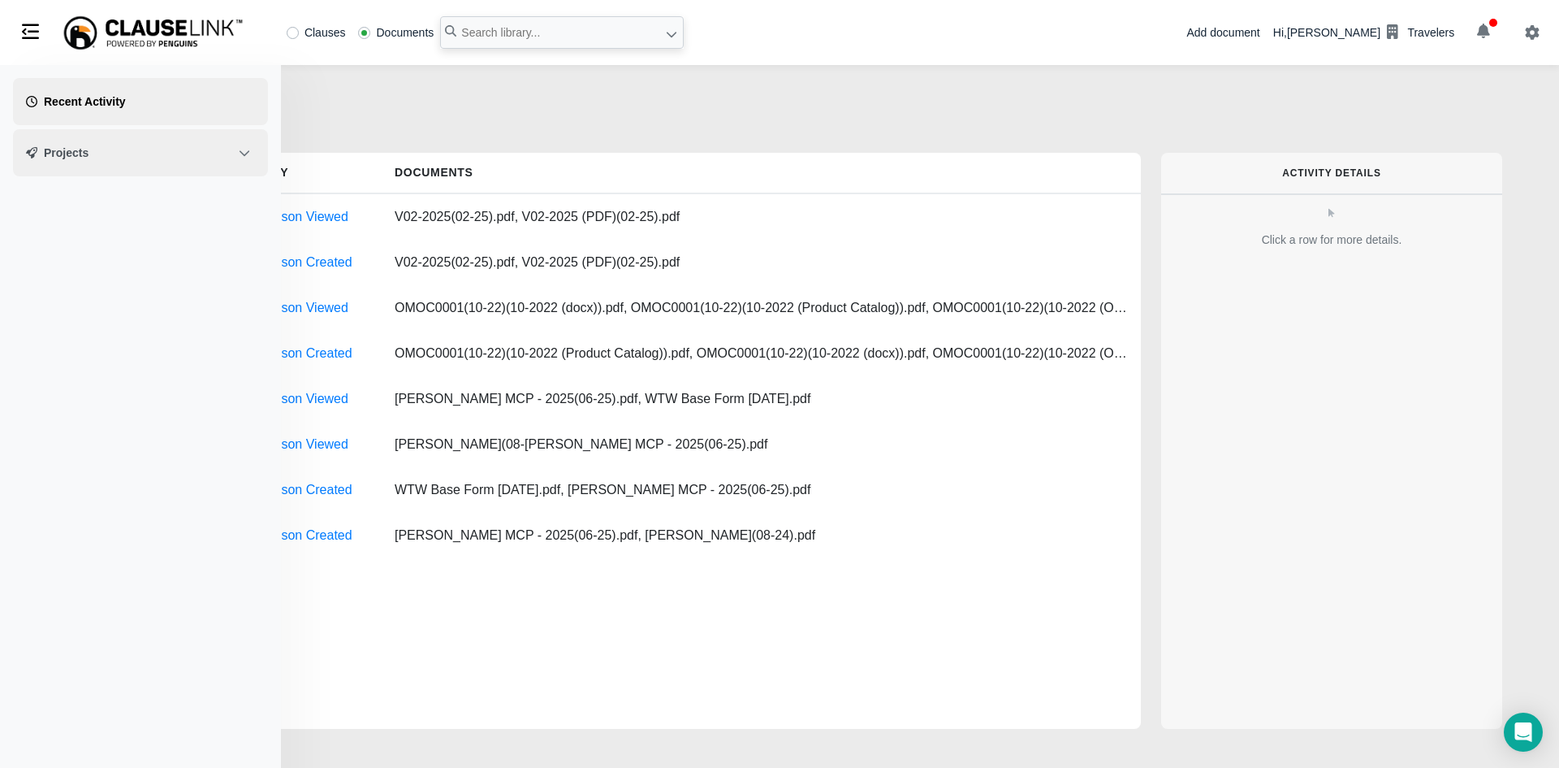
click at [130, 162] on link "Projects" at bounding box center [140, 152] width 255 height 47
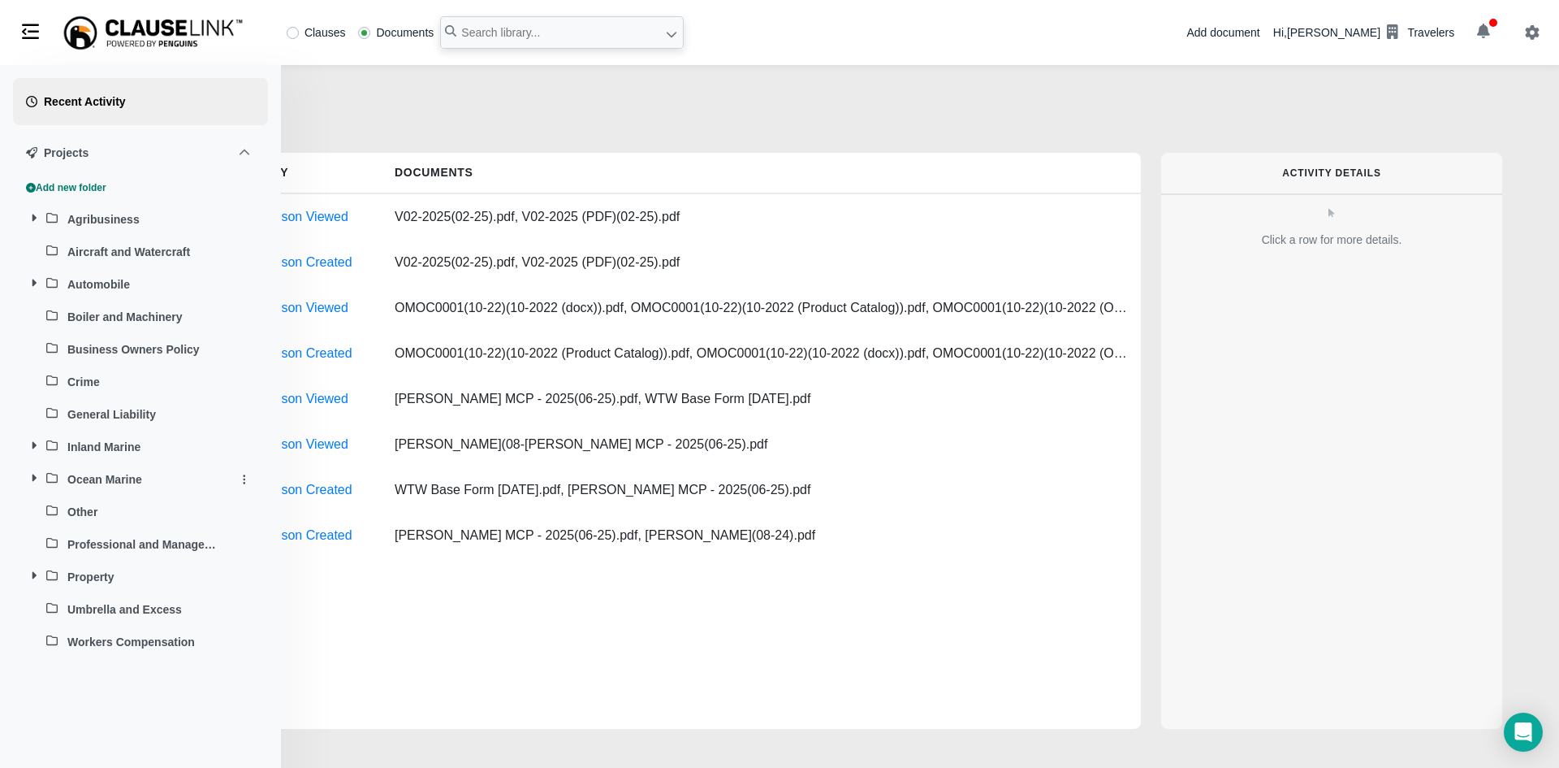
click at [95, 480] on button "Ocean Marine" at bounding box center [149, 478] width 172 height 21
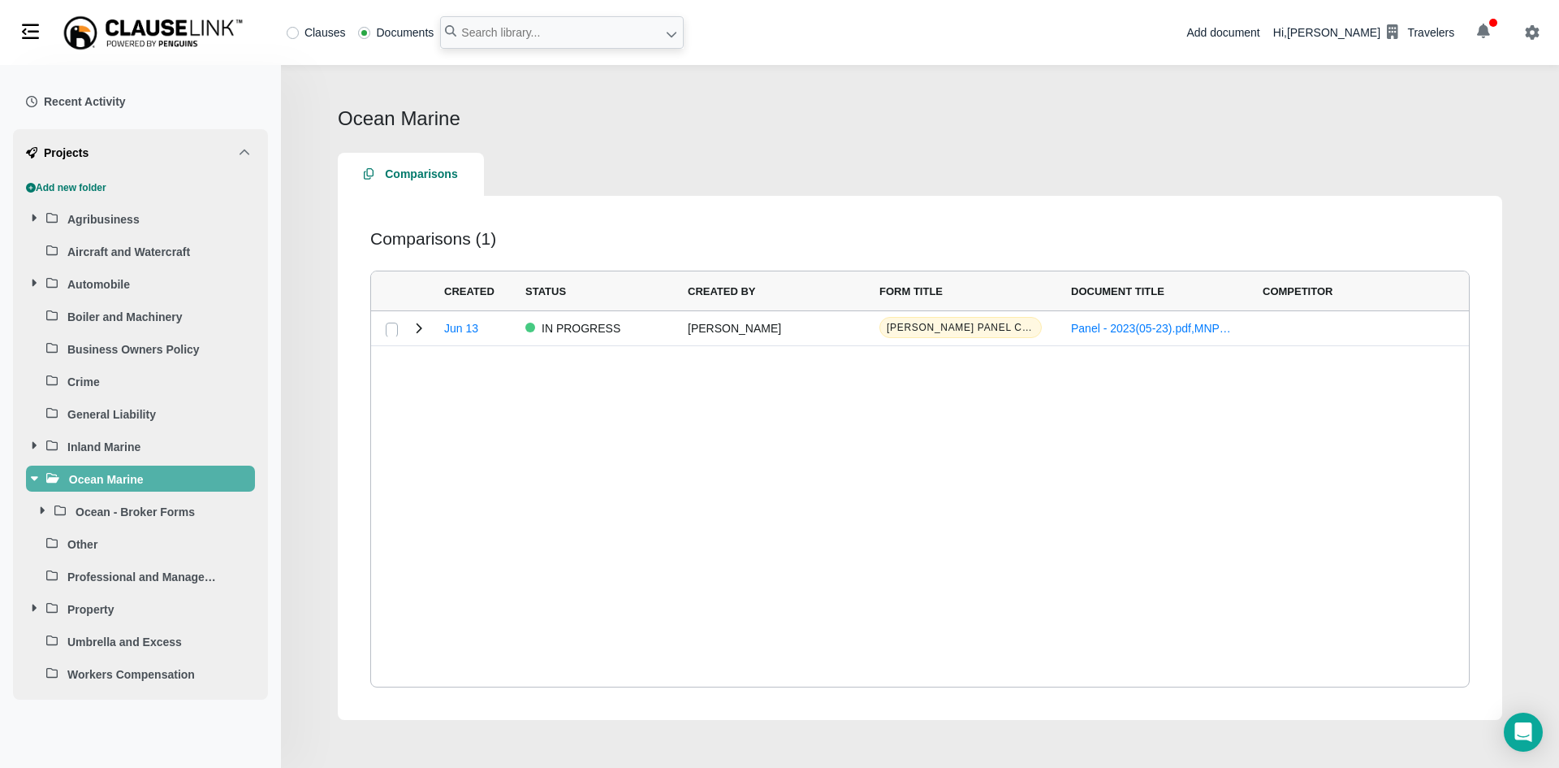
click at [340, 110] on div "Ocean Marine" at bounding box center [920, 118] width 1165 height 29
click at [249, 146] on span at bounding box center [244, 152] width 11 height 13
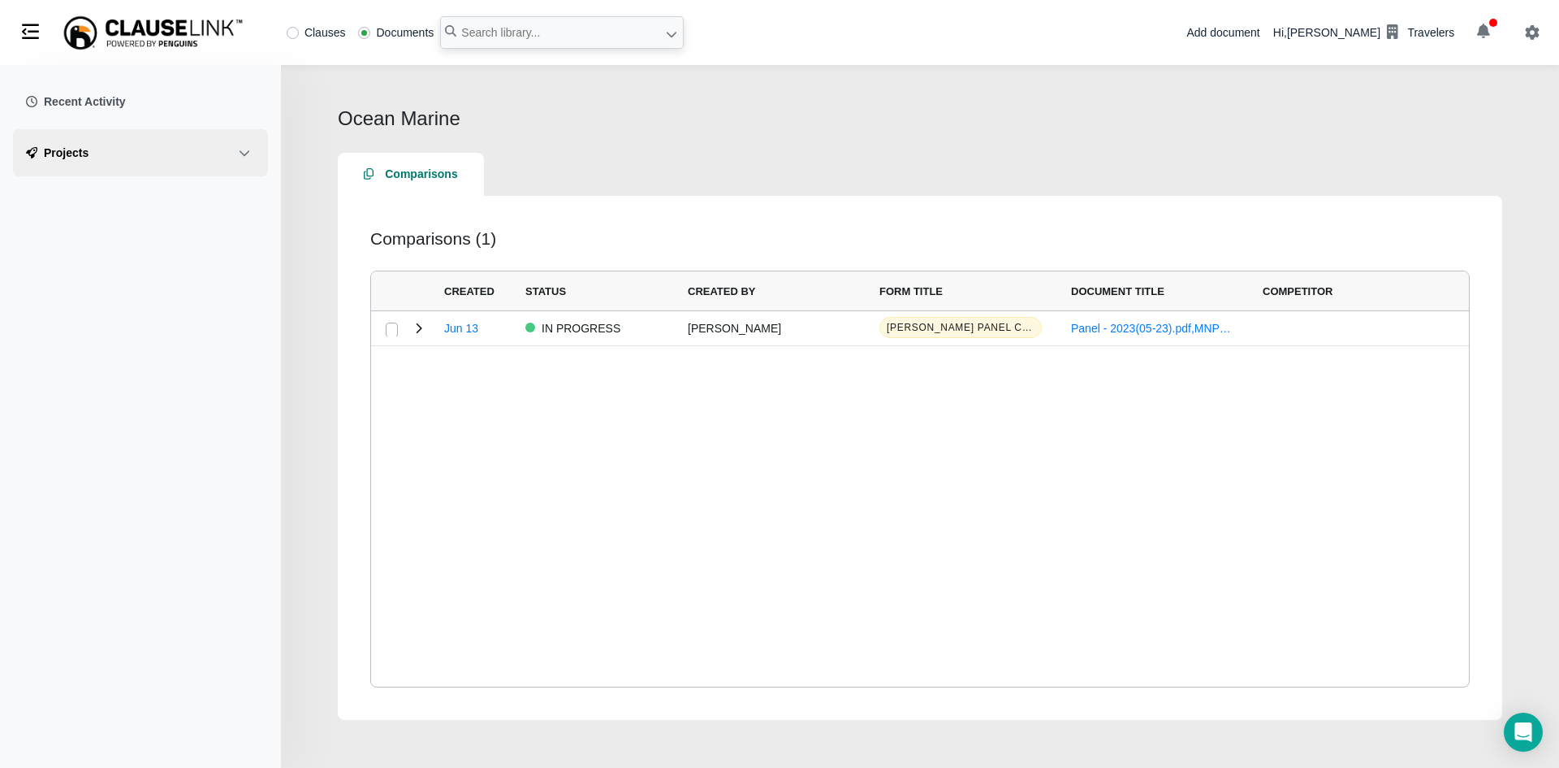
click at [205, 34] on img at bounding box center [153, 33] width 183 height 37
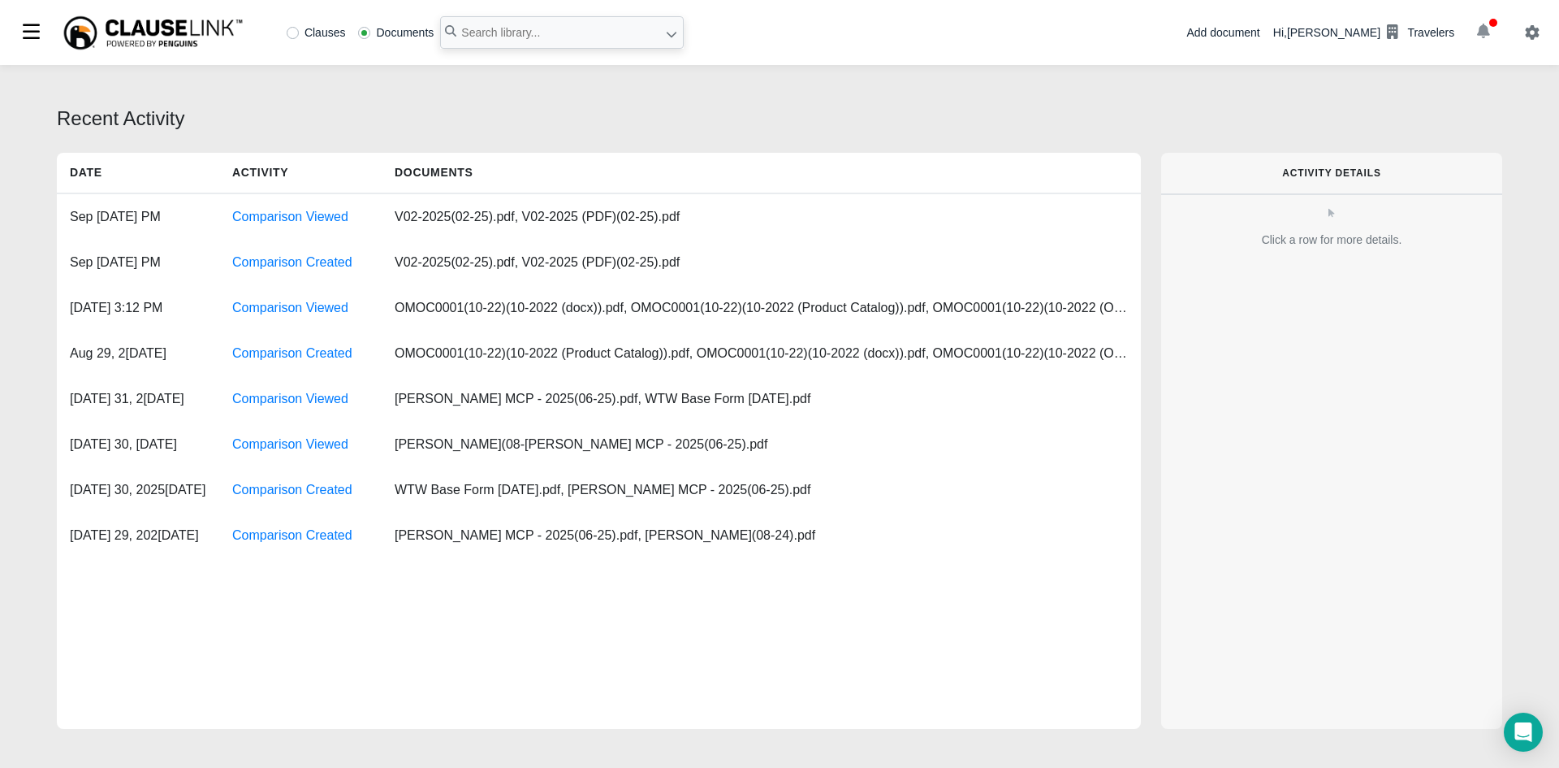
click at [1487, 35] on icon "button" at bounding box center [1483, 31] width 13 height 15
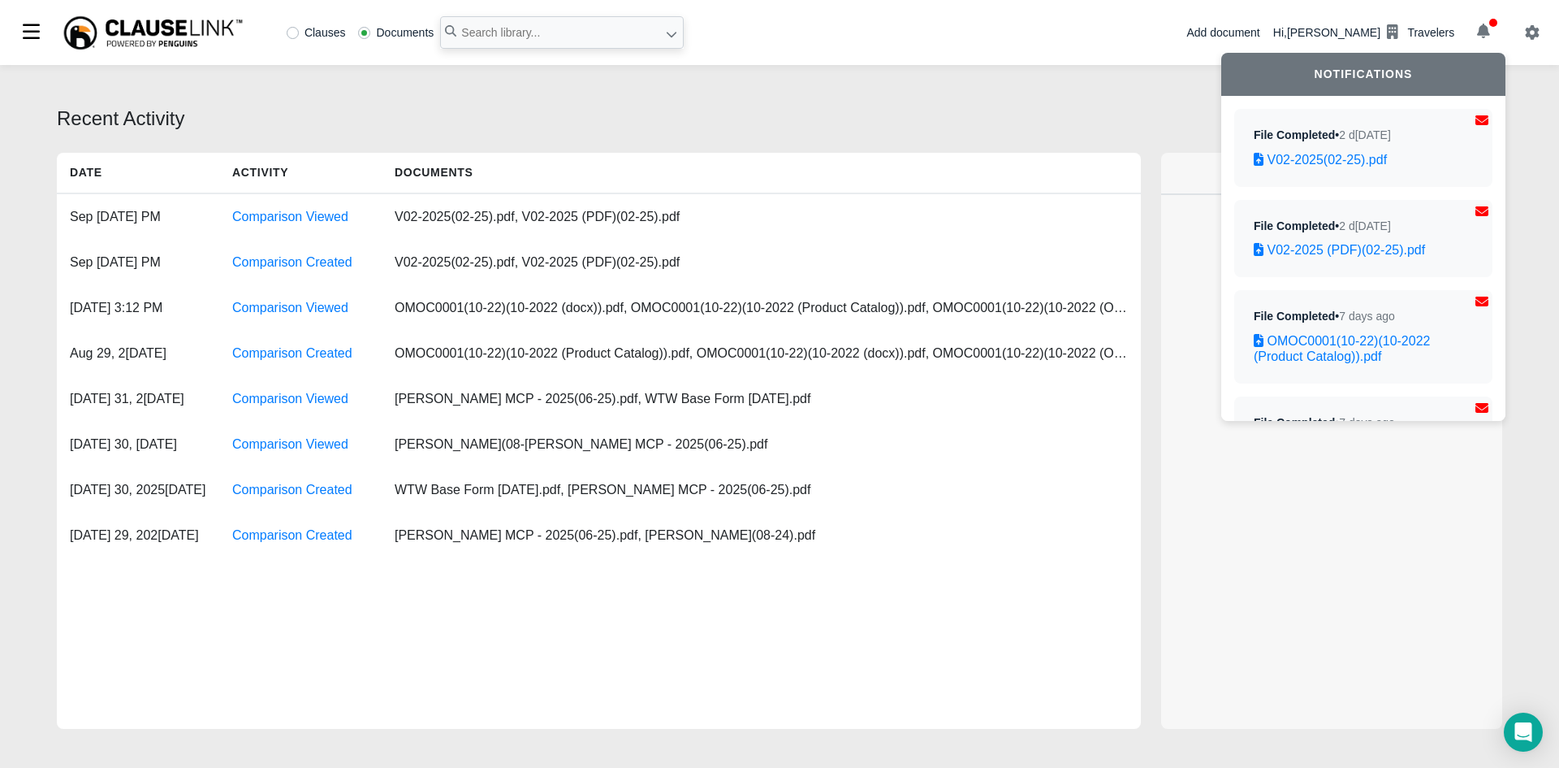
click at [1364, 133] on span "2 d[DATE]" at bounding box center [1365, 134] width 52 height 13
drag, startPoint x: 1481, startPoint y: 123, endPoint x: 1472, endPoint y: 121, distance: 9.3
click at [1477, 123] on div "File Completed • 2 d[DATE]V02-2025(02-25).pdf File Completed • 2 d[DATE]V02-202…" at bounding box center [1364, 258] width 284 height 325
click at [1476, 120] on icon at bounding box center [1482, 120] width 13 height 10
click at [1054, 94] on div "Recent Activity Date Activity Documents Sep 4, [DATE]M Comparison Viewed V02-20…" at bounding box center [779, 418] width 1559 height 707
